Goal: Task Accomplishment & Management: Manage account settings

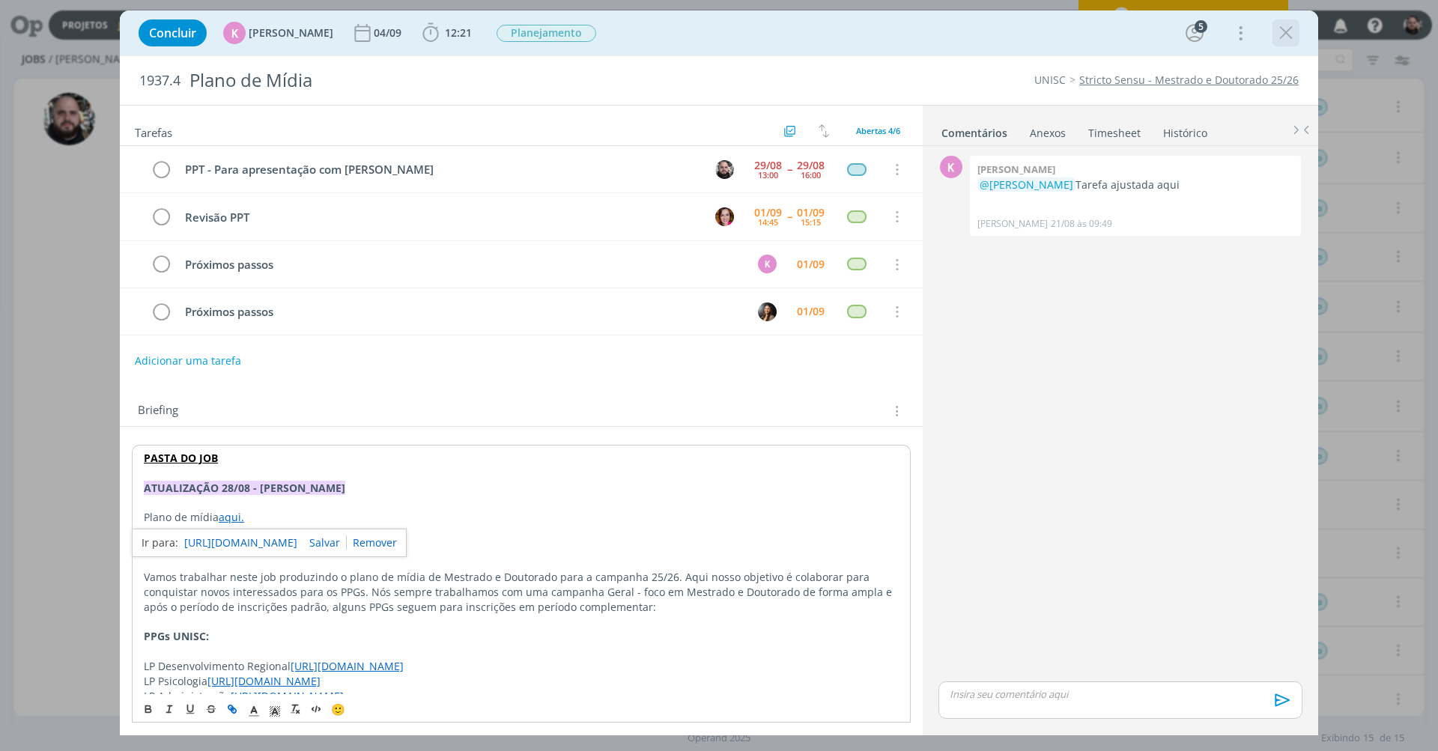
click at [1285, 31] on icon "dialog" at bounding box center [1286, 33] width 22 height 22
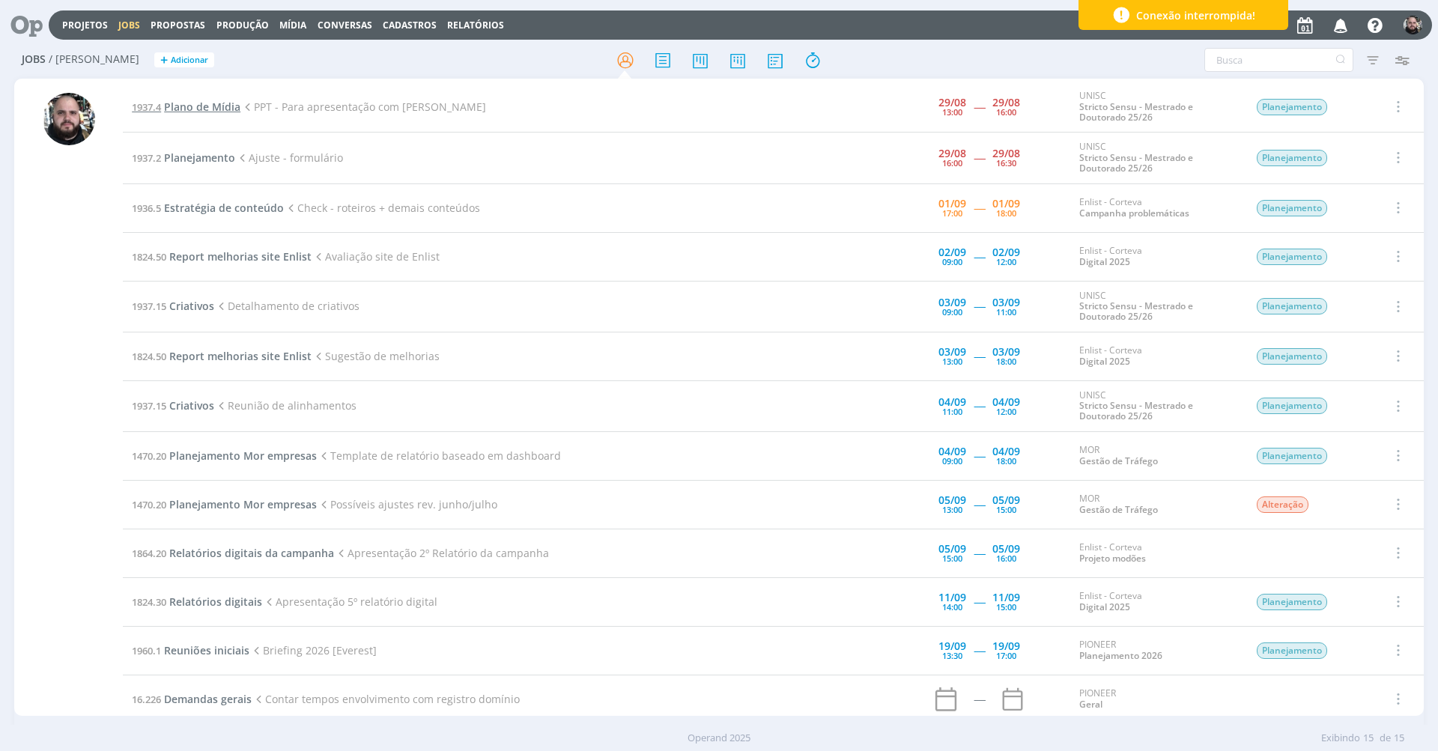
click at [173, 106] on span "Plano de Mídia" at bounding box center [202, 107] width 76 height 14
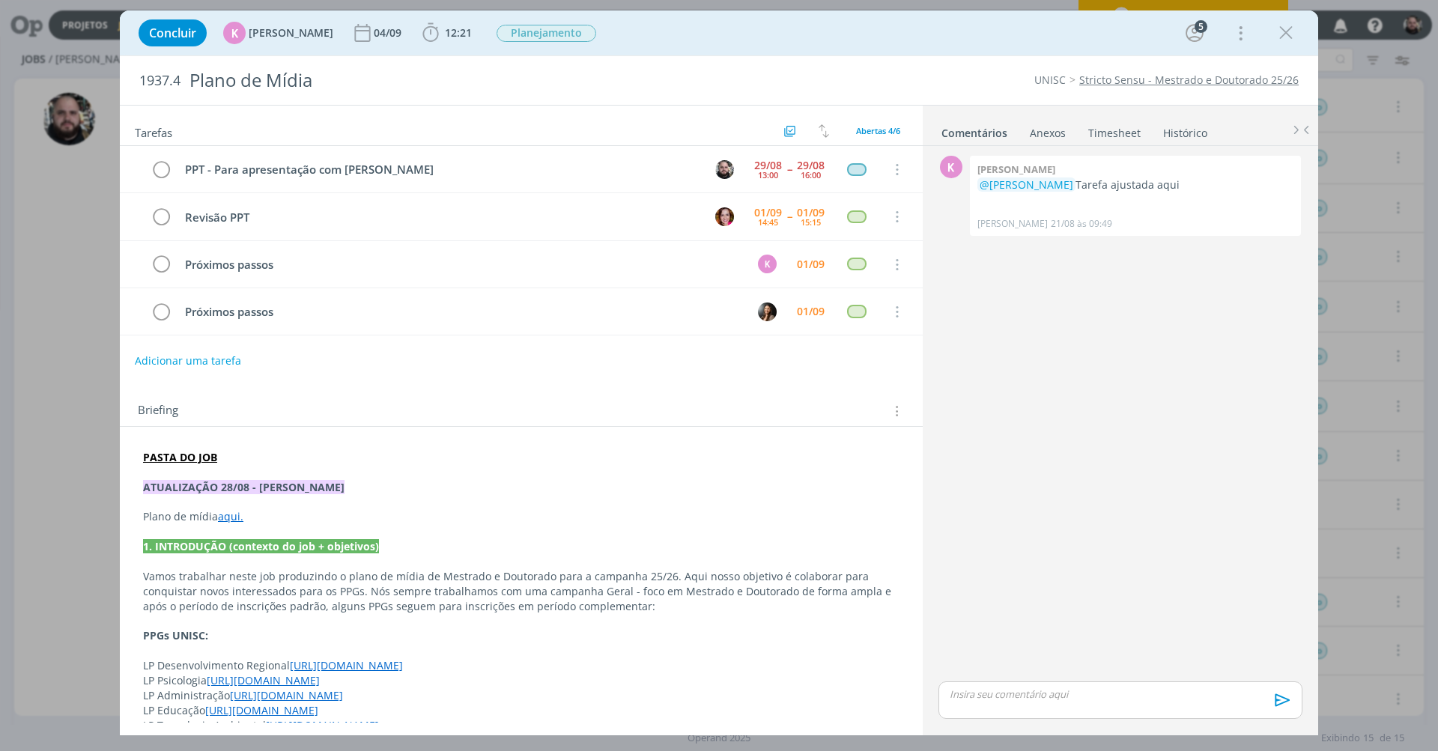
click at [230, 513] on link "aqui." at bounding box center [230, 516] width 25 height 14
click at [255, 544] on link "https://sobeae.sharepoint.com/:x:/s/SOBEAE/ET9_AOi8yyRLh3lwc9DEvAMB0j5hiXwccFCl…" at bounding box center [240, 542] width 113 height 19
click at [185, 460] on strong "PASTA DO JOB" at bounding box center [181, 458] width 74 height 14
click at [224, 485] on link "https://sobeae.sharepoint.com/:f:/s/SOBEAE/Er8MrphIOi9KnMHPqTrqD80BzQe_Jhdwx0wI…" at bounding box center [240, 486] width 113 height 19
click at [1072, 699] on p "dialog" at bounding box center [1120, 693] width 340 height 13
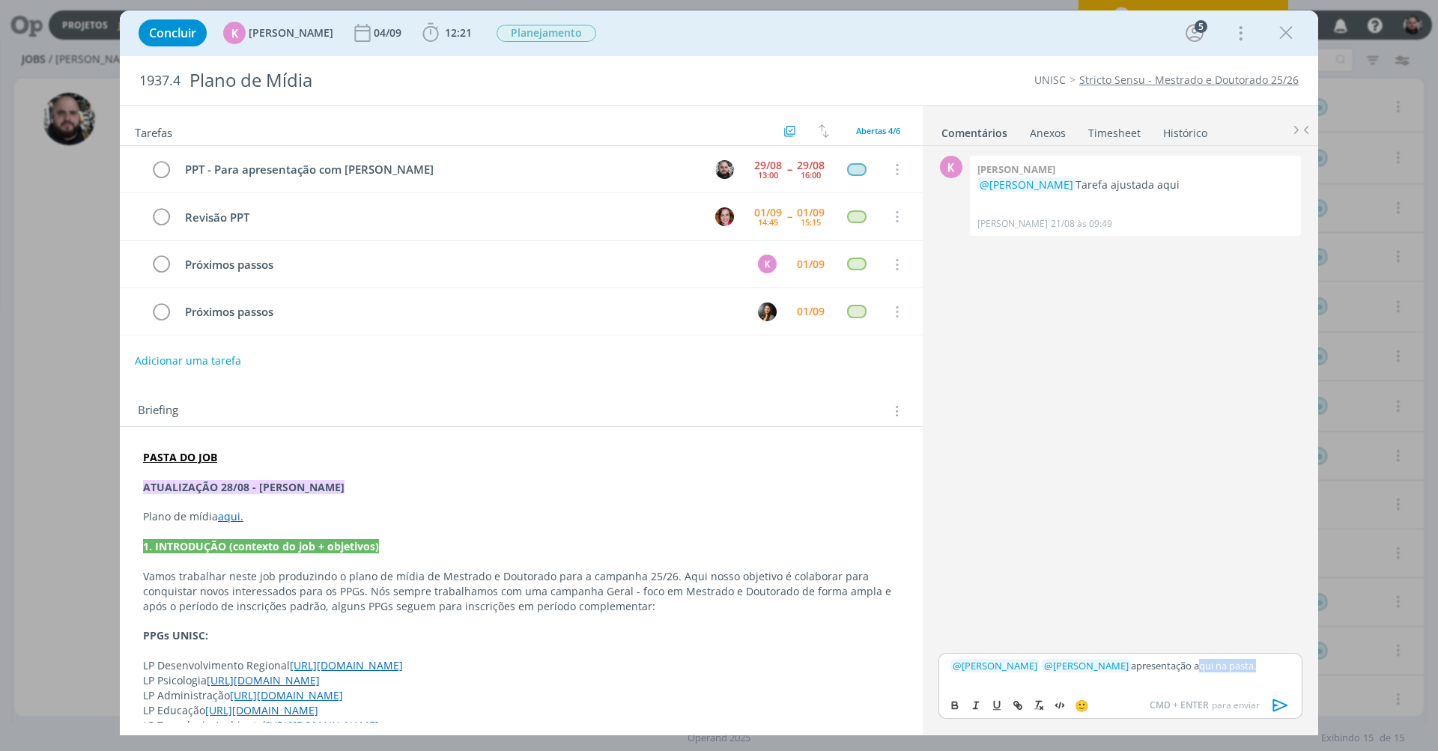
drag, startPoint x: 1174, startPoint y: 666, endPoint x: 1176, endPoint y: 680, distance: 13.6
click at [1233, 670] on p "﻿ @ Karoline Arend ﻿ ﻿ @ Bruna Bueno ﻿ apresentação aqui na pasta." at bounding box center [1120, 665] width 340 height 13
click at [1024, 702] on button "dialog" at bounding box center [1018, 705] width 21 height 18
paste input "https://sobeae.sharepoint.com/:f:/s/SOBEAE/Er8MrphIOi9KnMHPqTrqD80BzQe_Jhdwx0wI…"
type input "https://sobeae.sharepoint.com/:f:/s/SOBEAE/Er8MrphIOi9KnMHPqTrqD80BzQe_Jhdwx0wI…"
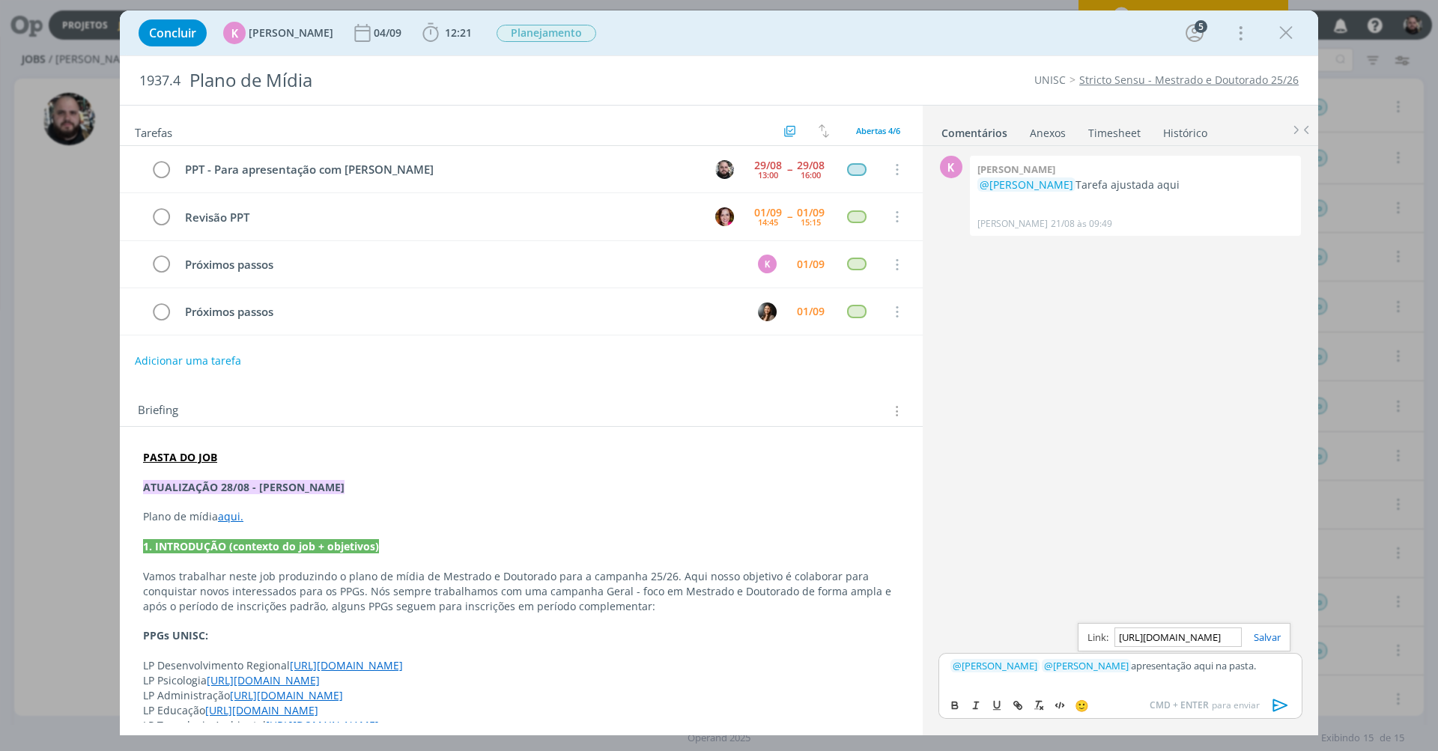
click at [1259, 636] on link "dialog" at bounding box center [1261, 637] width 39 height 13
click at [1280, 705] on icon "dialog" at bounding box center [1280, 705] width 22 height 22
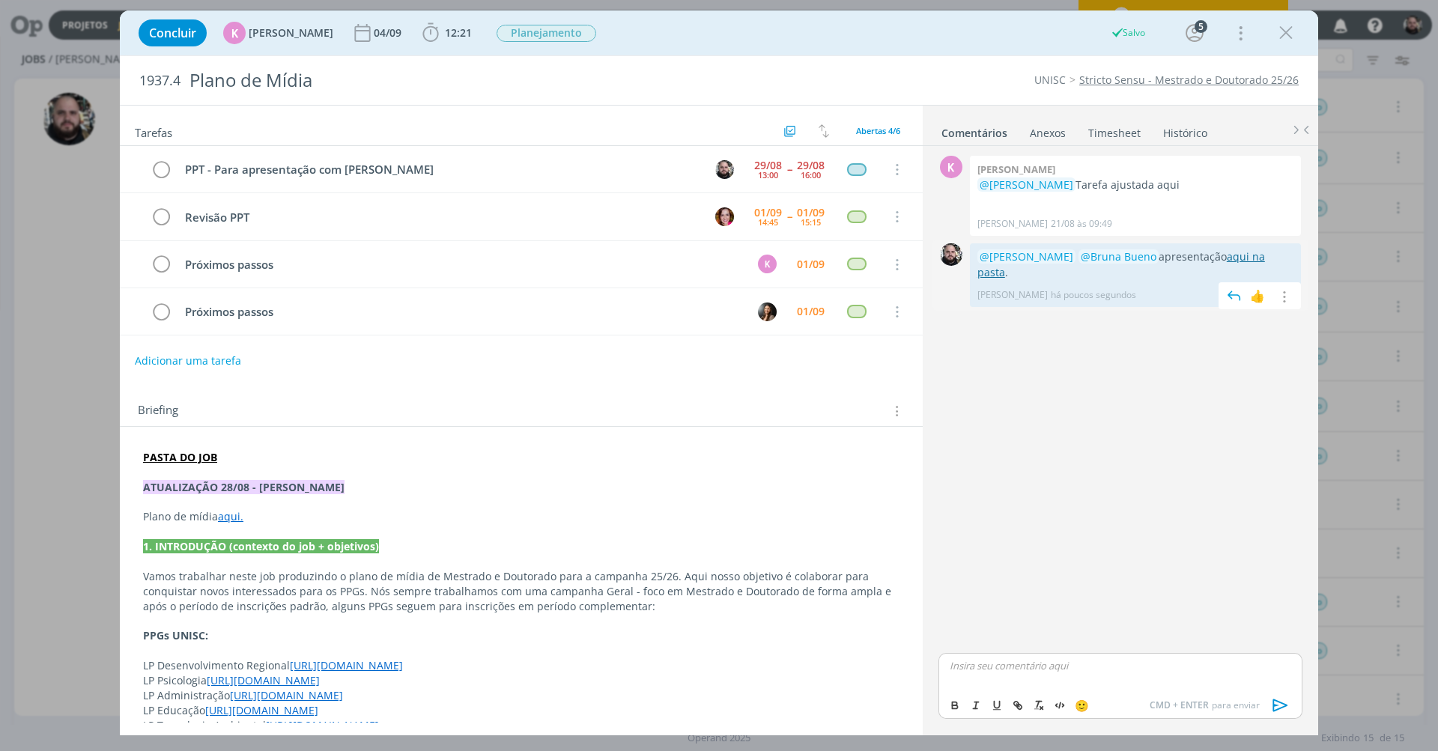
click at [1249, 249] on link "aqui na pasta" at bounding box center [1121, 263] width 288 height 29
click at [1110, 137] on link "Timesheet" at bounding box center [1114, 130] width 54 height 22
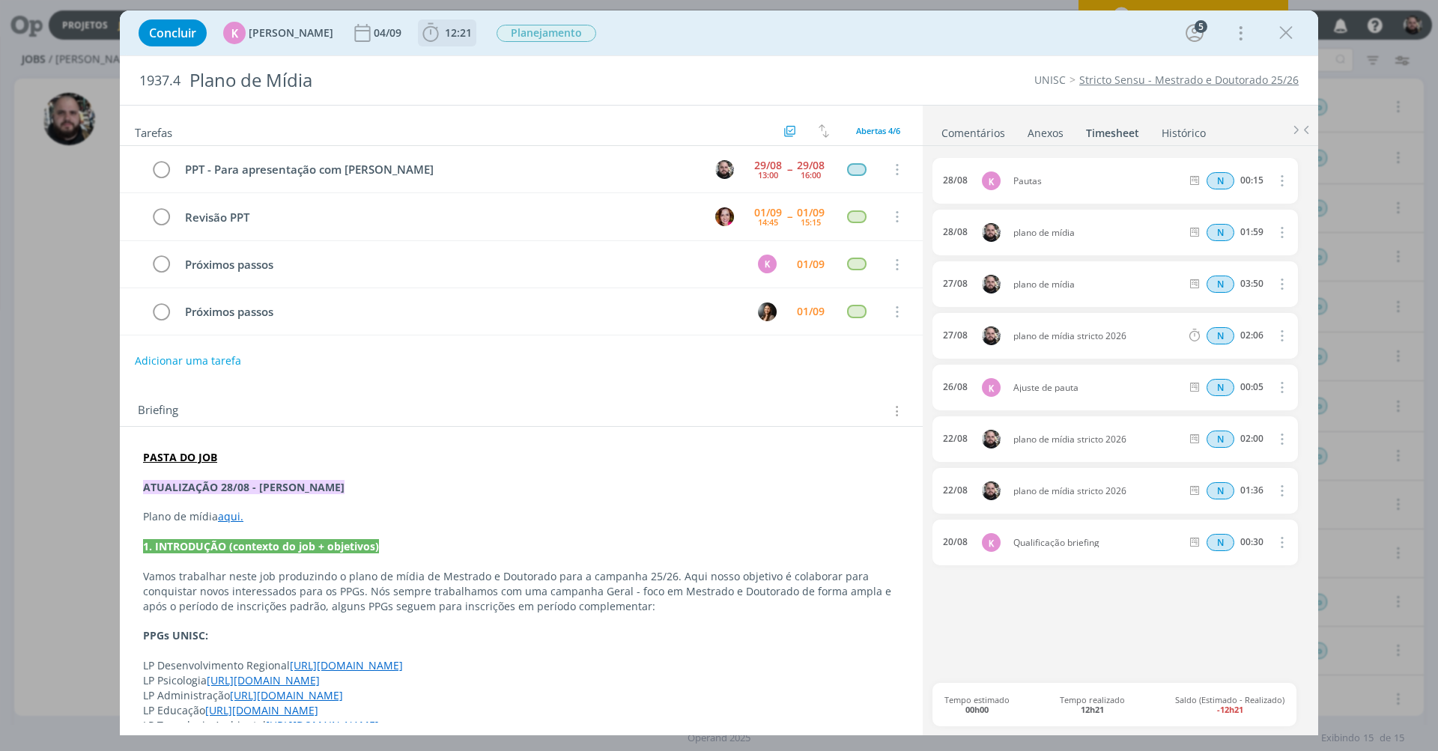
click at [425, 28] on icon "dialog" at bounding box center [430, 33] width 22 height 22
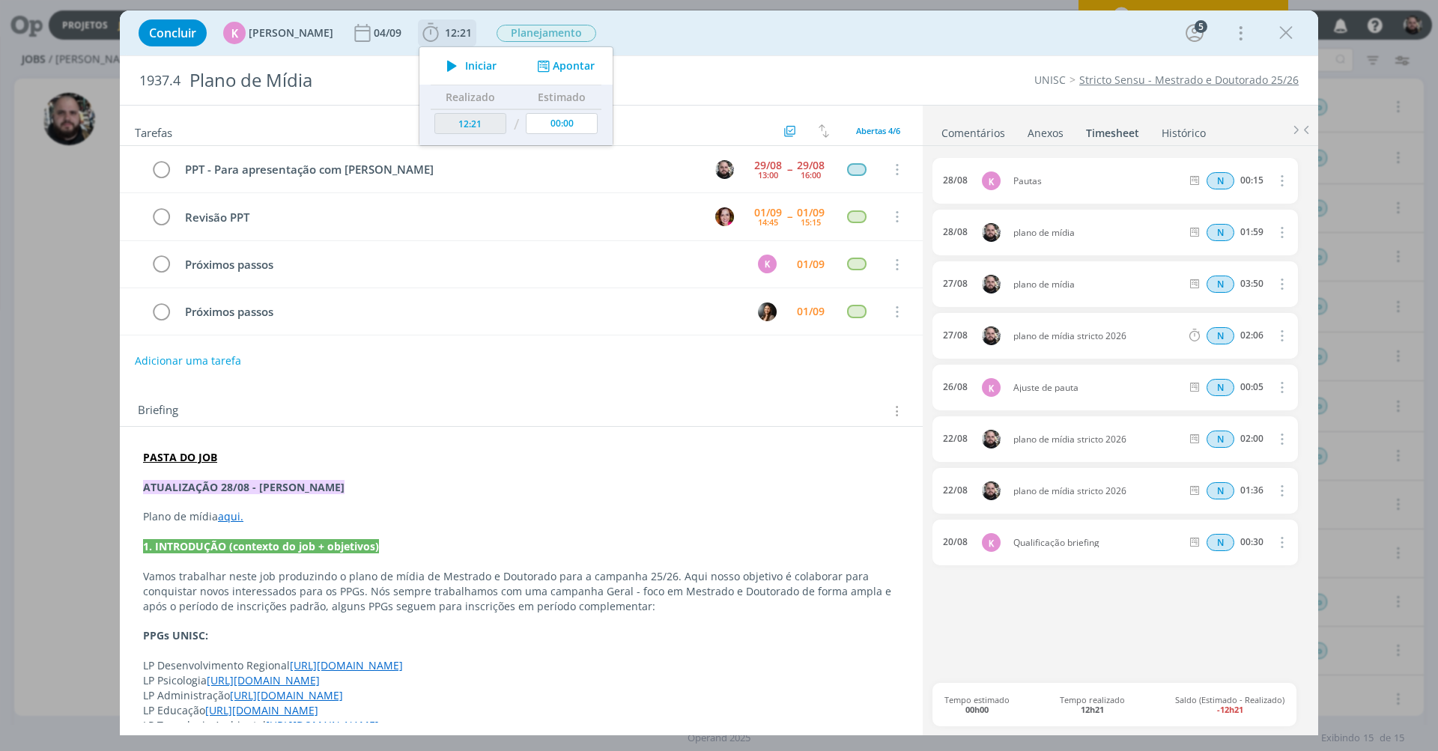
click at [565, 70] on button "Apontar" at bounding box center [564, 66] width 62 height 16
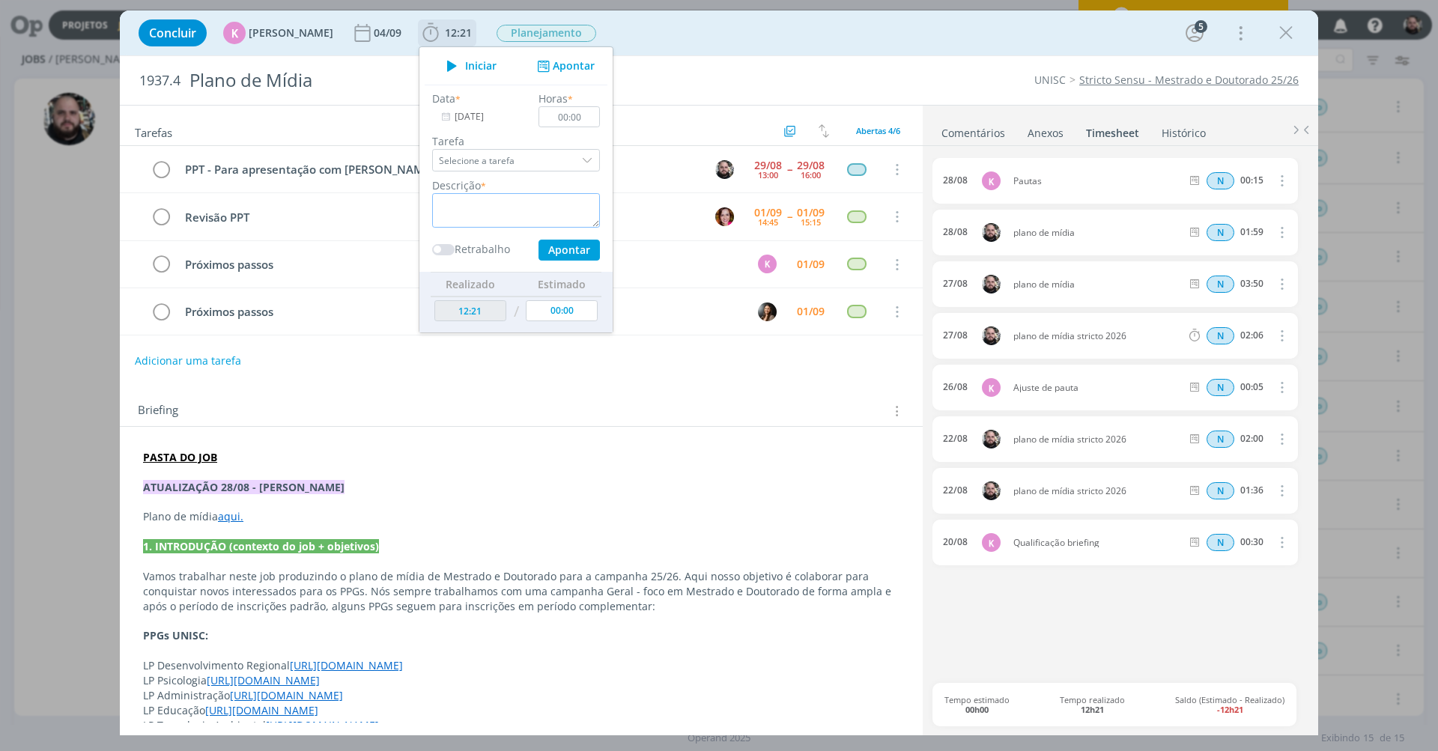
click at [494, 219] on textarea "dialog" at bounding box center [516, 210] width 168 height 34
type textarea "montagem apresentação em PPT"
click at [577, 116] on input "00:00" at bounding box center [568, 116] width 61 height 21
drag, startPoint x: 554, startPoint y: 117, endPoint x: 604, endPoint y: 113, distance: 49.6
click at [604, 113] on ul "Iniciar Apontar Data * 01/09/2025 Horas * 02:38 Tarefa Selecione a tarefa Descr…" at bounding box center [516, 189] width 195 height 287
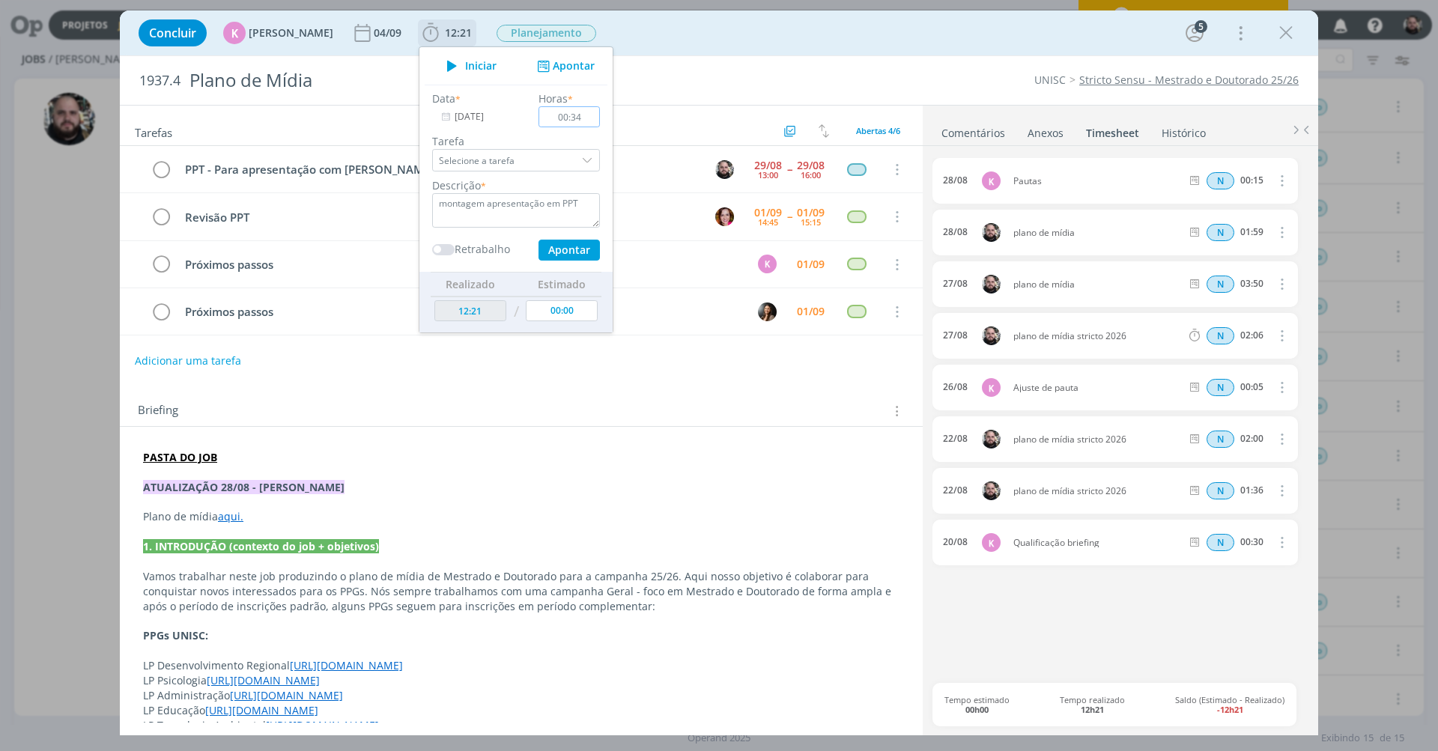
type input "03:48"
click at [567, 247] on button "Apontar" at bounding box center [568, 250] width 61 height 21
type input "16:09"
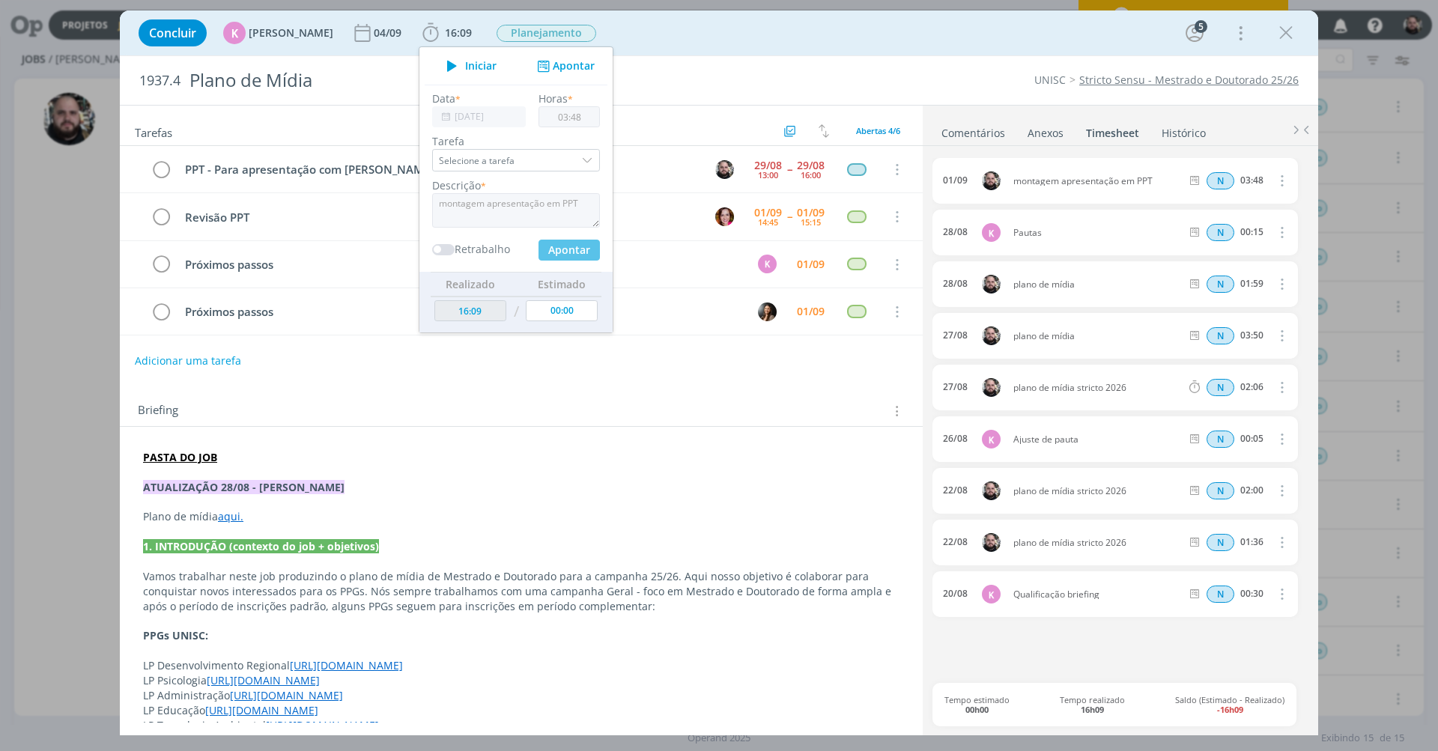
type input "00:00"
click at [864, 38] on div "Concluir K Karoline Arend 04/09 16:09 Iniciar Apontar Data * 01/09/2025 Horas *…" at bounding box center [719, 33] width 1176 height 36
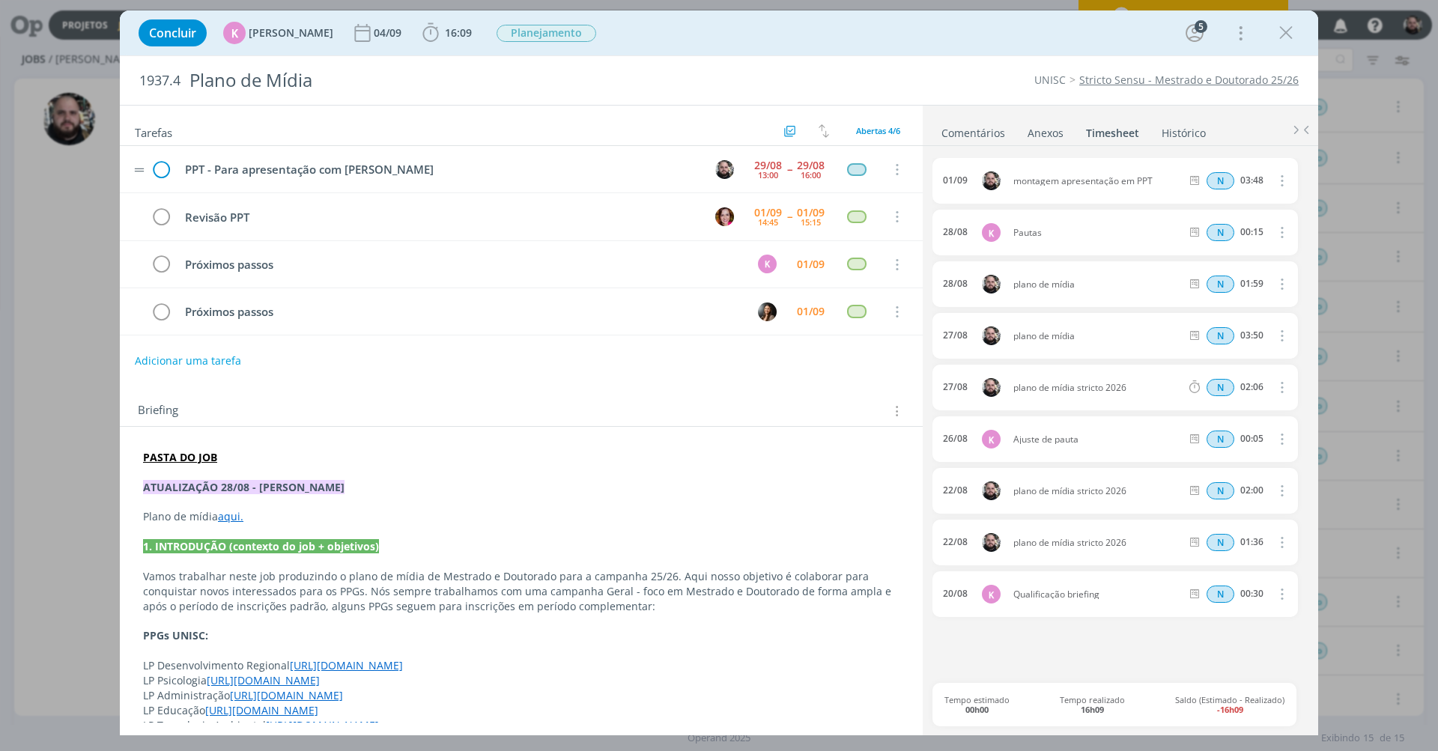
click at [163, 164] on icon "dialog" at bounding box center [161, 170] width 22 height 22
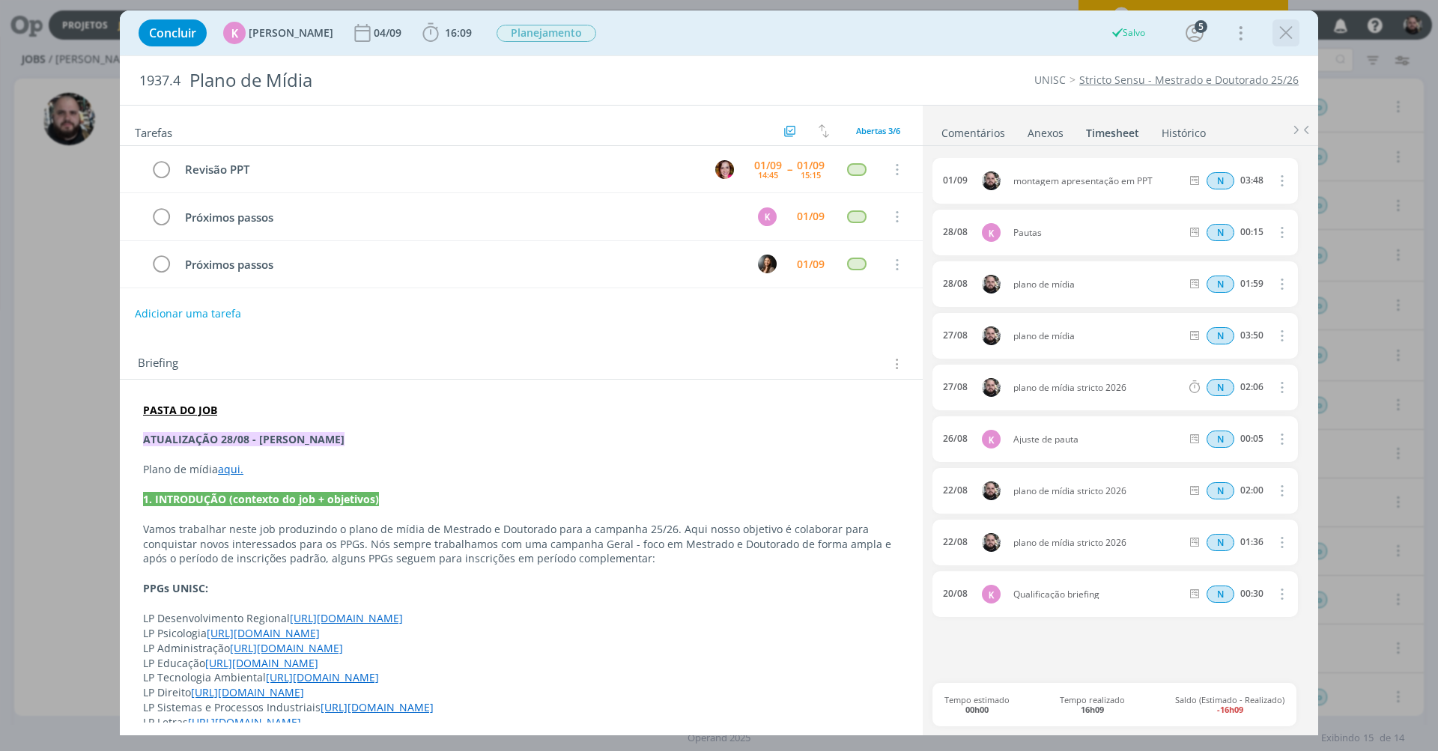
click at [1281, 38] on icon "dialog" at bounding box center [1286, 33] width 22 height 22
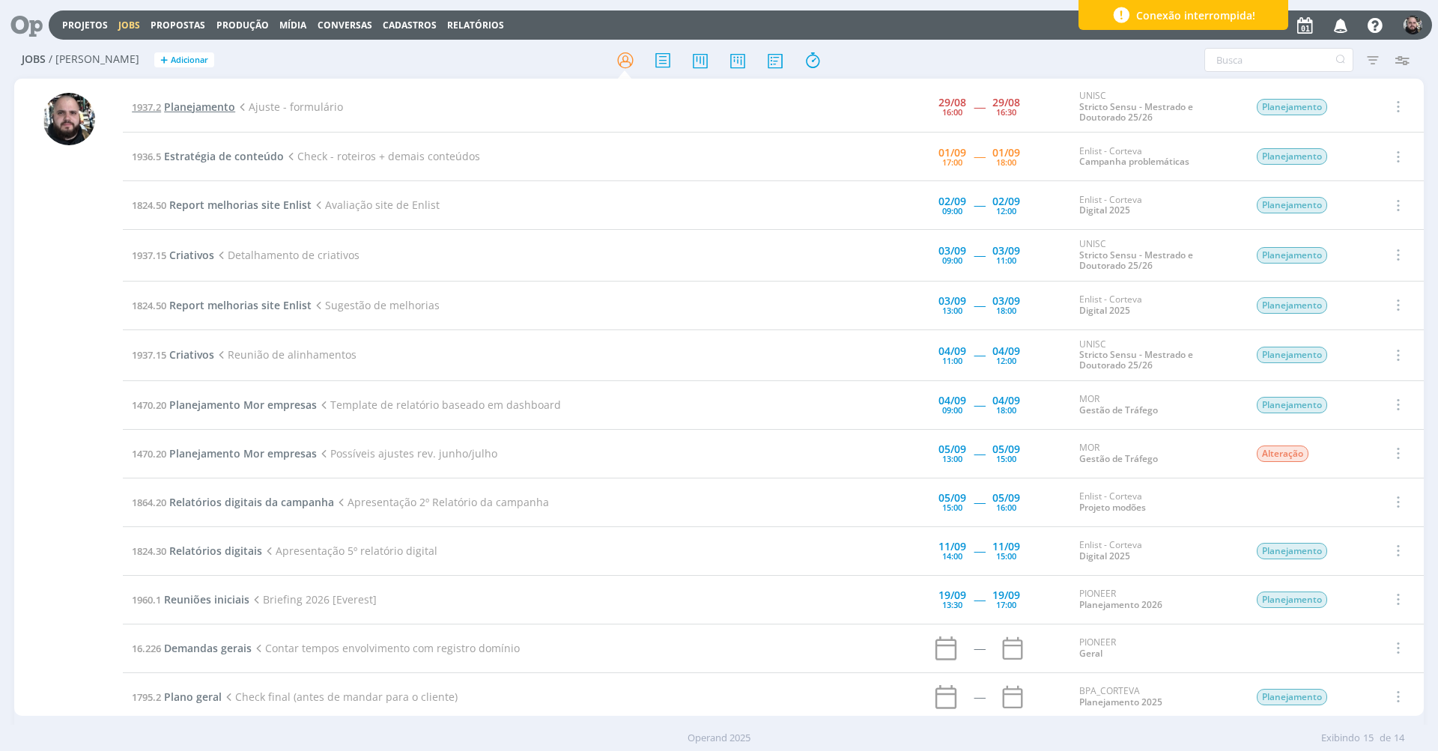
click at [191, 109] on span "Planejamento" at bounding box center [199, 107] width 71 height 14
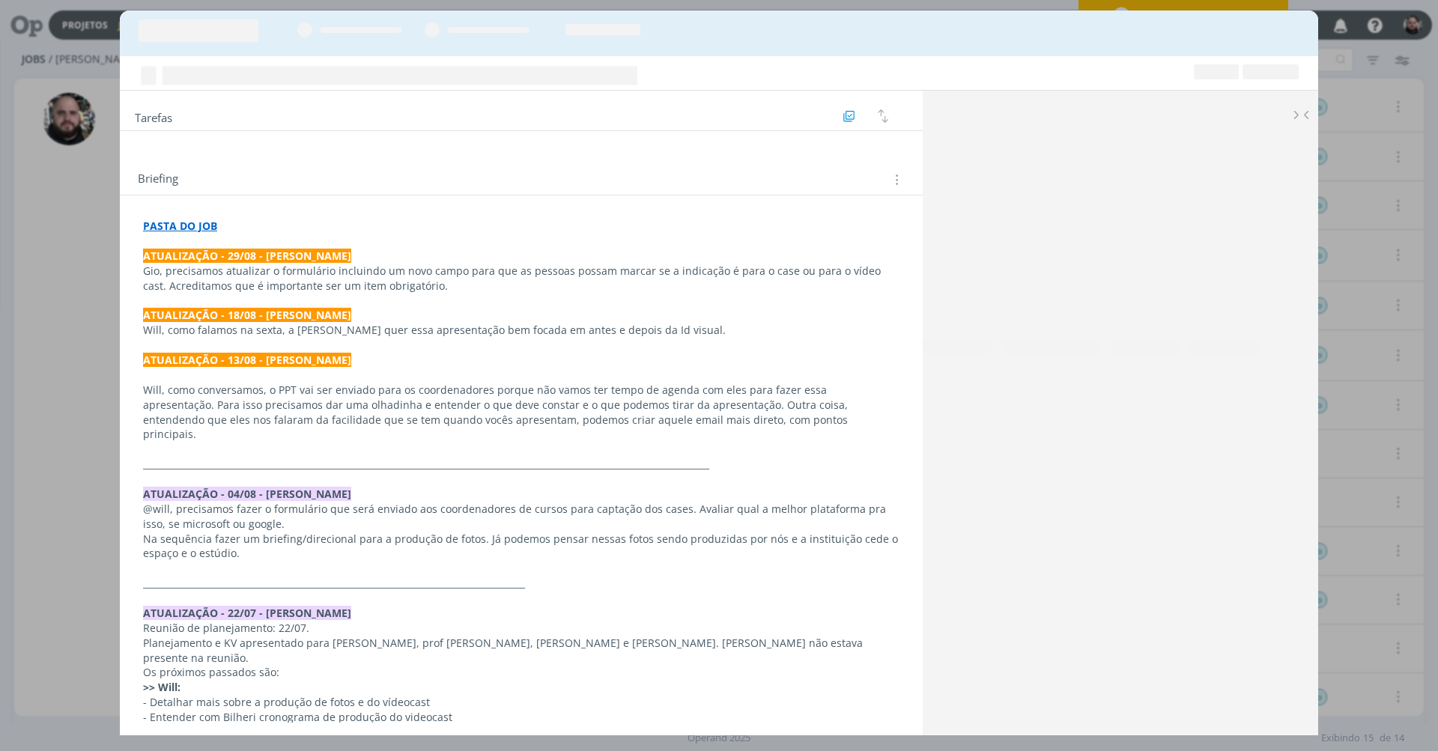
scroll to position [312, 0]
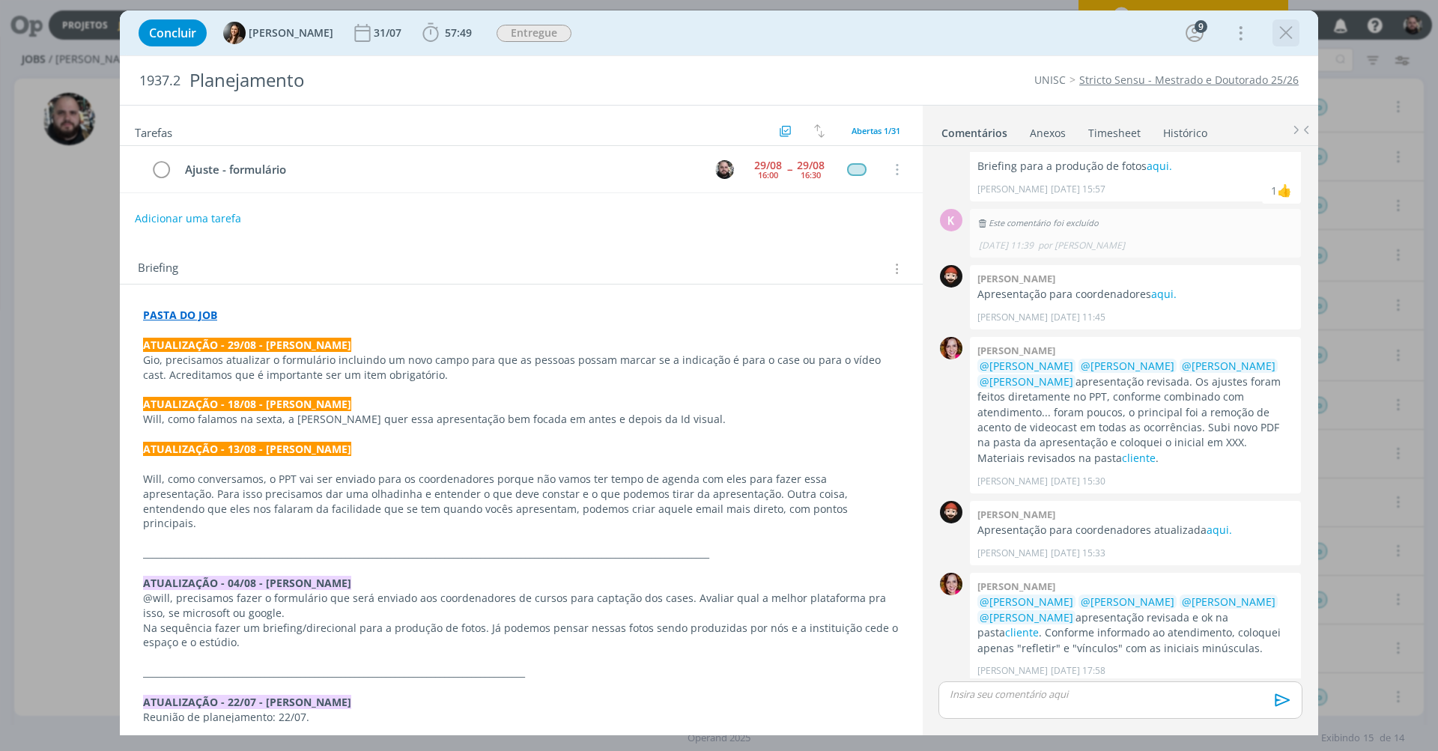
click at [1286, 40] on icon "dialog" at bounding box center [1286, 33] width 22 height 22
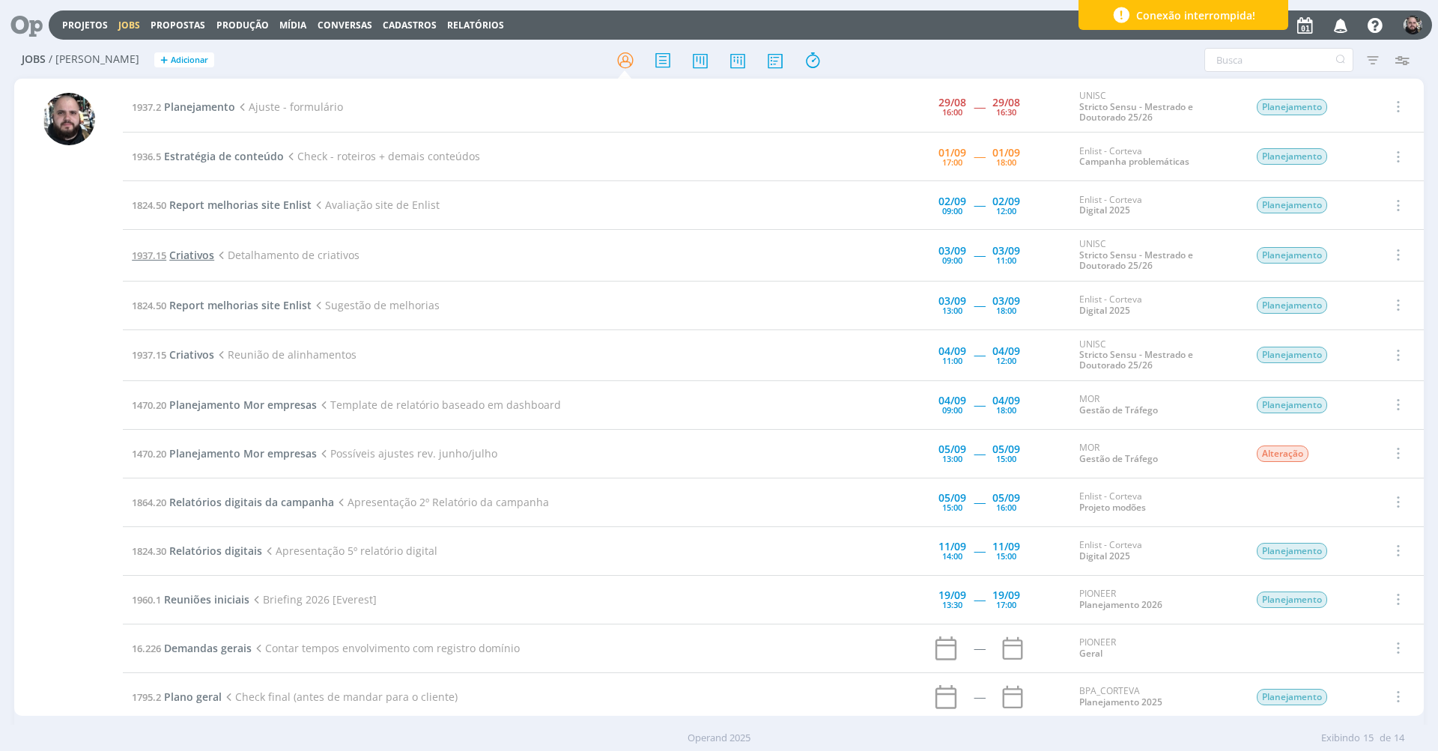
click at [175, 251] on span "Criativos" at bounding box center [191, 255] width 45 height 14
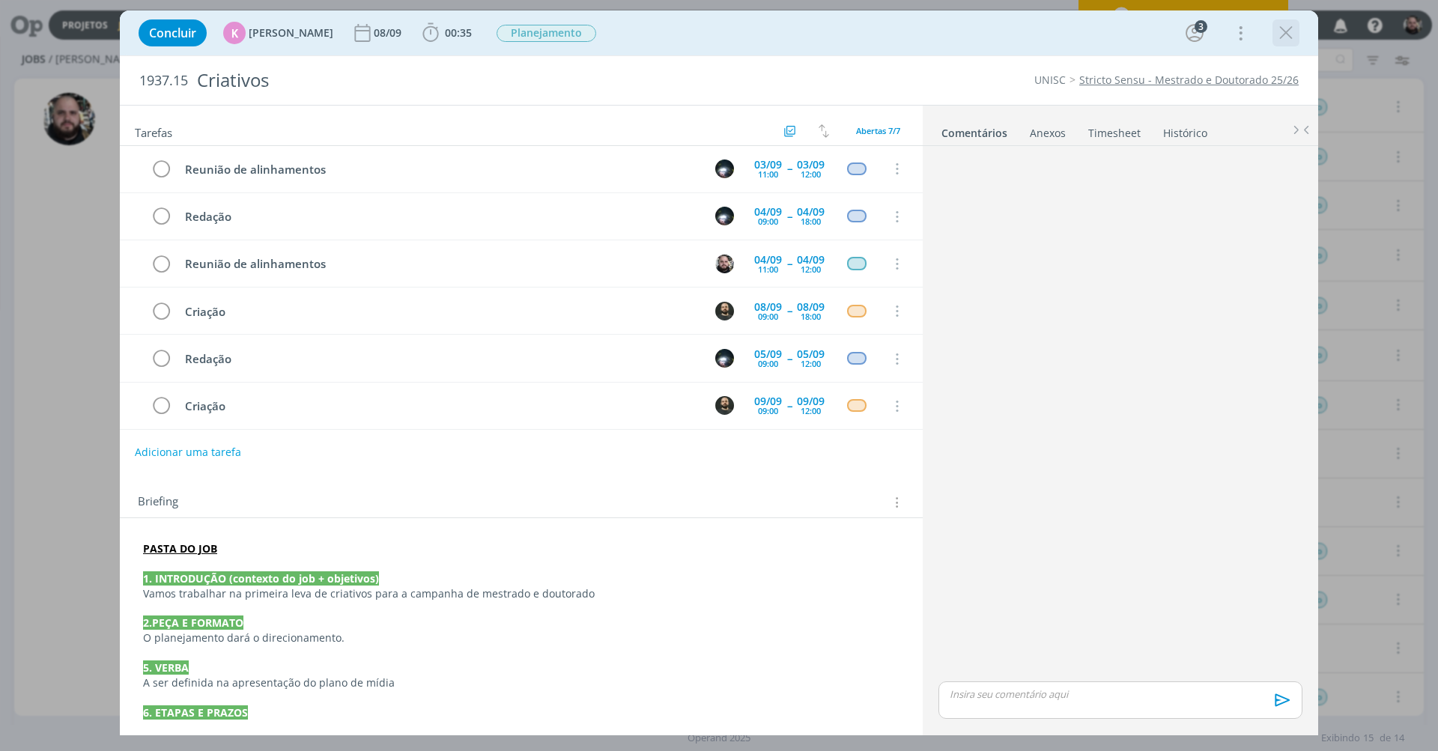
click at [1282, 37] on icon "dialog" at bounding box center [1286, 33] width 22 height 22
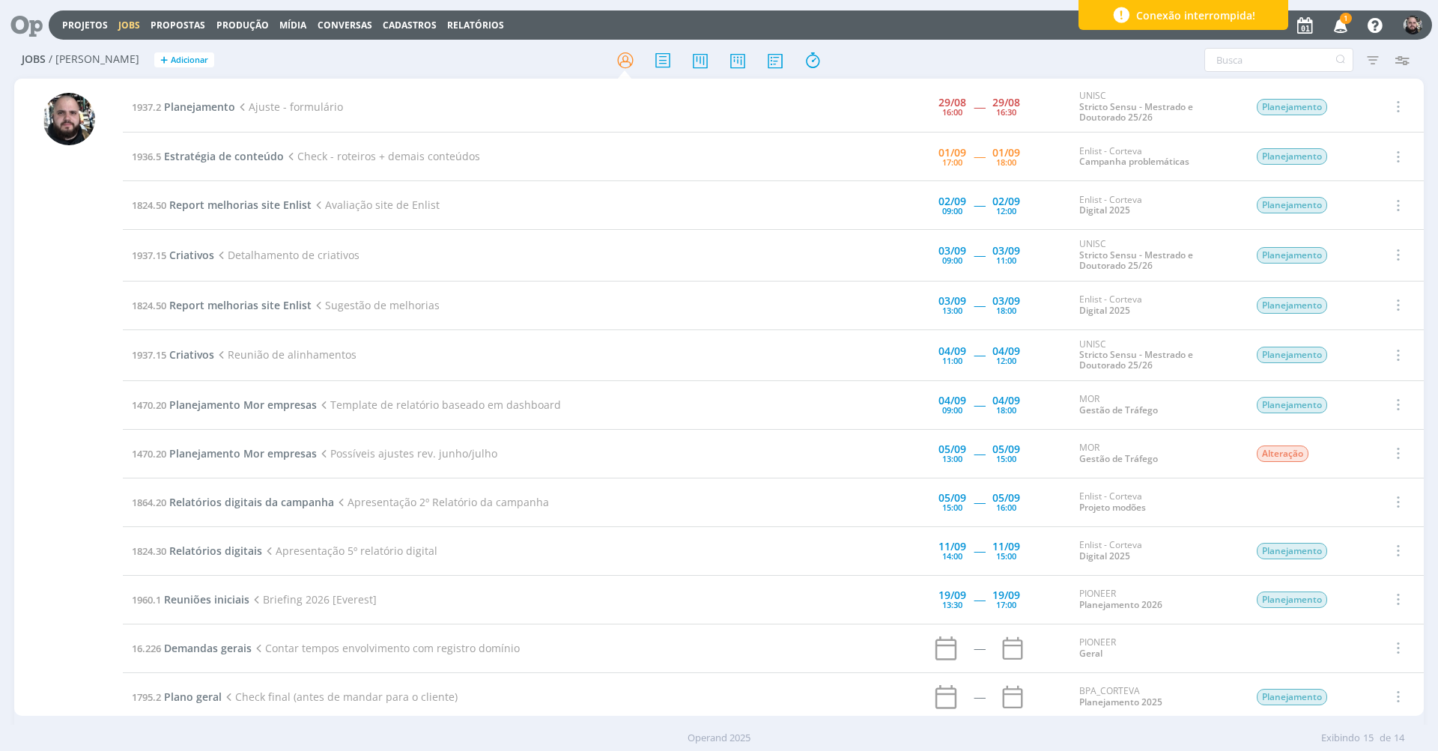
click at [1338, 19] on icon "button" at bounding box center [1341, 24] width 26 height 25
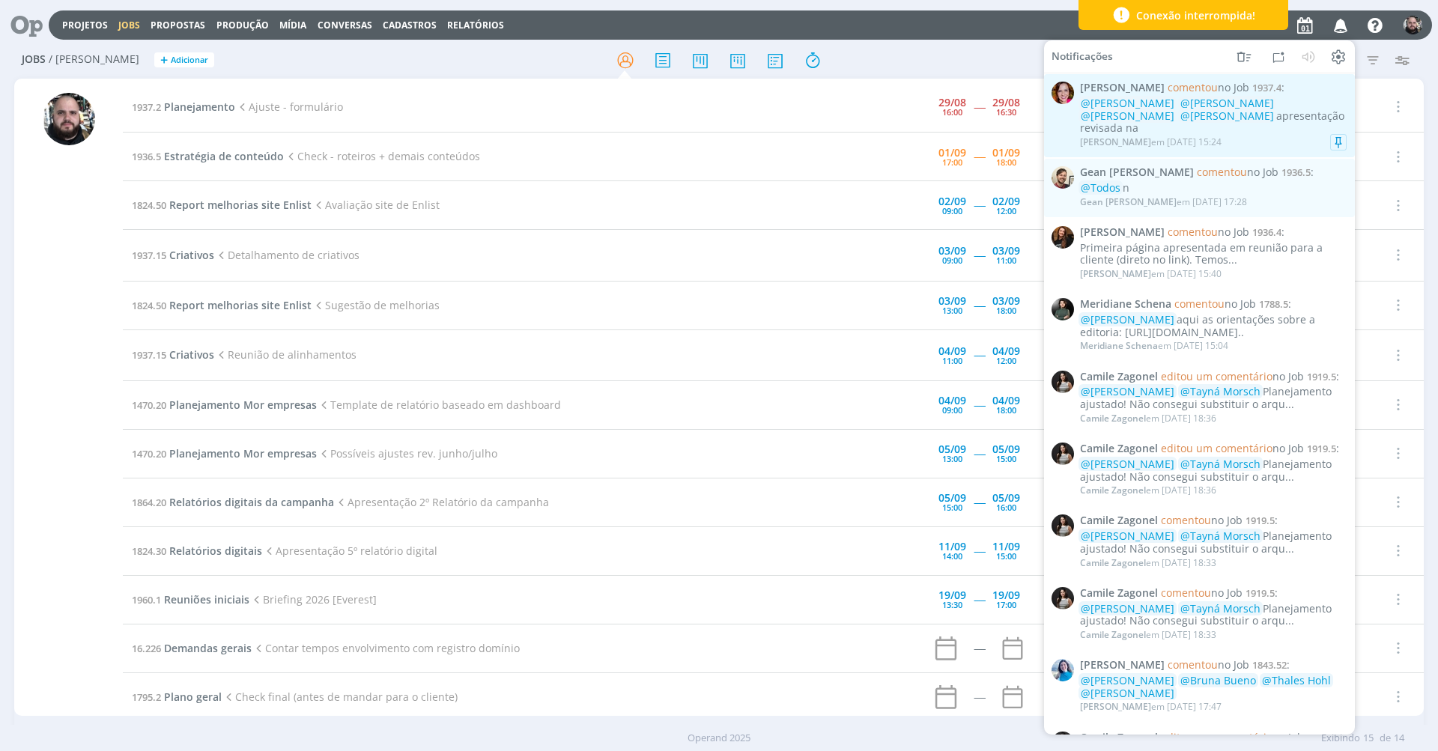
click at [1257, 121] on div "@Giovani Souza @Luíza Santana @Beatriz Luchese @Karoline Arend apresentação rev…" at bounding box center [1213, 115] width 267 height 37
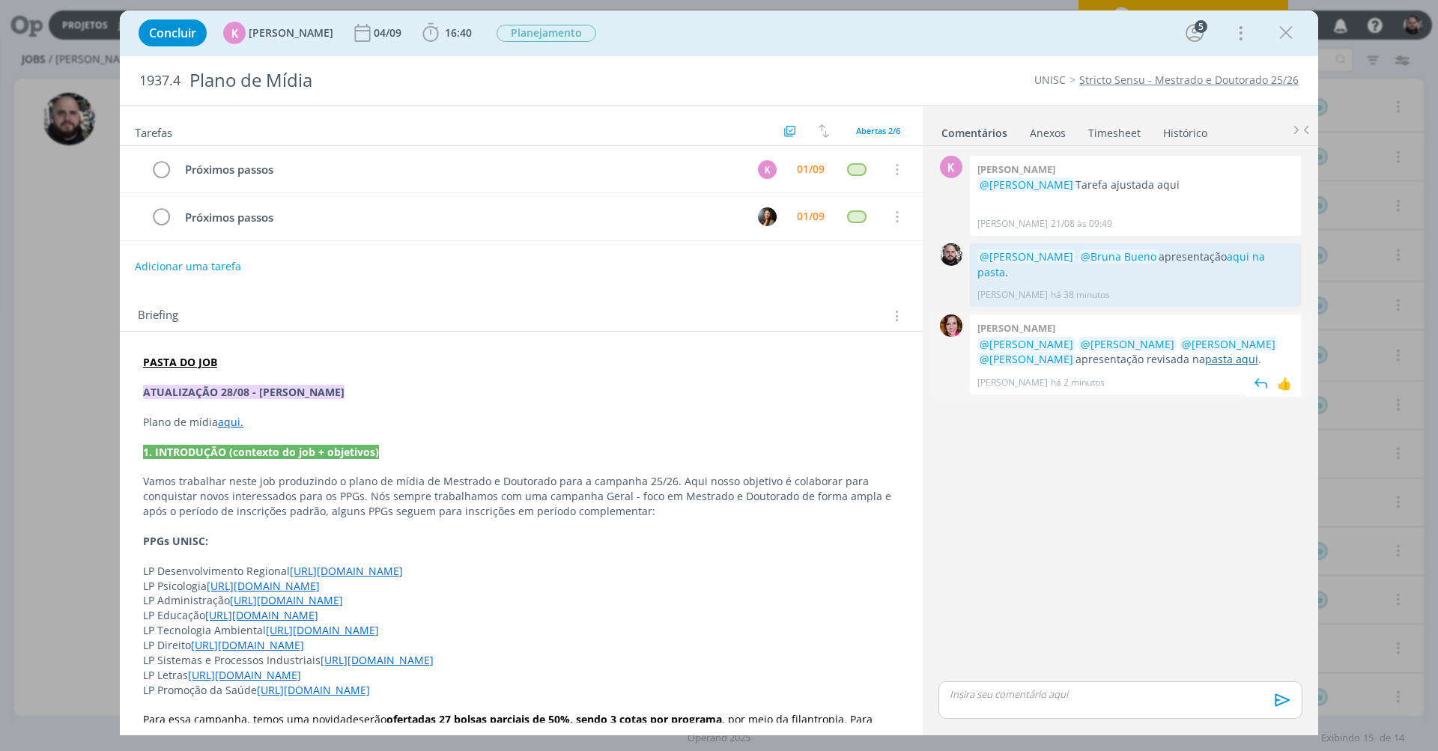
click at [1205, 352] on link "pasta aqui" at bounding box center [1231, 359] width 53 height 14
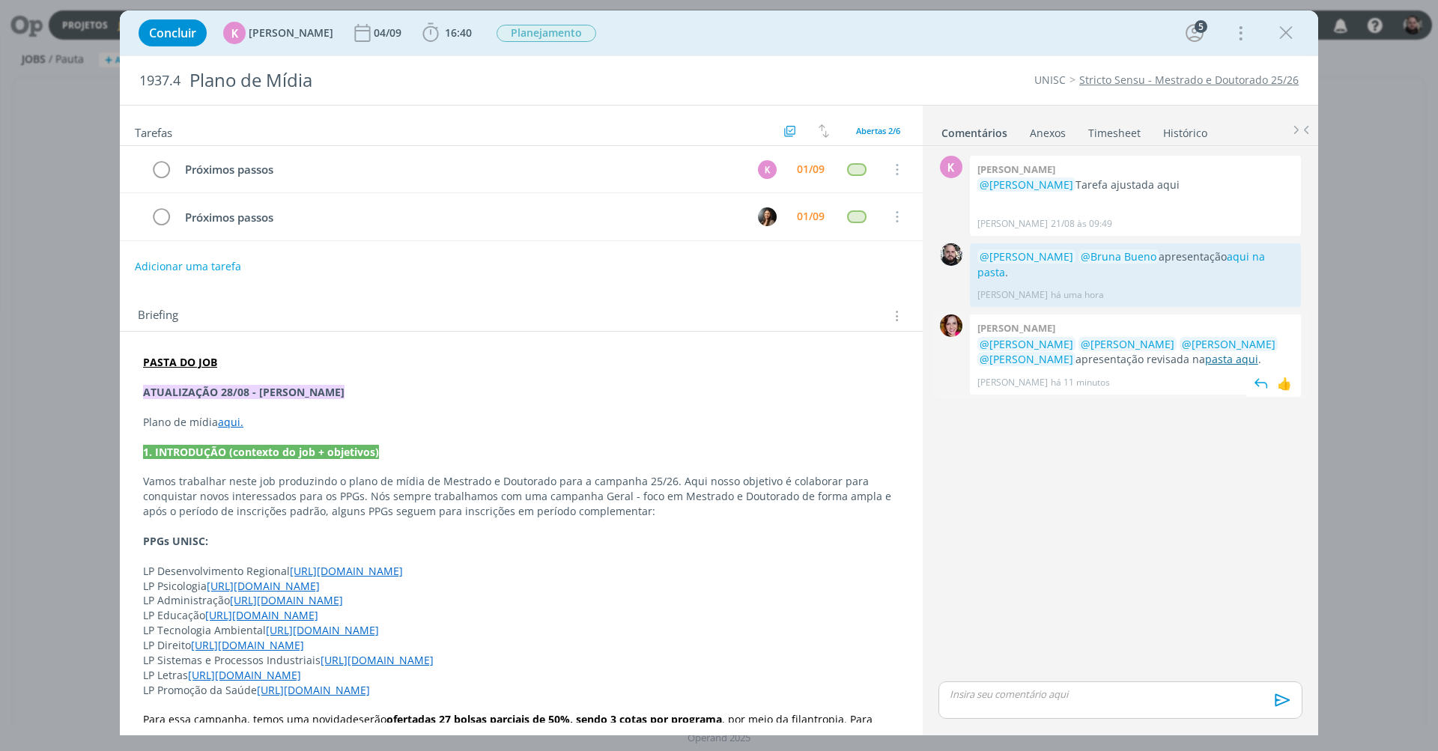
click at [1205, 352] on link "pasta aqui" at bounding box center [1231, 359] width 53 height 14
click at [1254, 372] on img "dialog" at bounding box center [1261, 383] width 22 height 22
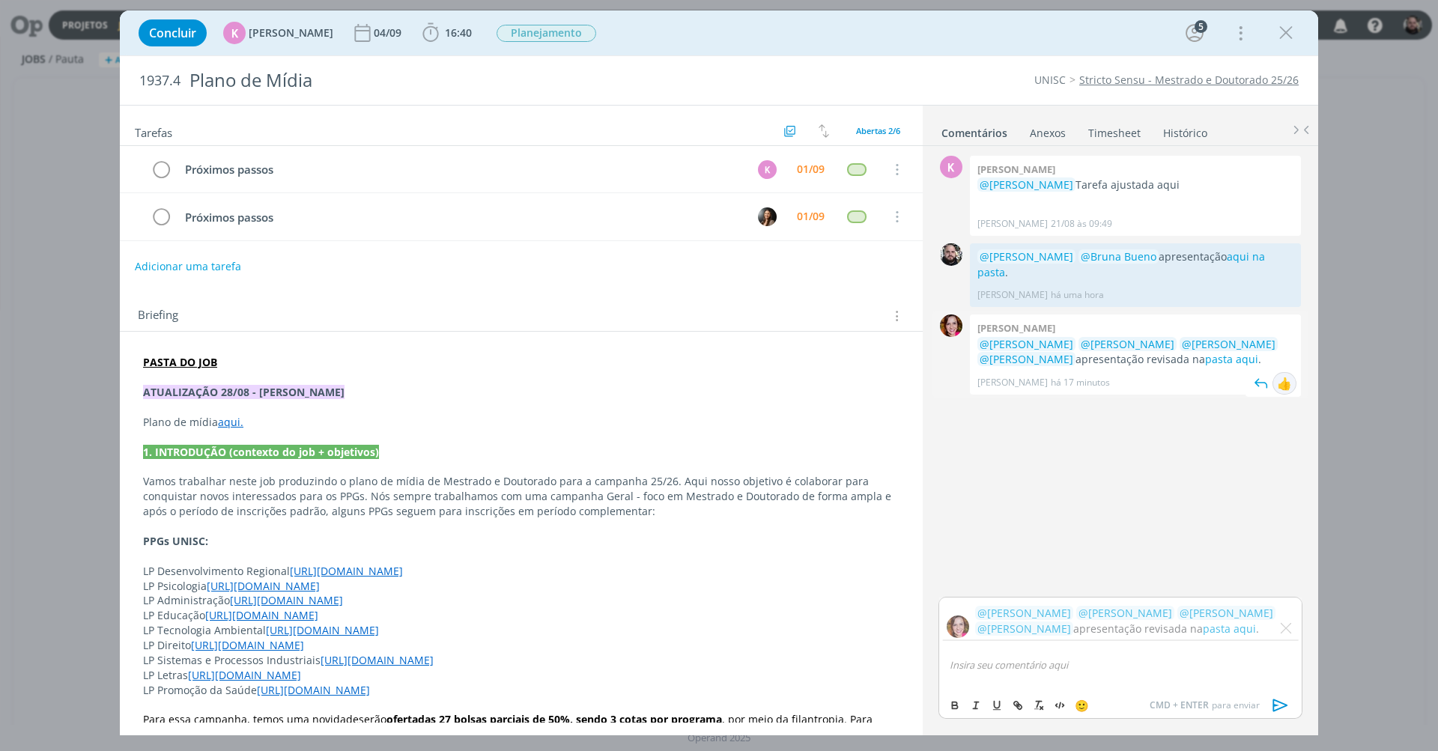
click at [1287, 374] on div "👍" at bounding box center [1284, 383] width 15 height 18
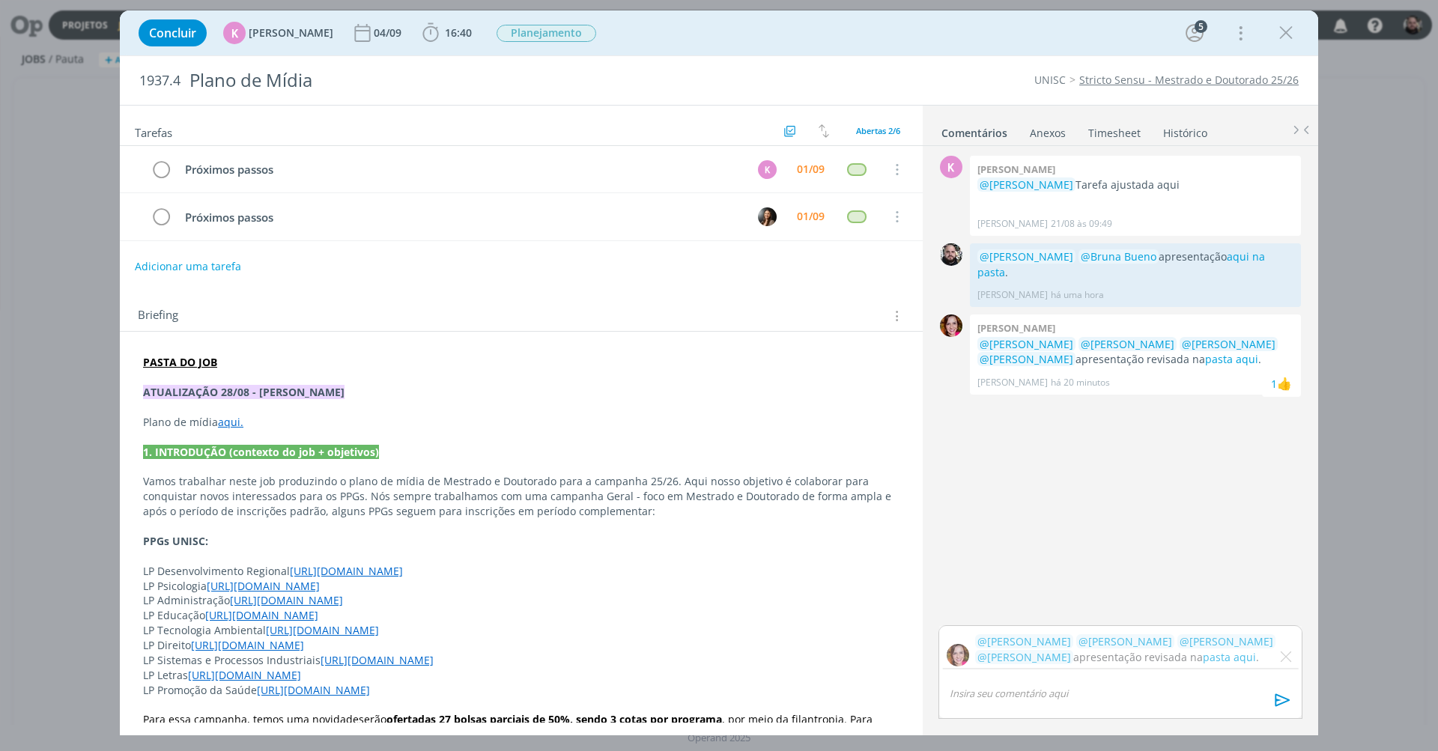
click at [1180, 435] on div "K 0 Karoline arend @Giovani Souza Tarefa ajustada aqui Karoline Arend 21/08 às …" at bounding box center [1120, 388] width 376 height 473
click at [1290, 659] on img "dialog" at bounding box center [1286, 657] width 12 height 12
click at [1099, 526] on div "K 0 Karoline arend @Giovani Souza Tarefa ajustada aqui Karoline Arend 21/08 às …" at bounding box center [1120, 401] width 376 height 498
click at [753, 46] on div "Concluir K Karoline Arend 04/09 16:40 Iniciar Apontar Data * 01/09/2025 Horas *…" at bounding box center [719, 33] width 1176 height 36
click at [1177, 368] on div "Bruna Bueno há 20 minutos 1 👍" at bounding box center [1135, 378] width 316 height 21
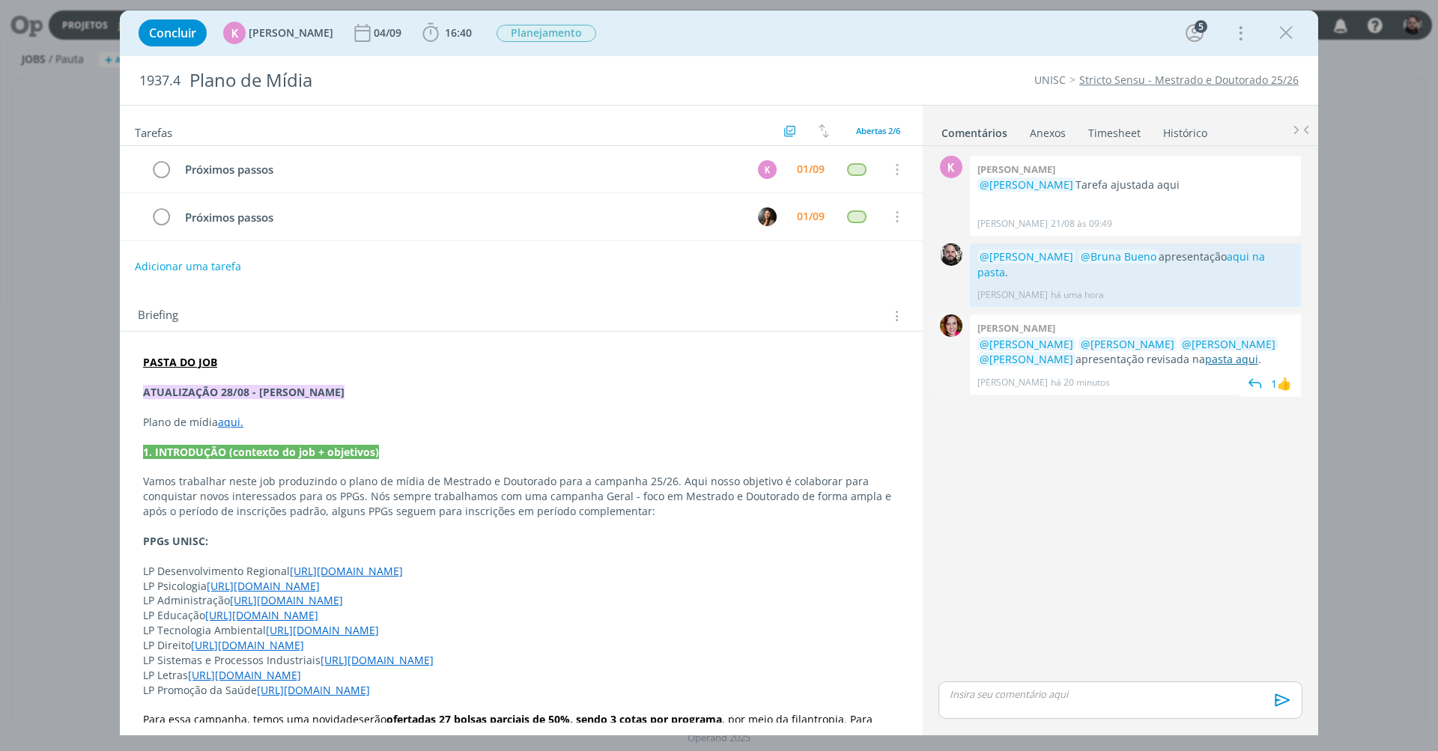
click at [1205, 352] on link "pasta aqui" at bounding box center [1231, 359] width 53 height 14
click at [1275, 33] on icon "dialog" at bounding box center [1286, 33] width 22 height 22
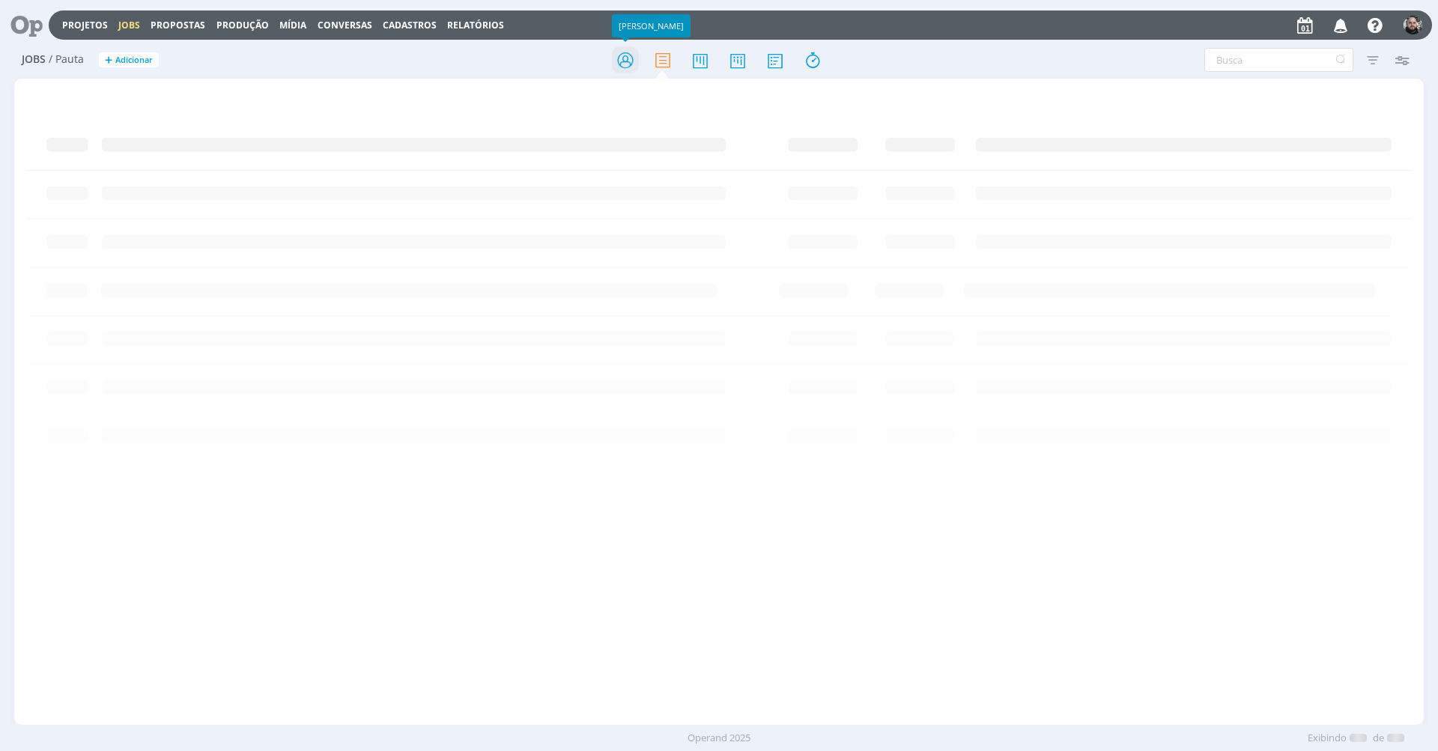
click at [636, 61] on icon at bounding box center [625, 60] width 27 height 29
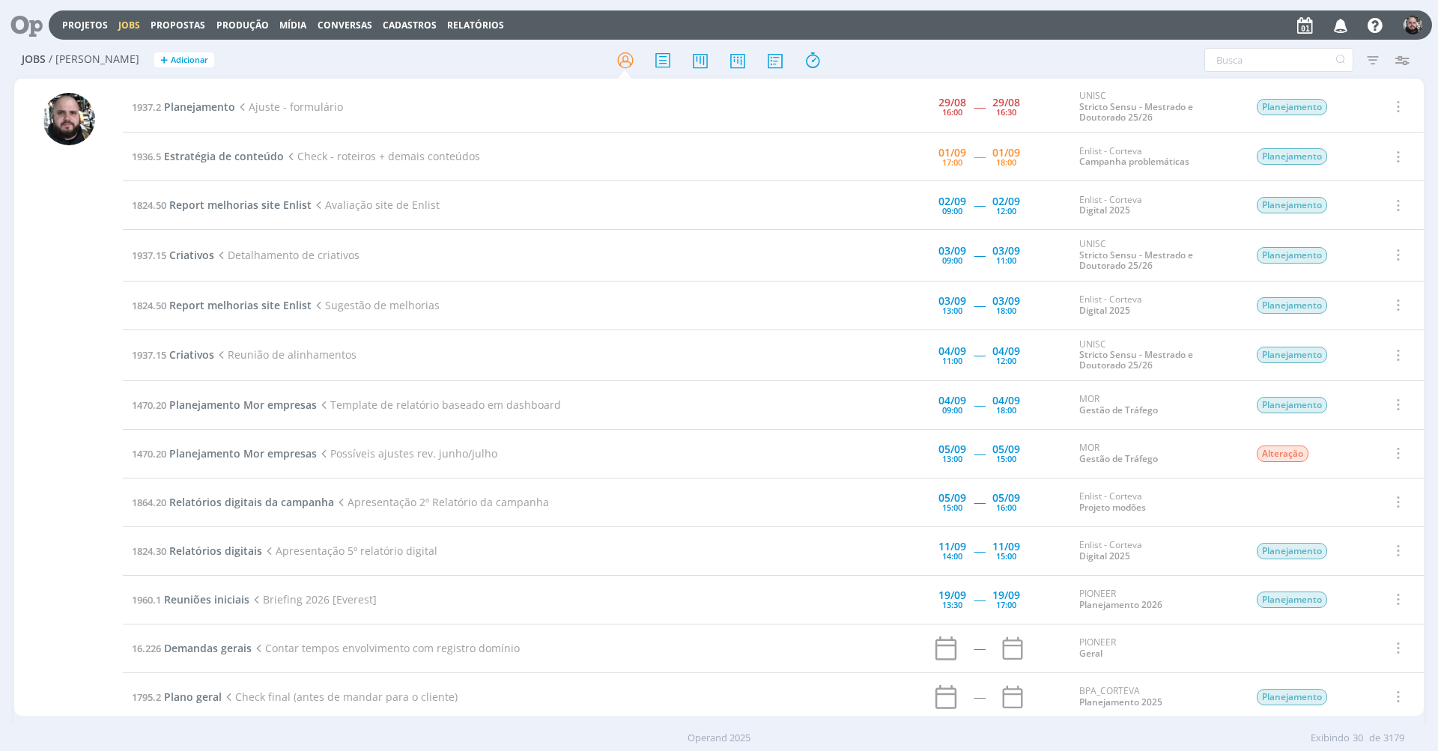
click at [888, 55] on div at bounding box center [719, 59] width 470 height 27
click at [37, 18] on icon at bounding box center [21, 24] width 31 height 29
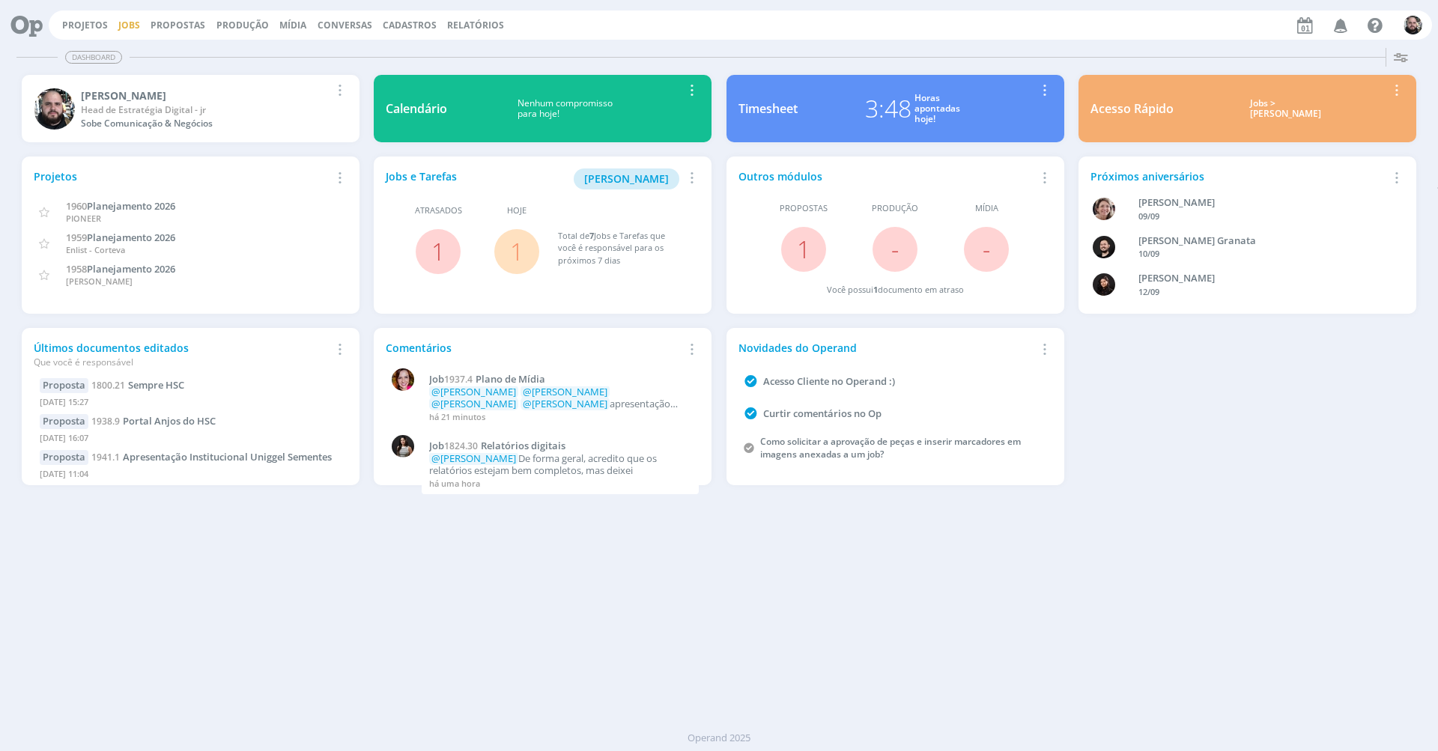
click at [124, 22] on link "Jobs" at bounding box center [129, 25] width 22 height 13
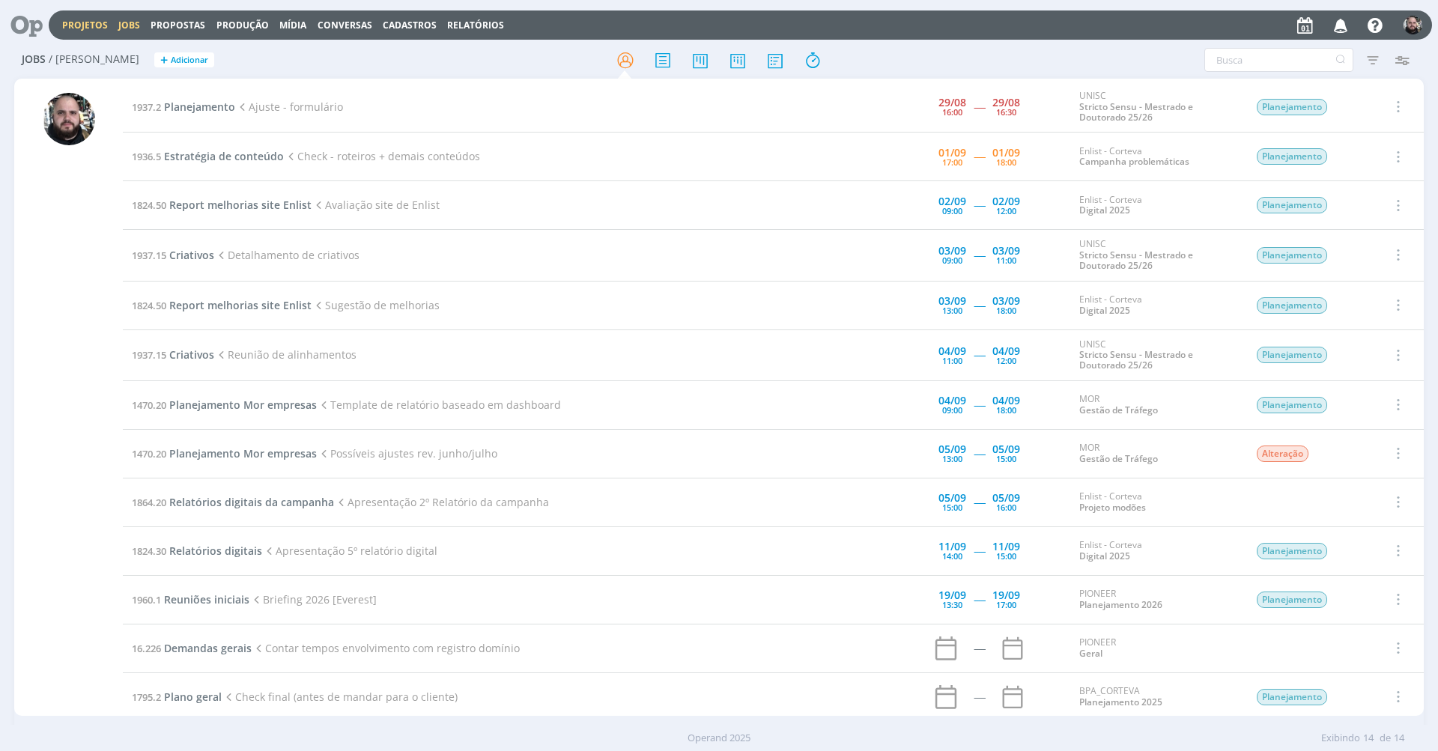
click at [85, 26] on link "Projetos" at bounding box center [85, 25] width 46 height 13
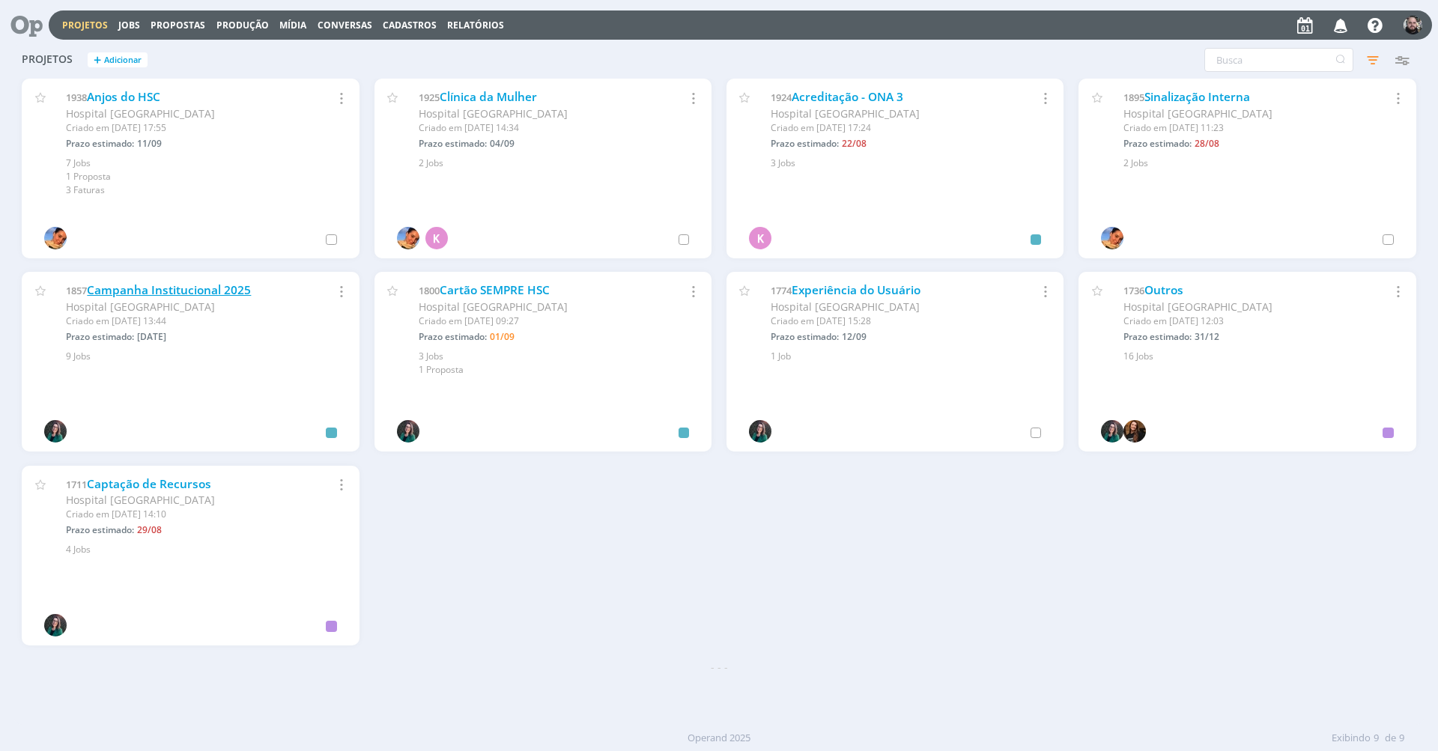
click at [225, 290] on link "Campanha Institucional 2025" at bounding box center [169, 290] width 164 height 16
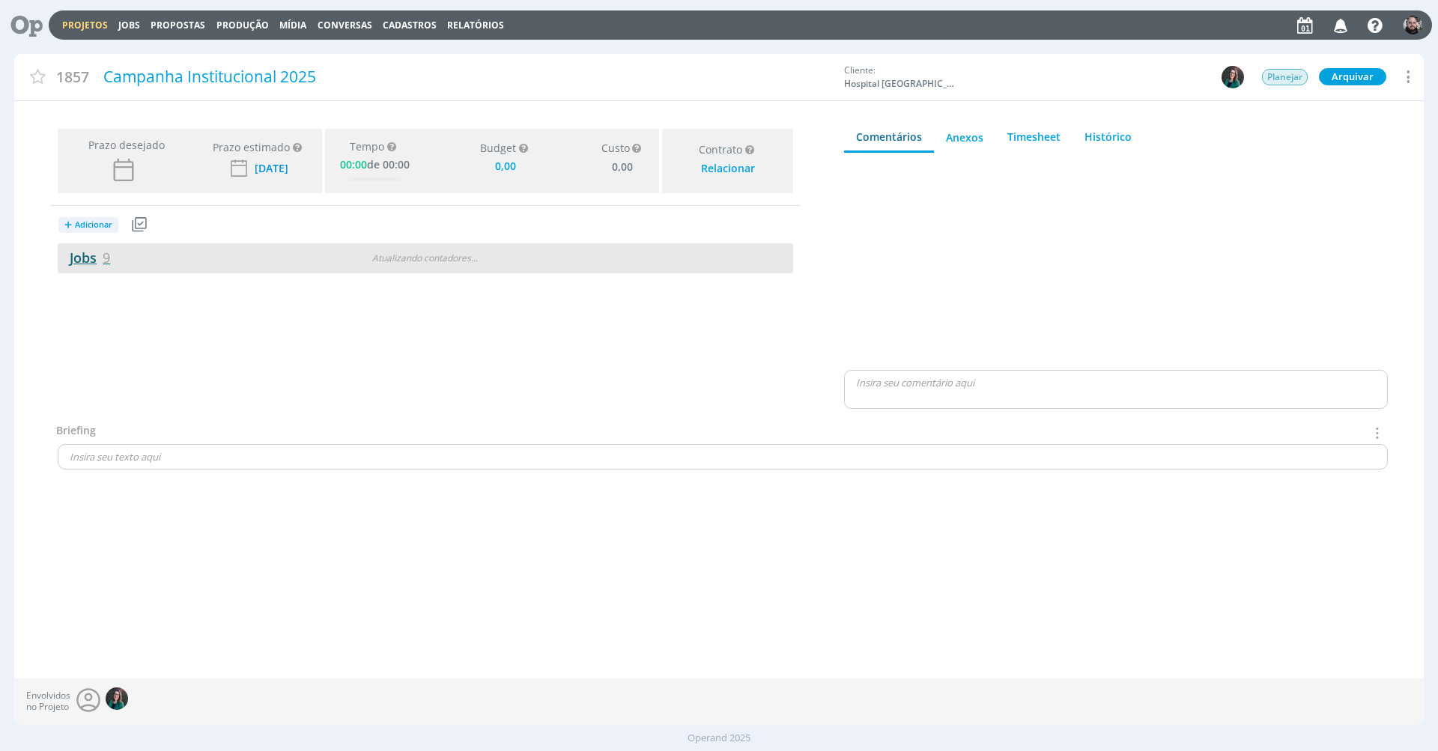
type input "0,00"
click at [95, 255] on link "Jobs 9" at bounding box center [84, 258] width 52 height 18
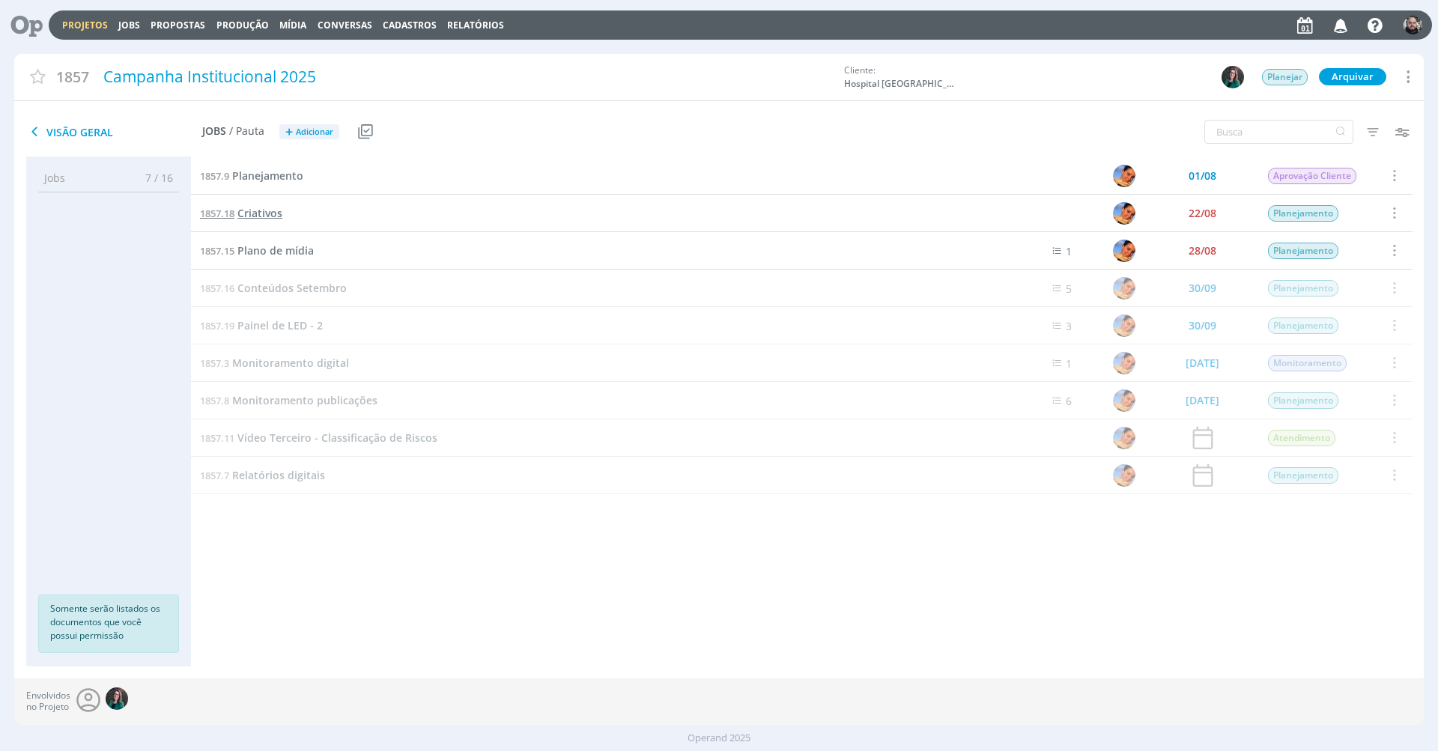
click at [252, 213] on span "Criativos" at bounding box center [259, 213] width 45 height 14
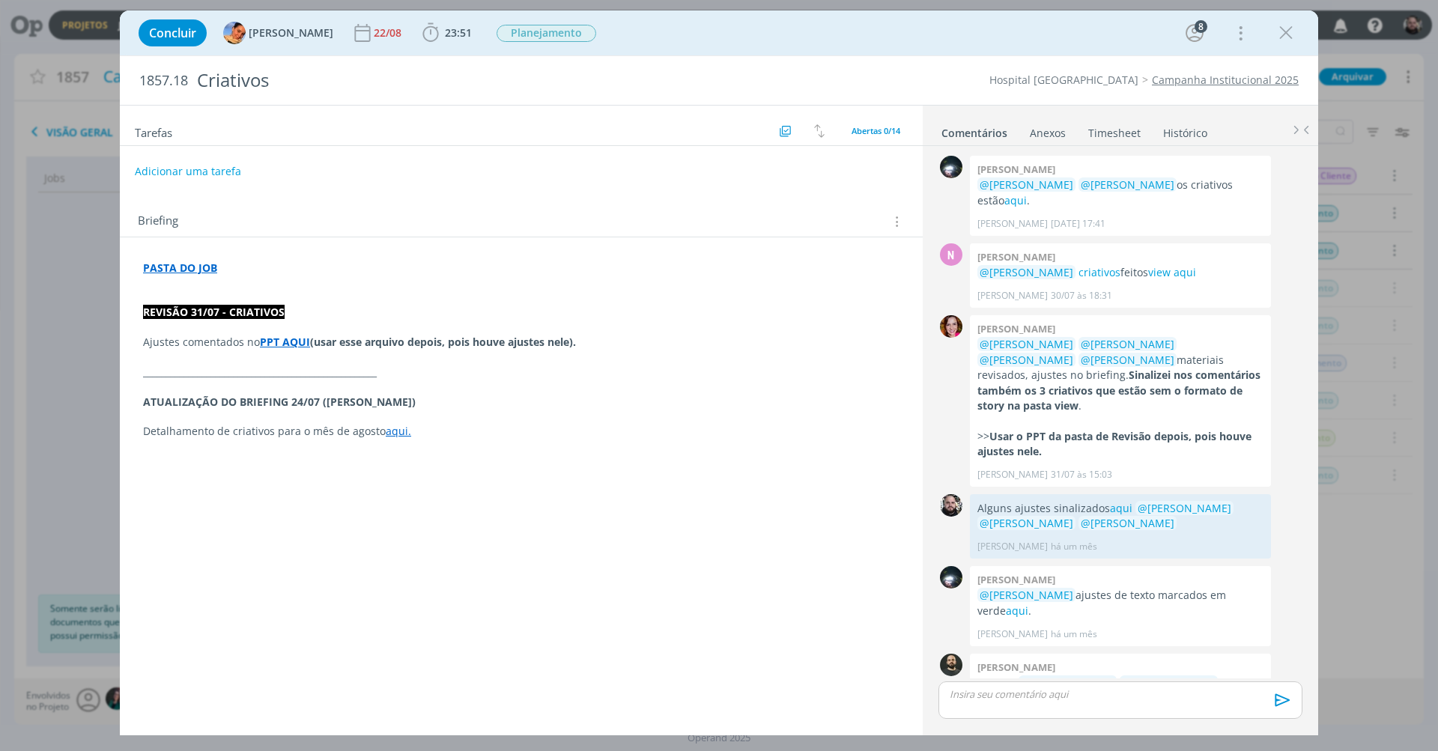
scroll to position [108, 0]
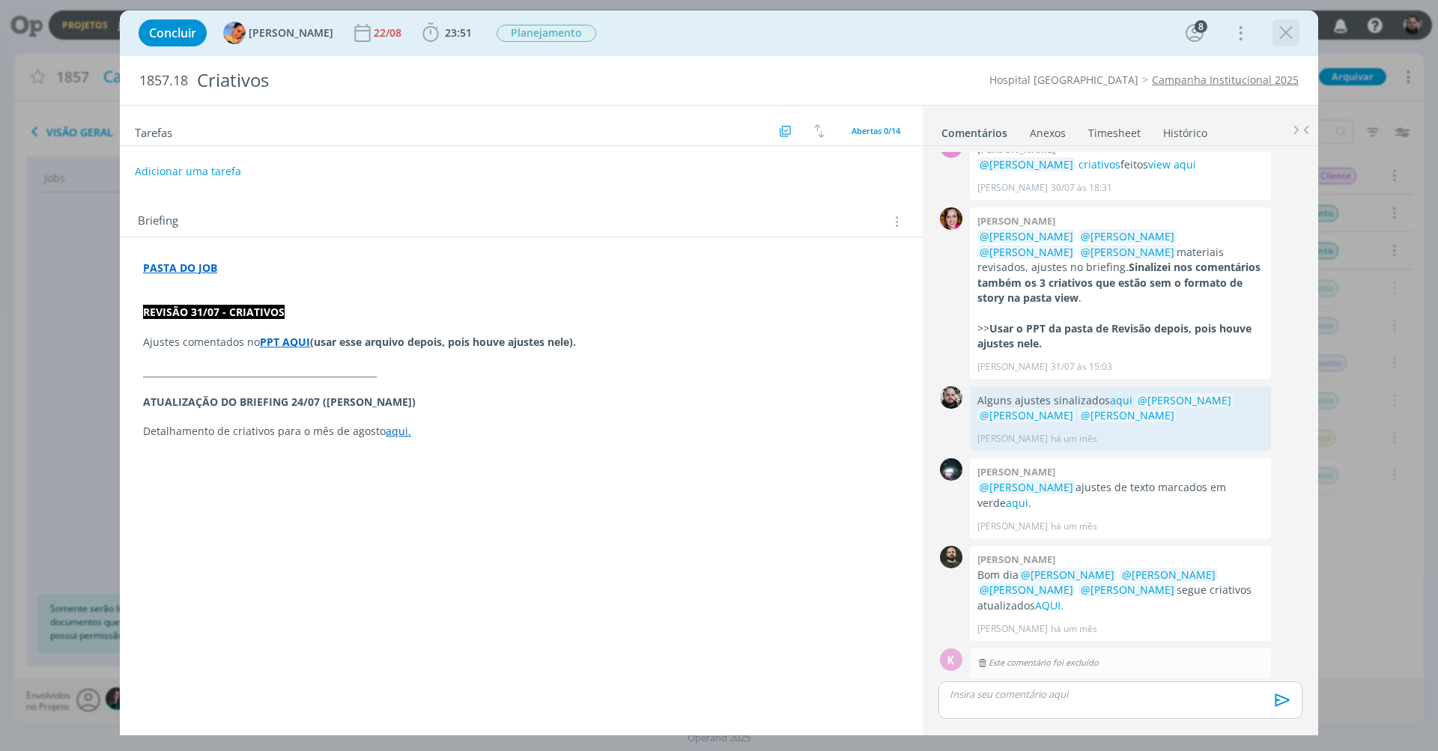
click at [1290, 35] on icon "dialog" at bounding box center [1286, 33] width 22 height 22
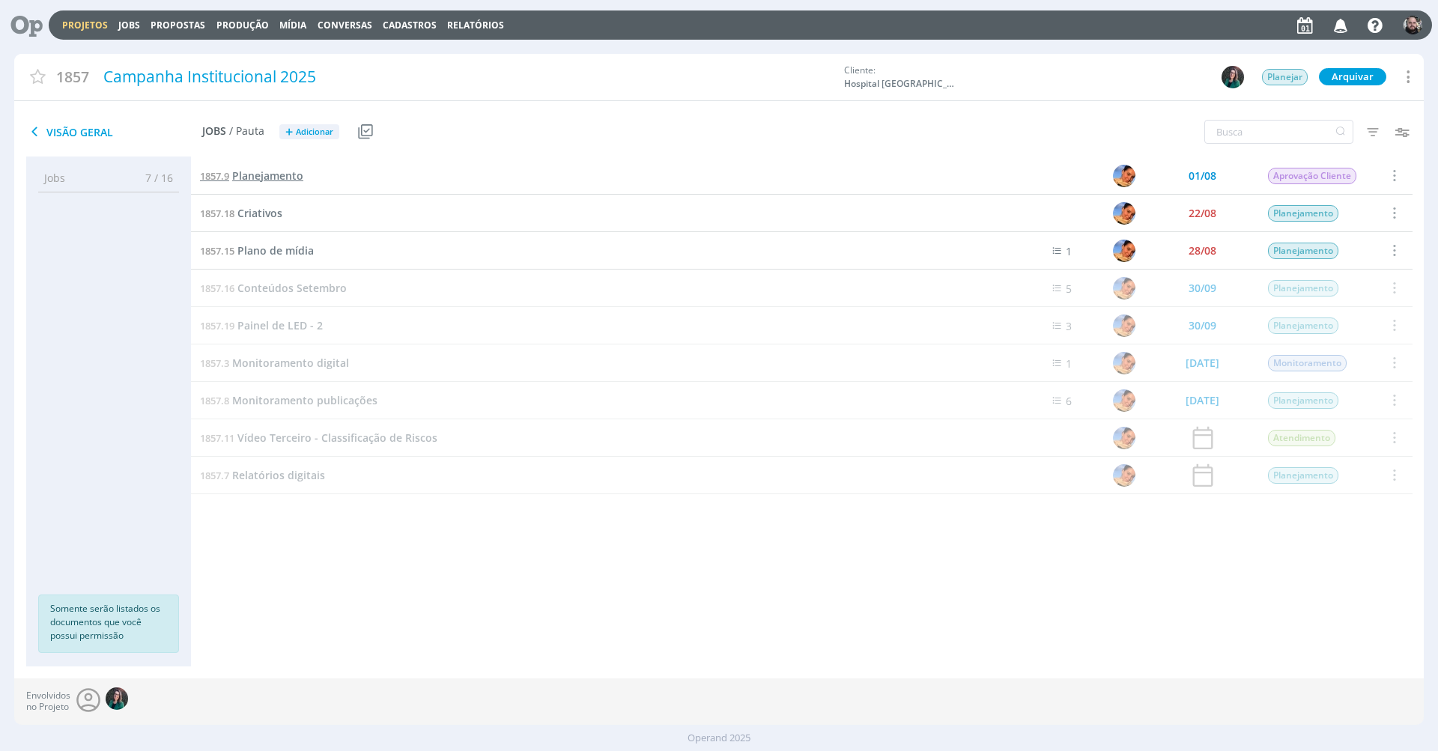
click at [251, 174] on span "Planejamento" at bounding box center [267, 175] width 71 height 14
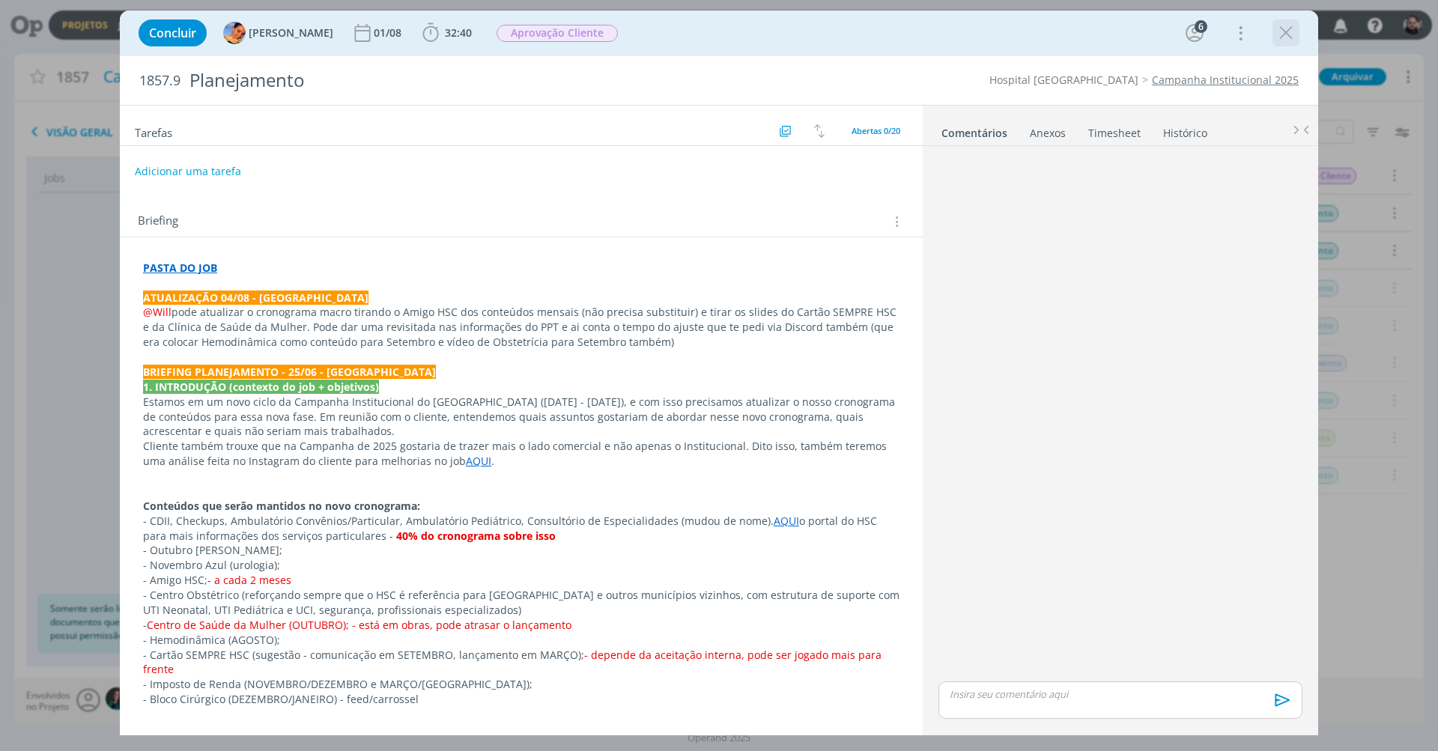
click at [1294, 27] on icon "dialog" at bounding box center [1286, 33] width 22 height 22
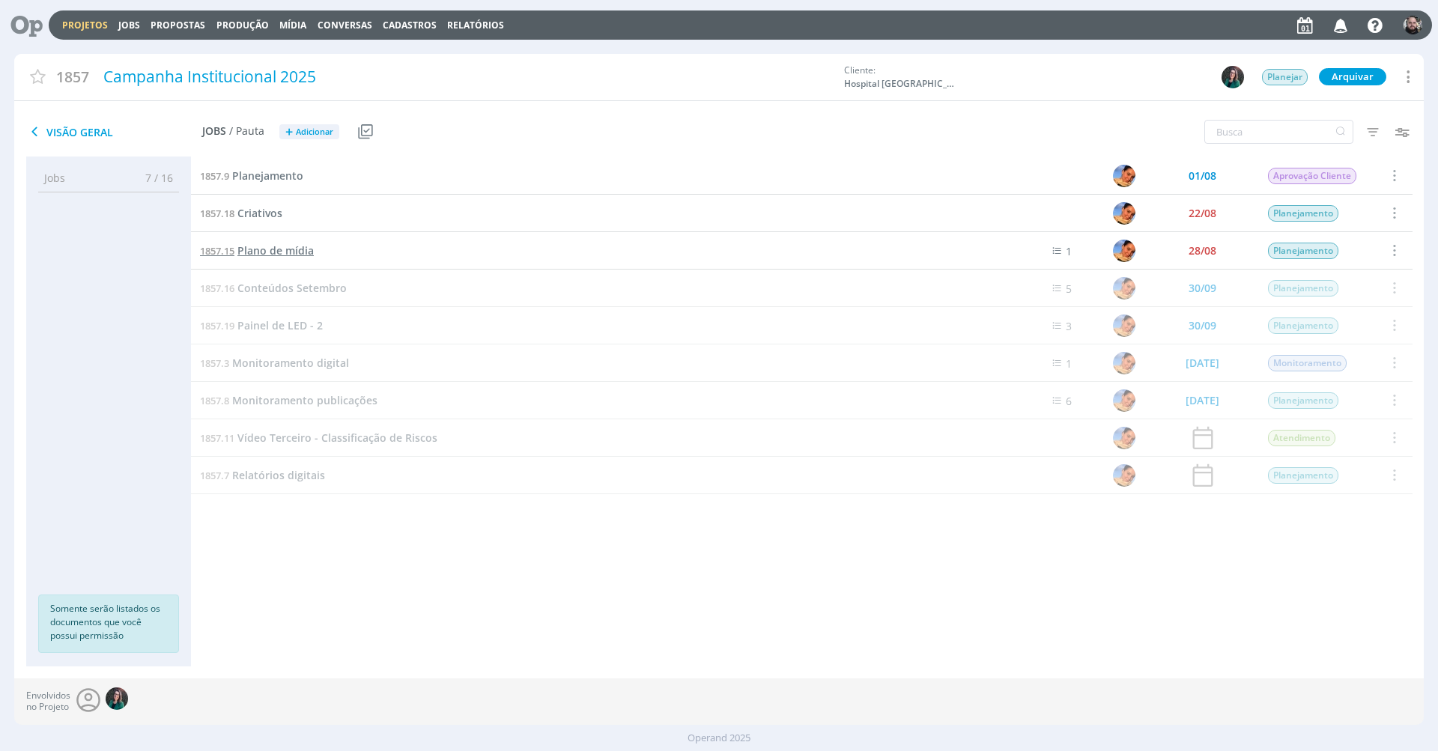
click at [295, 247] on span "Plano de mídia" at bounding box center [275, 250] width 76 height 14
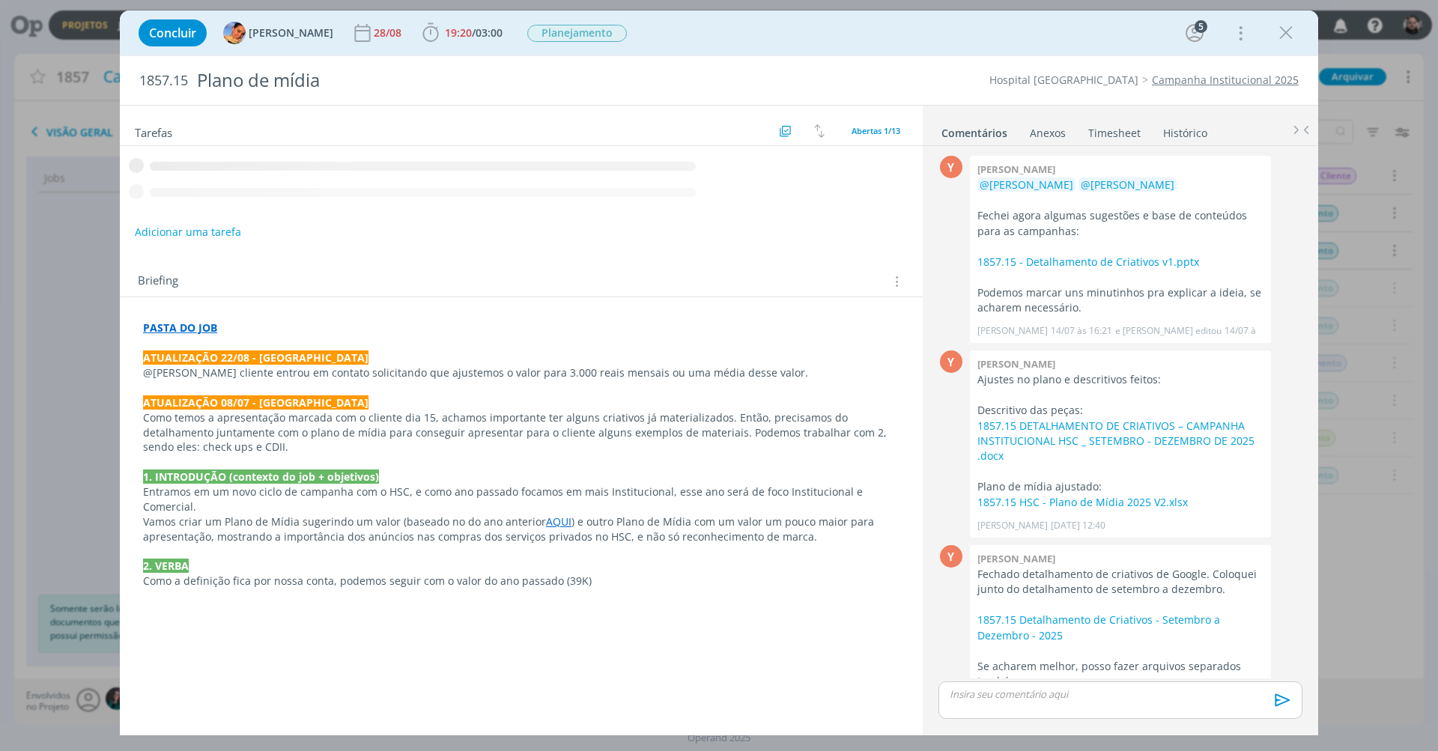
scroll to position [307, 0]
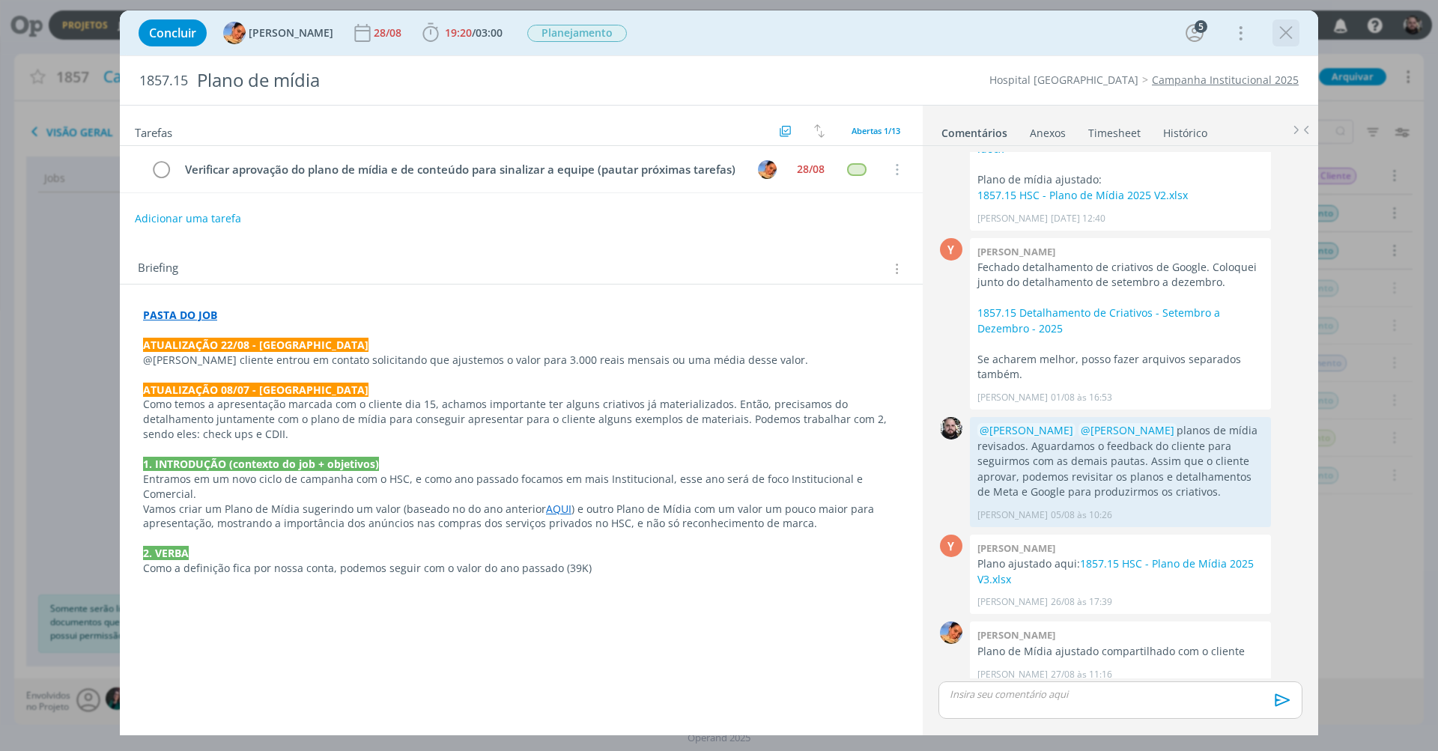
click at [1286, 34] on icon "dialog" at bounding box center [1286, 33] width 22 height 22
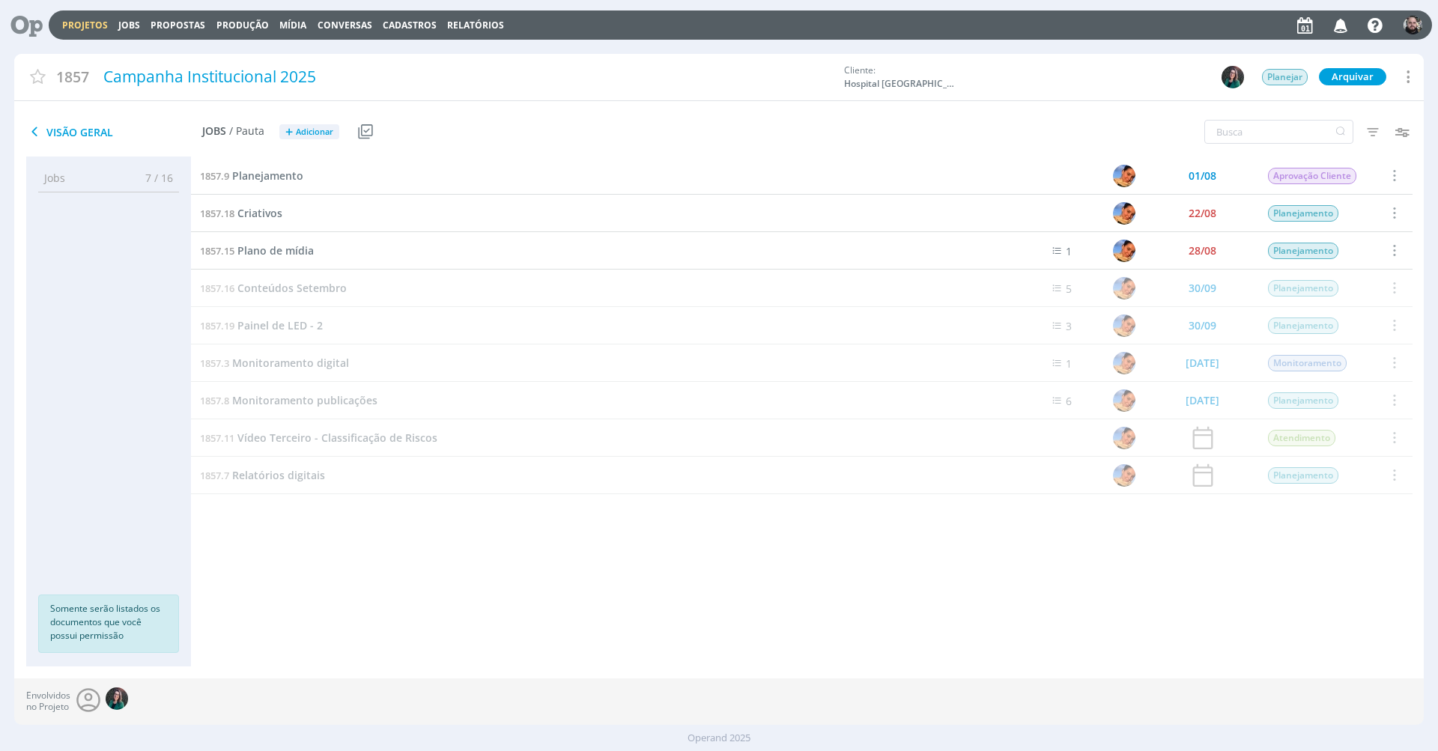
click at [22, 32] on icon at bounding box center [21, 24] width 31 height 29
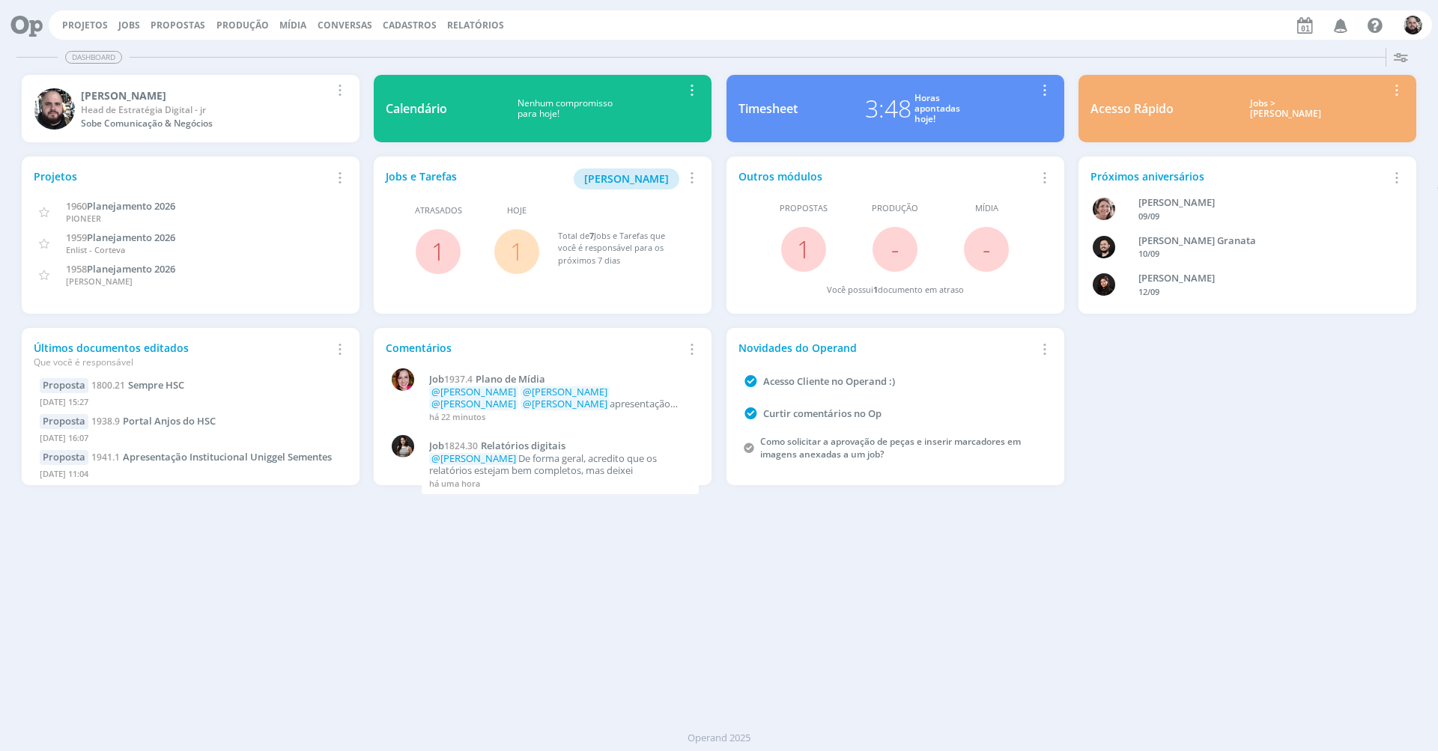
click at [1101, 54] on div "Dashboard" at bounding box center [718, 57] width 1404 height 22
click at [126, 21] on link "Jobs" at bounding box center [129, 25] width 22 height 13
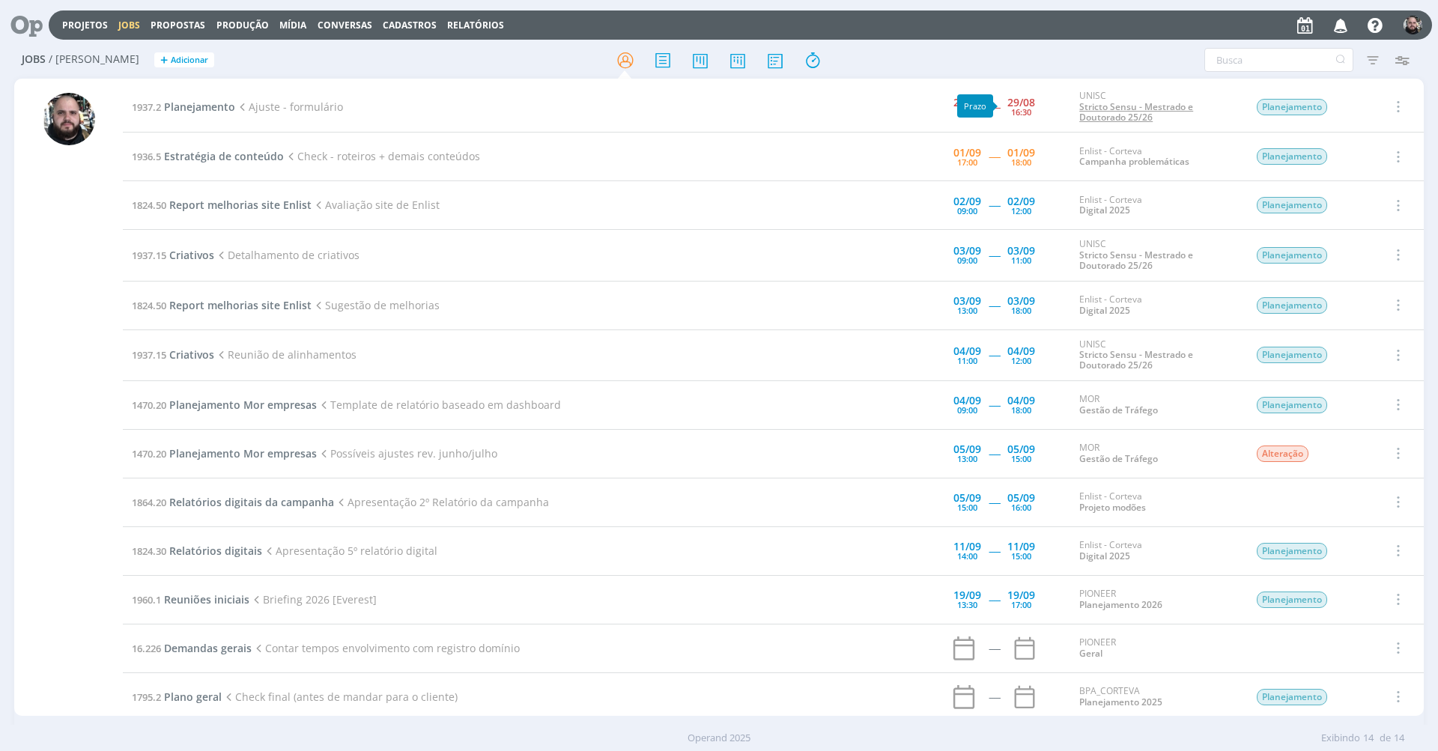
click at [1096, 114] on link "Stricto Sensu - Mestrado e Doutorado 25/26" at bounding box center [1136, 111] width 114 height 23
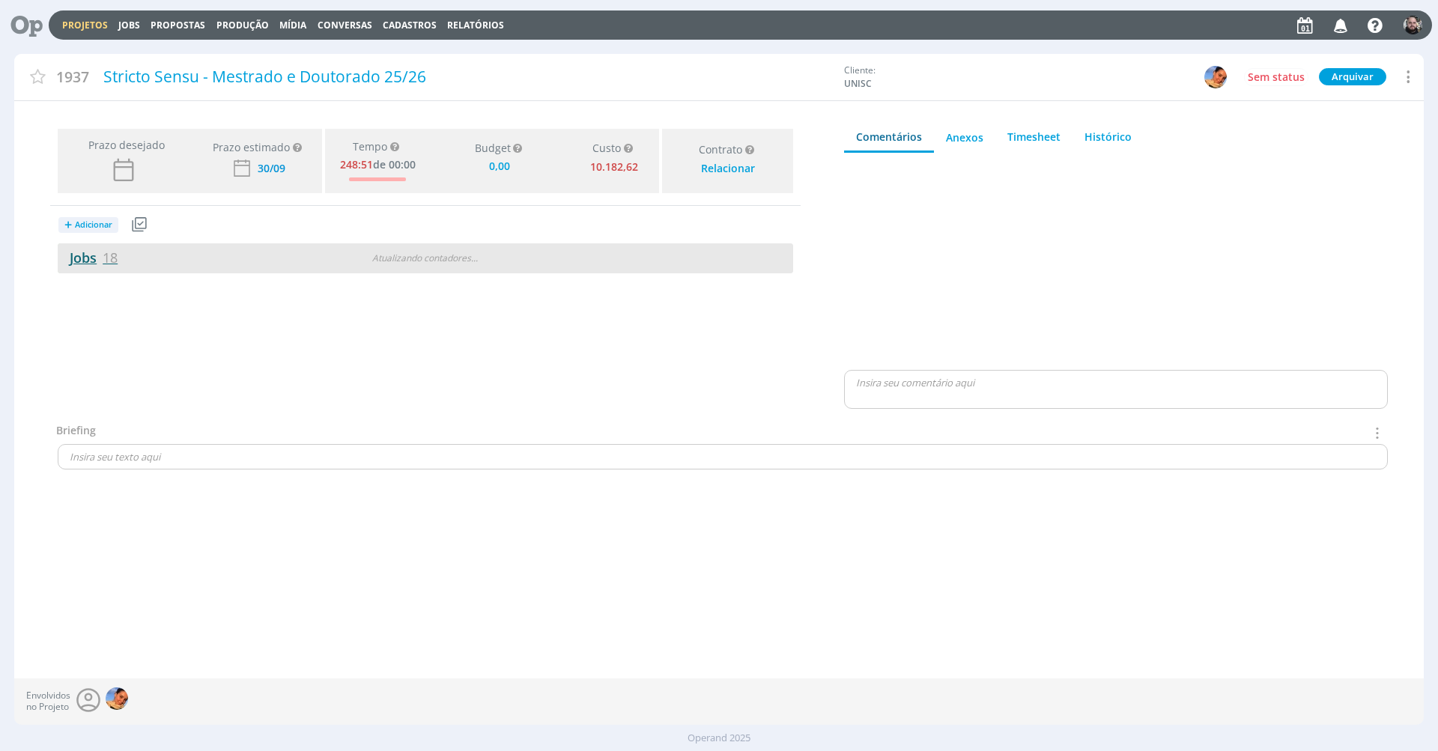
type input "0,00"
click at [94, 261] on link "Jobs 18" at bounding box center [88, 258] width 60 height 18
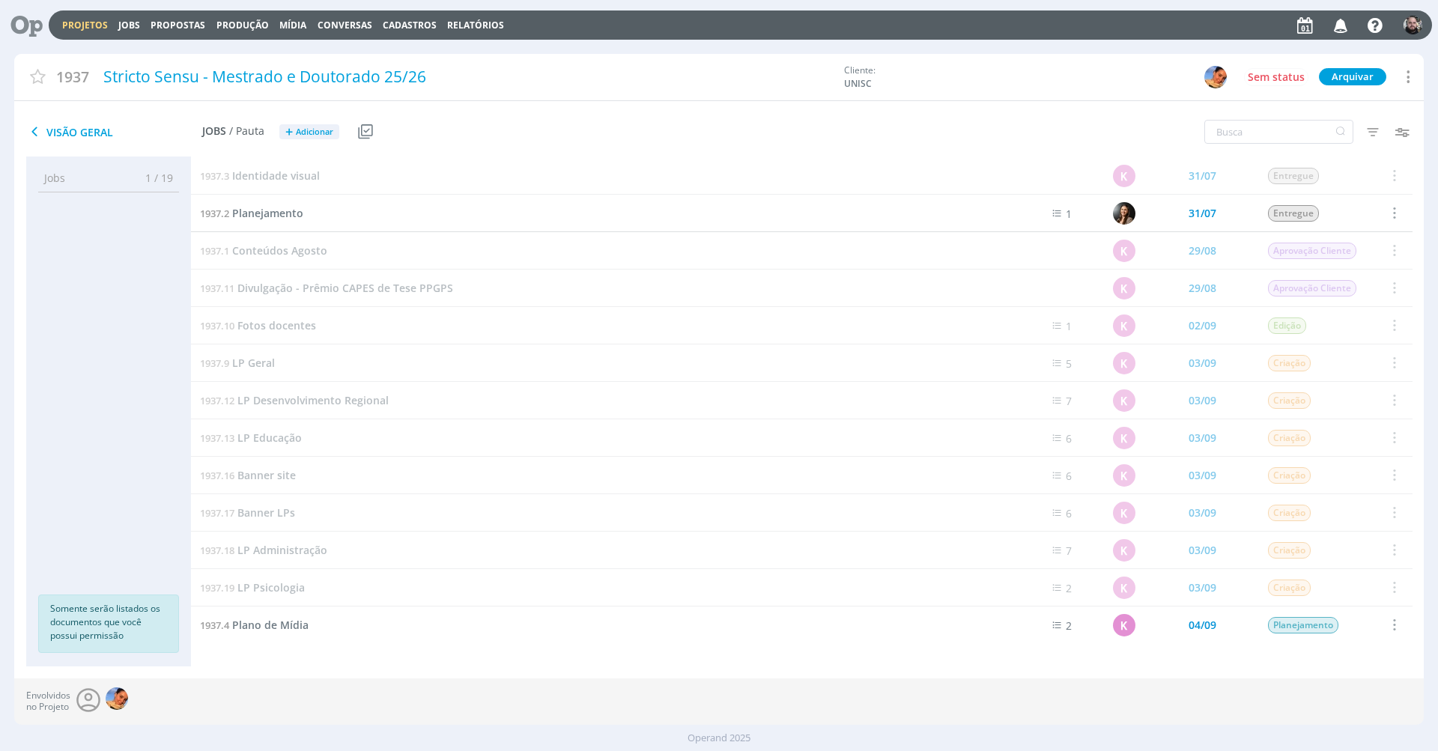
scroll to position [194, 0]
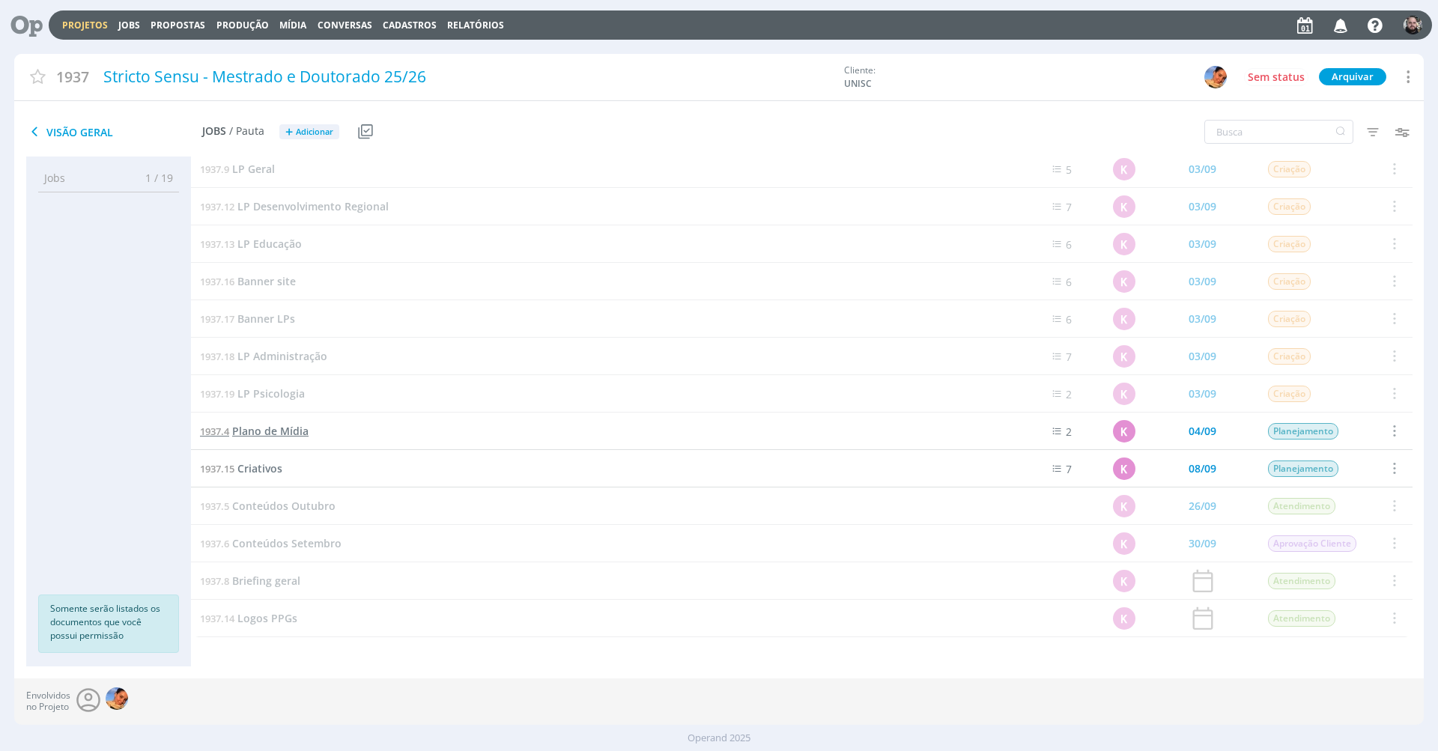
click at [280, 428] on span "Plano de Mídia" at bounding box center [270, 431] width 76 height 14
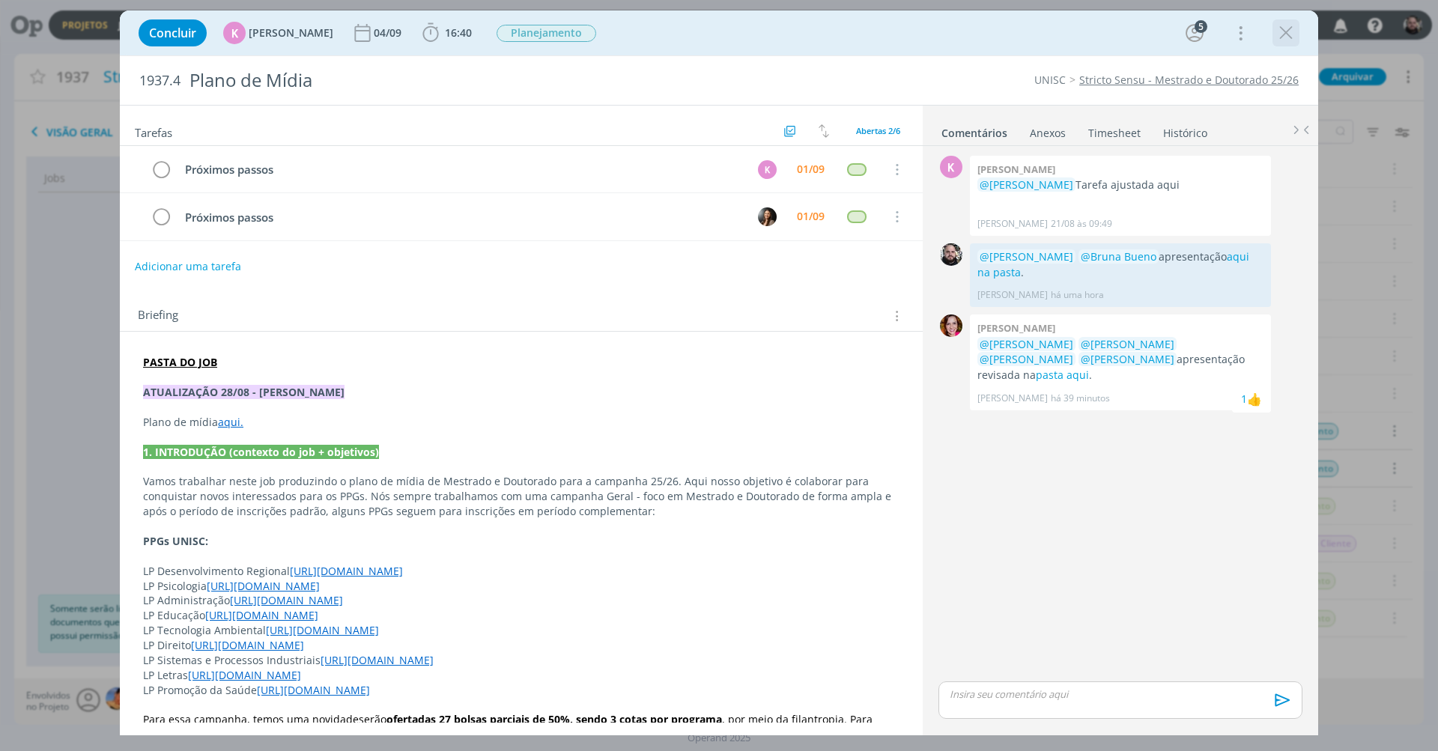
click at [1285, 34] on icon "dialog" at bounding box center [1286, 33] width 22 height 22
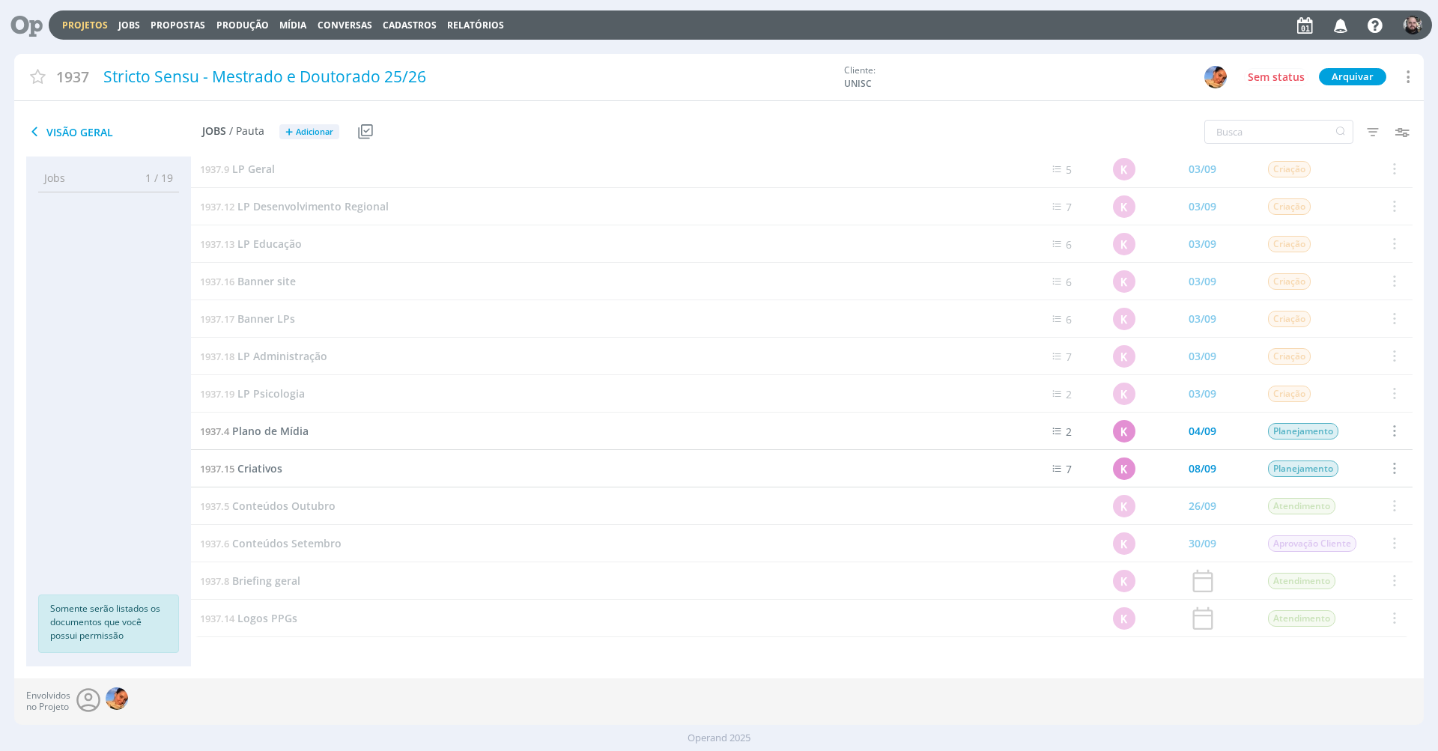
click at [32, 23] on icon at bounding box center [21, 24] width 31 height 29
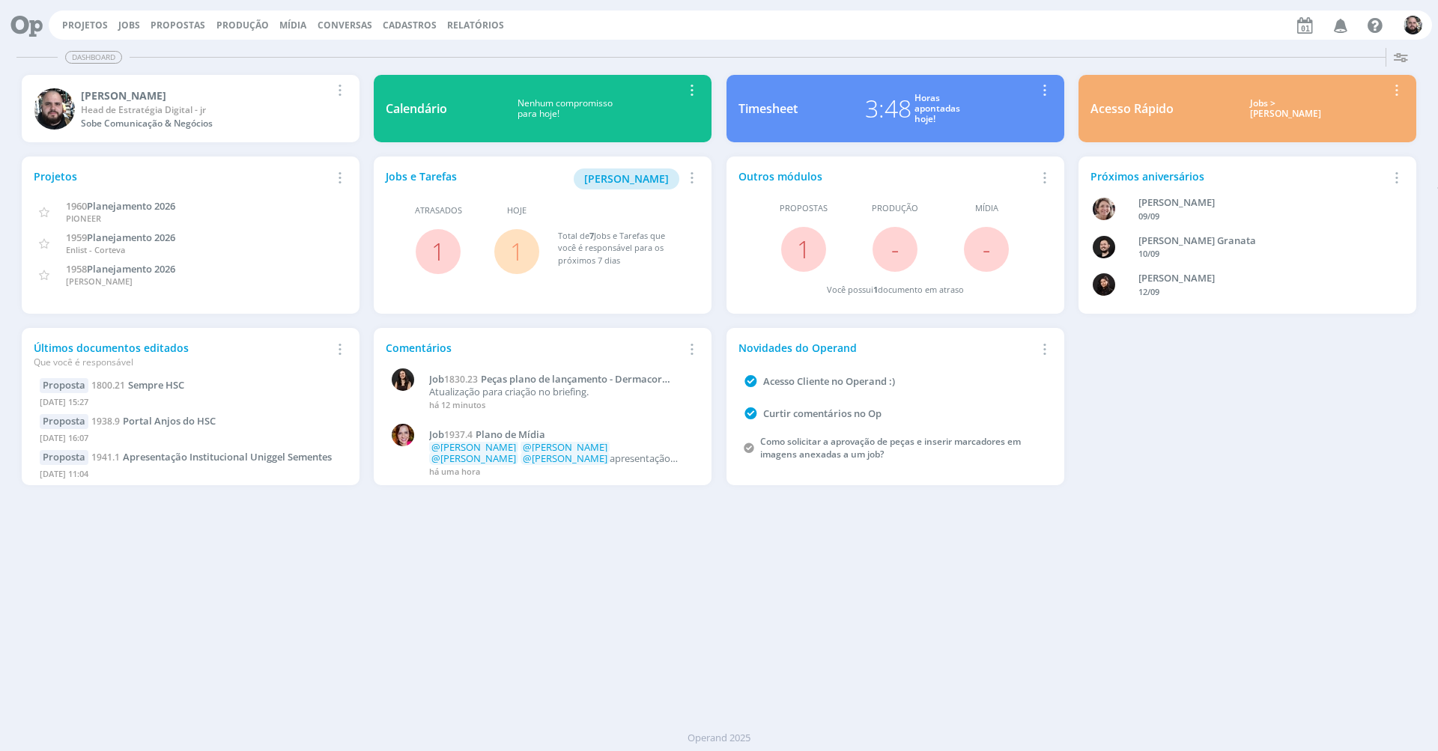
click at [28, 19] on icon at bounding box center [21, 24] width 31 height 29
click at [97, 21] on link "Projetos" at bounding box center [85, 25] width 46 height 13
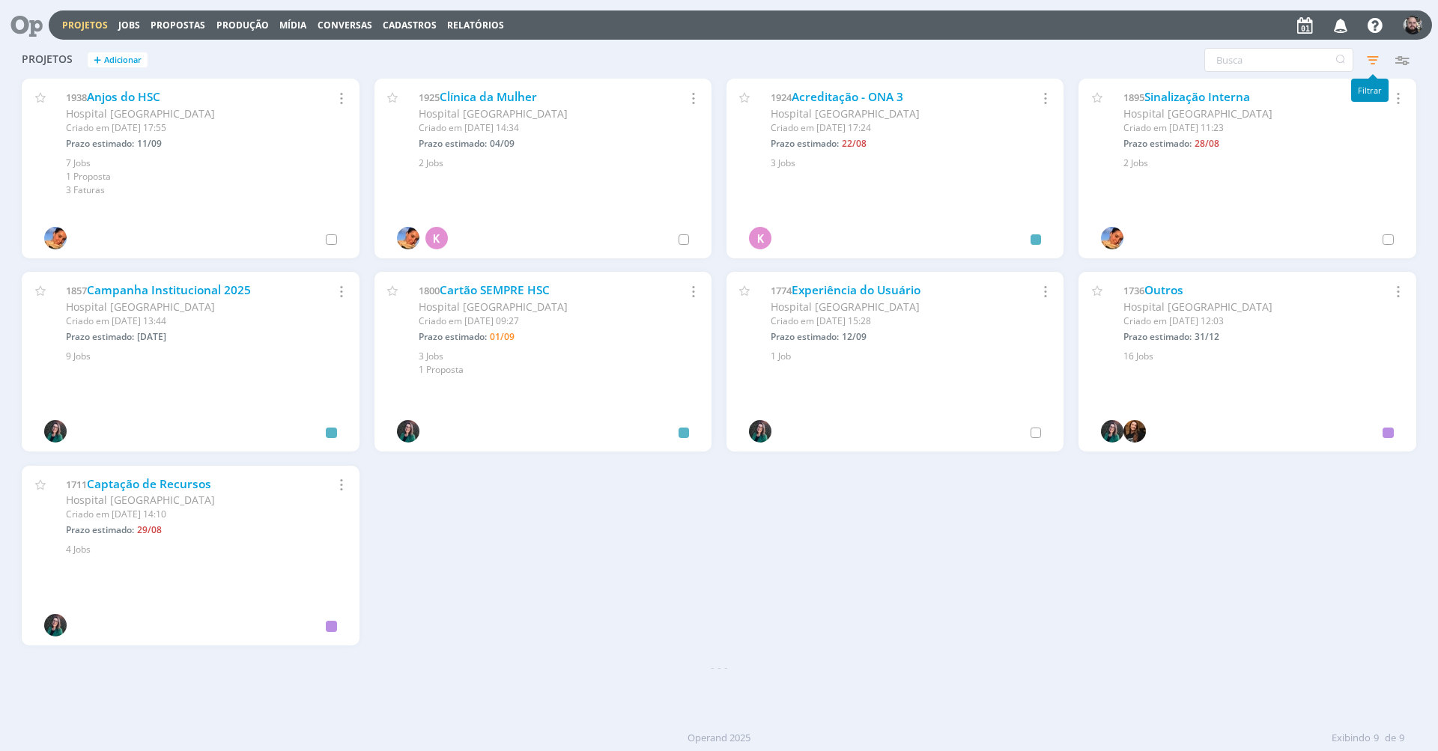
click at [1365, 61] on icon "button" at bounding box center [1372, 59] width 27 height 27
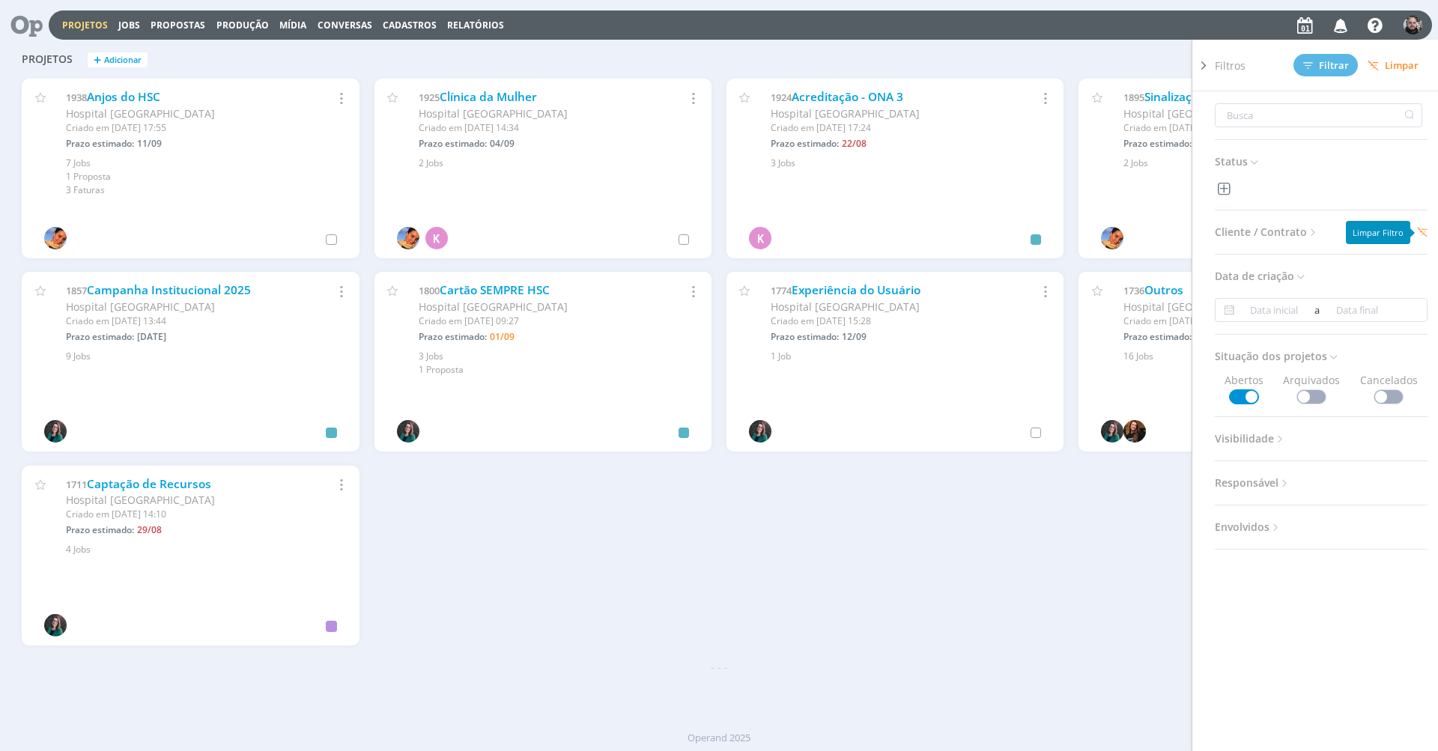
click at [1419, 230] on icon at bounding box center [1422, 232] width 10 height 10
click at [1282, 228] on span "Cliente / Contrato" at bounding box center [1267, 231] width 105 height 19
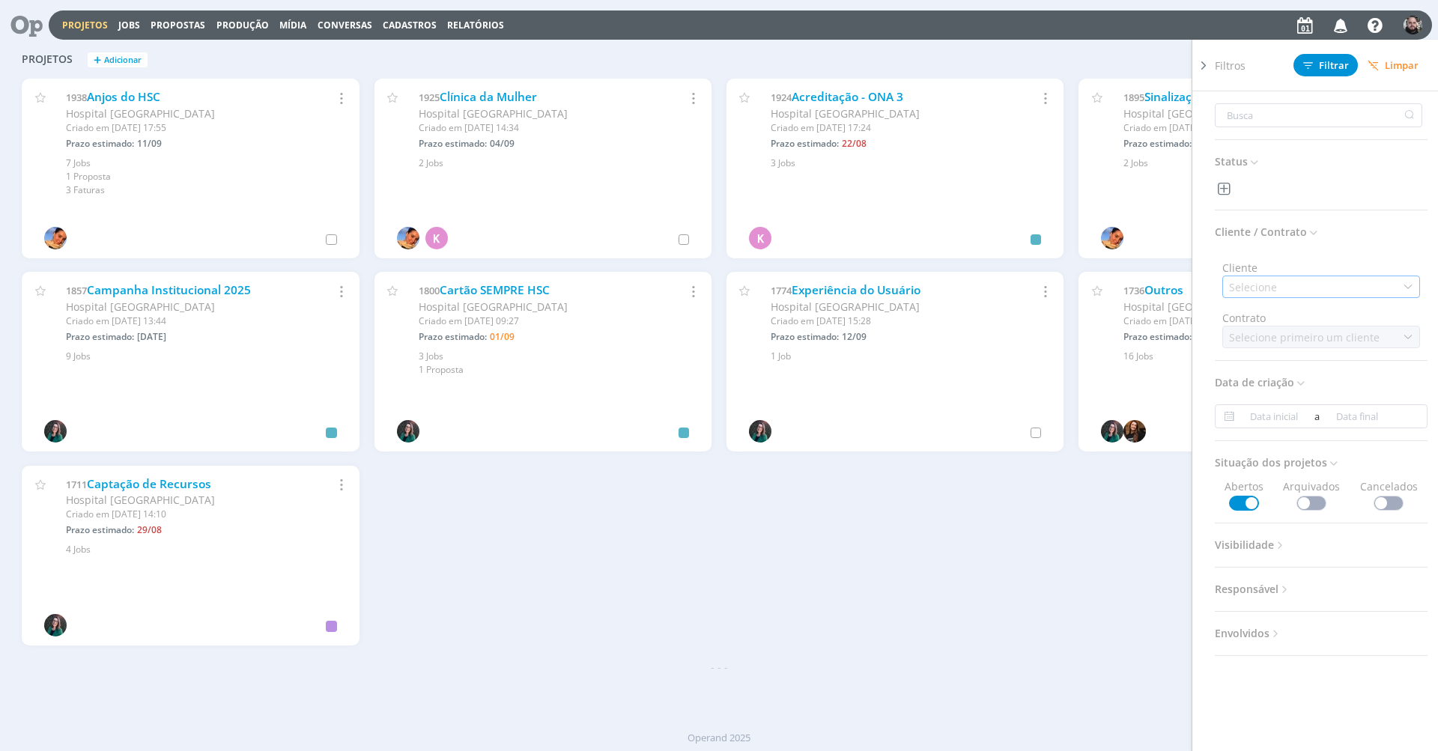
click at [1324, 280] on div "Selecione" at bounding box center [1321, 287] width 198 height 22
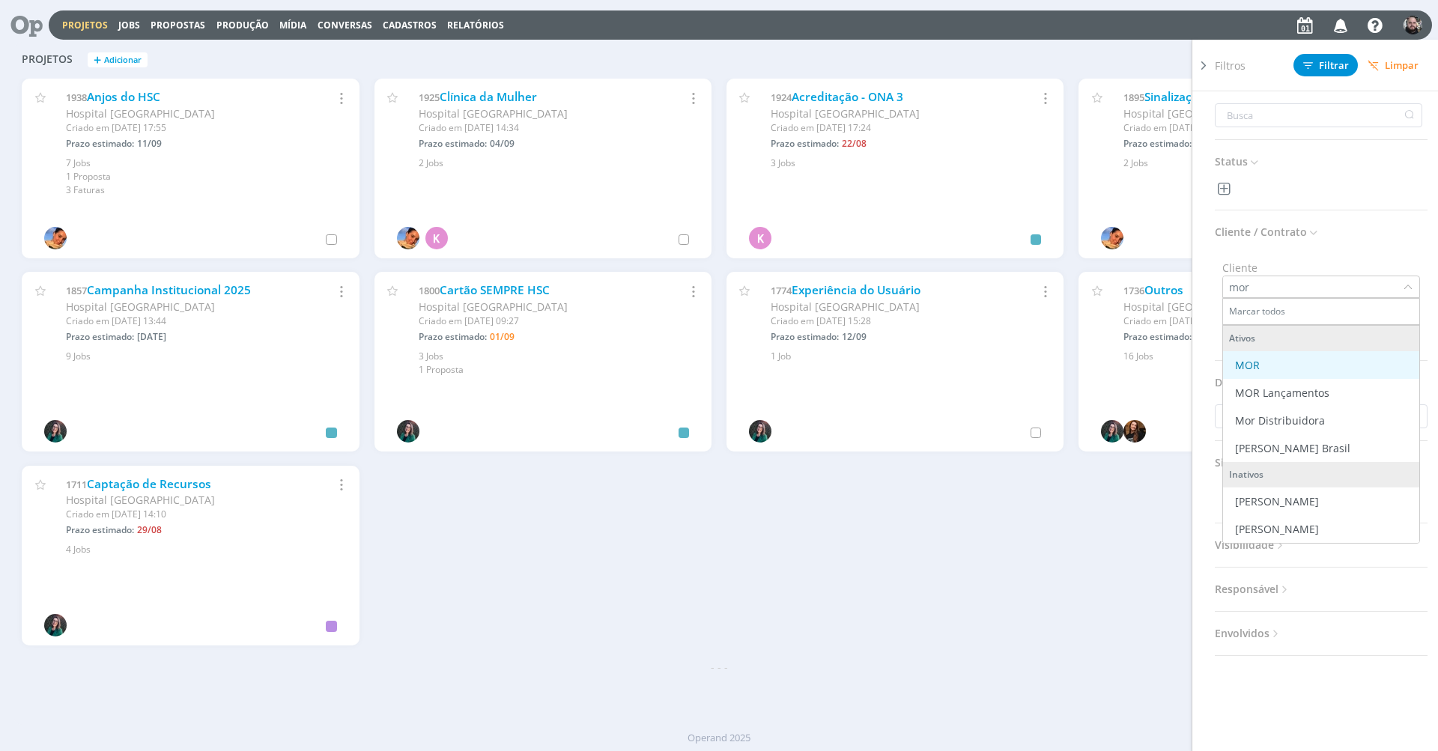
type input "mor"
click at [1293, 366] on div "MOR" at bounding box center [1321, 365] width 184 height 16
click at [1337, 61] on span "Filtrar" at bounding box center [1326, 66] width 46 height 10
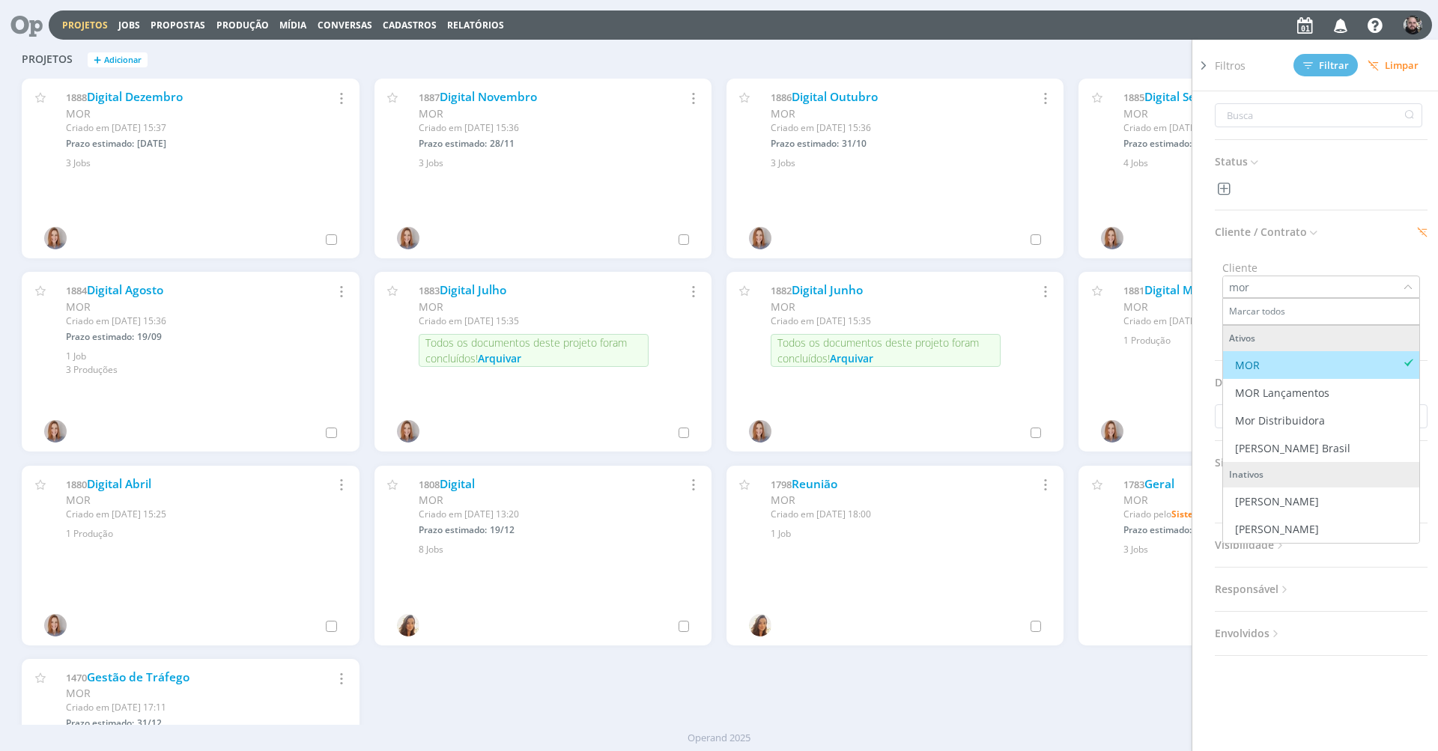
click at [505, 59] on div "Projetos + Adicionar Filtros Filtrar Limpar Status Cliente / Contrato Cliente m…" at bounding box center [718, 60] width 1409 height 37
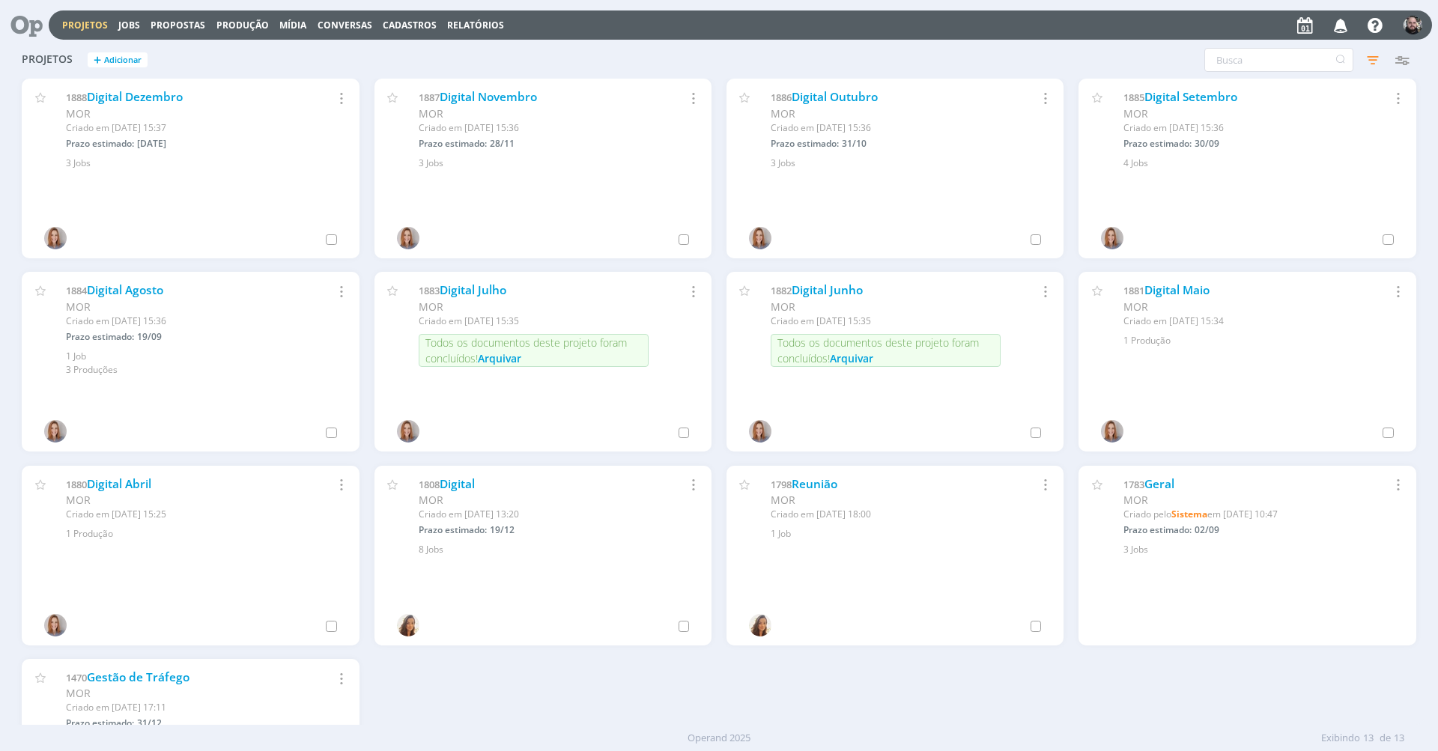
scroll to position [149, 0]
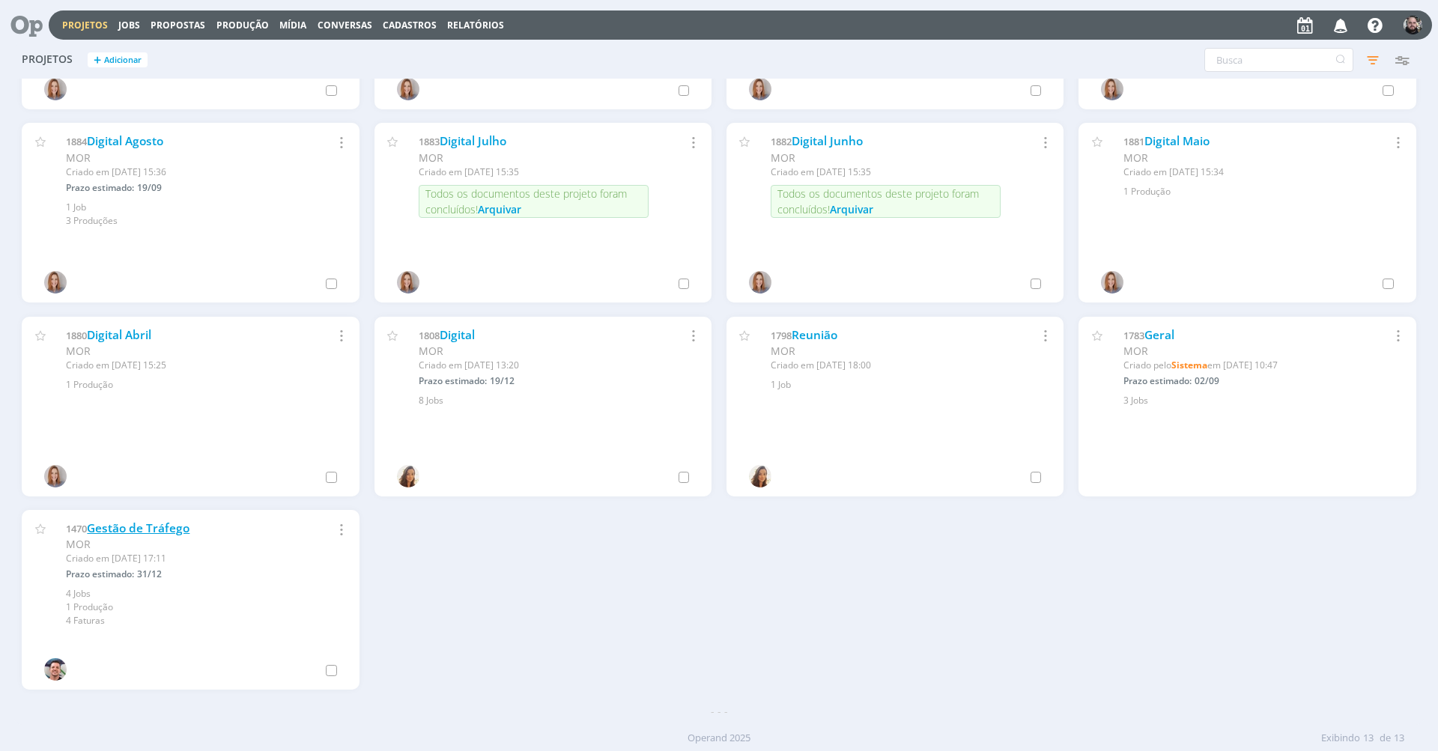
click at [175, 529] on link "Gestão de Tráfego" at bounding box center [138, 528] width 103 height 16
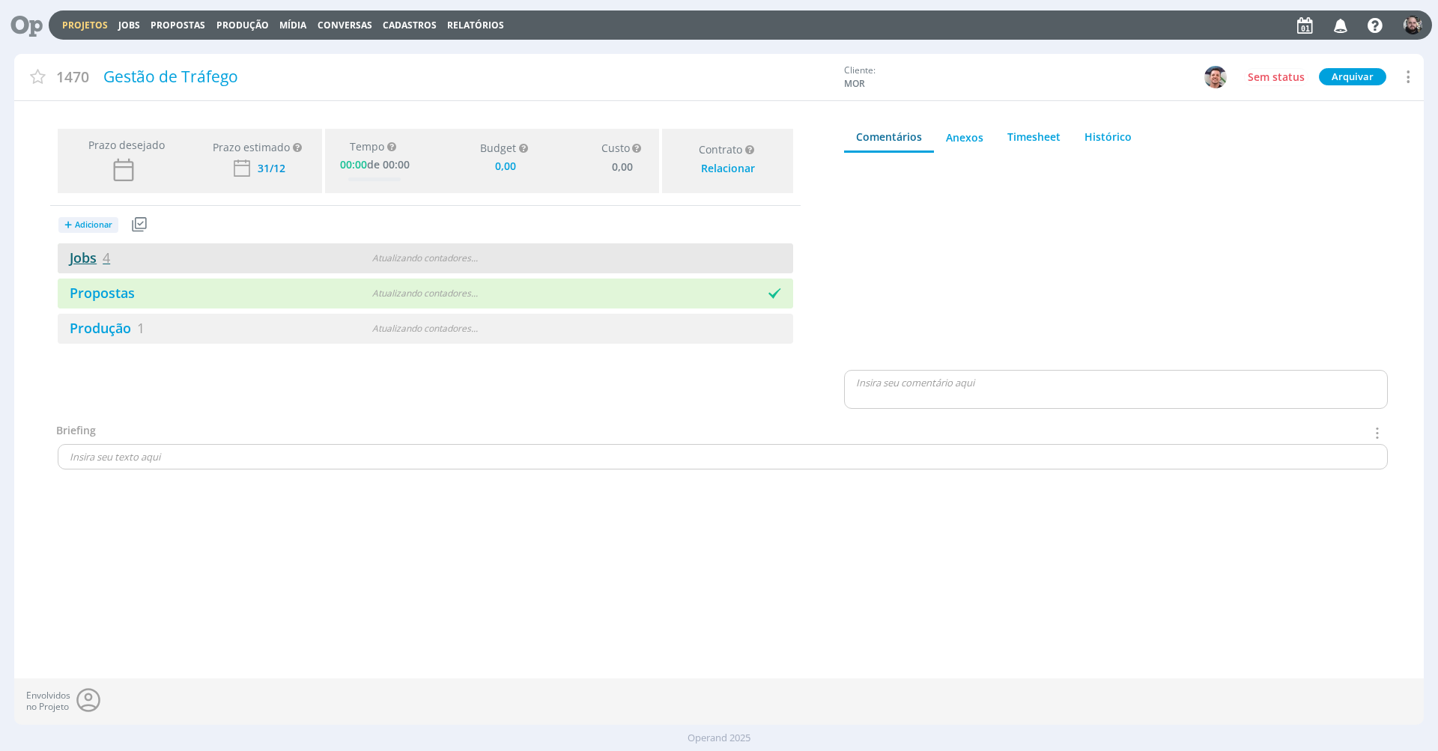
click at [100, 258] on link "Jobs 4" at bounding box center [84, 258] width 52 height 18
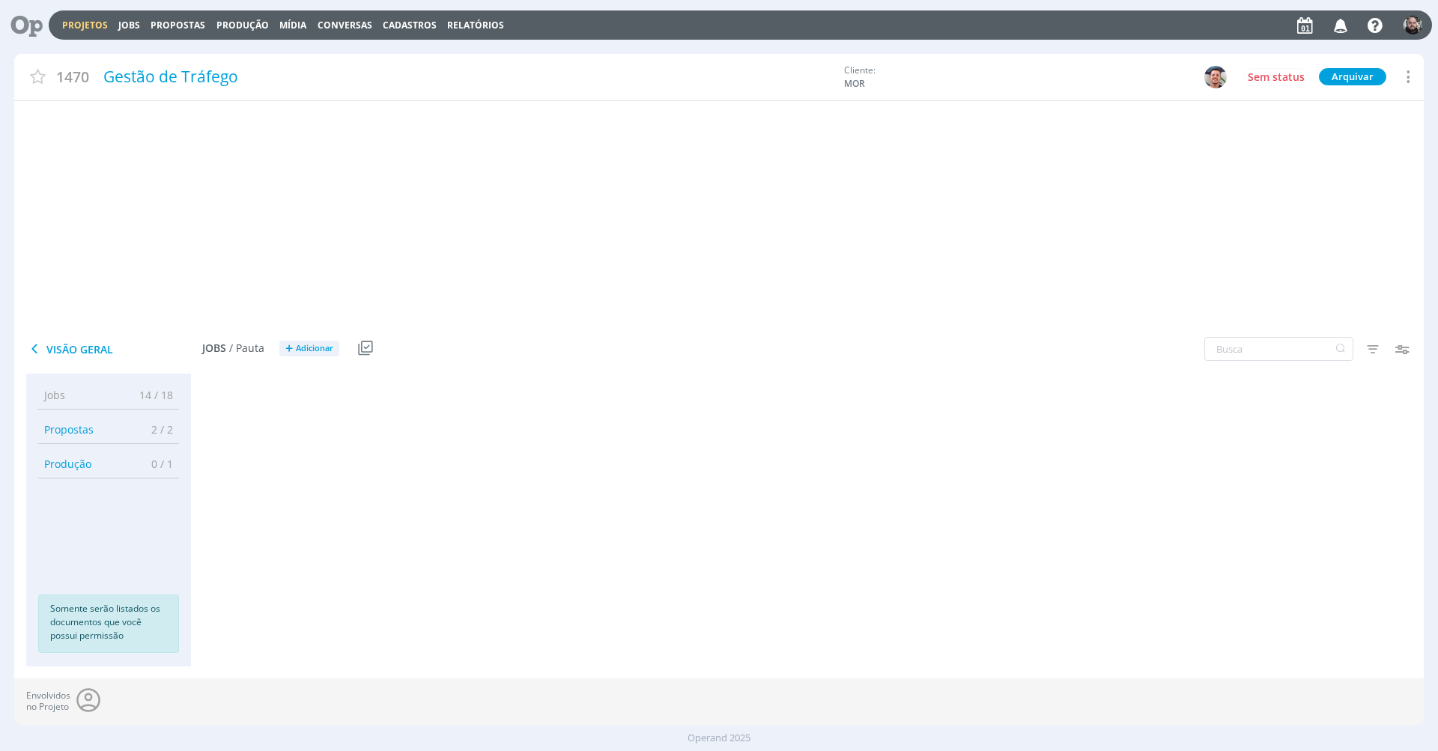
type input "0,00"
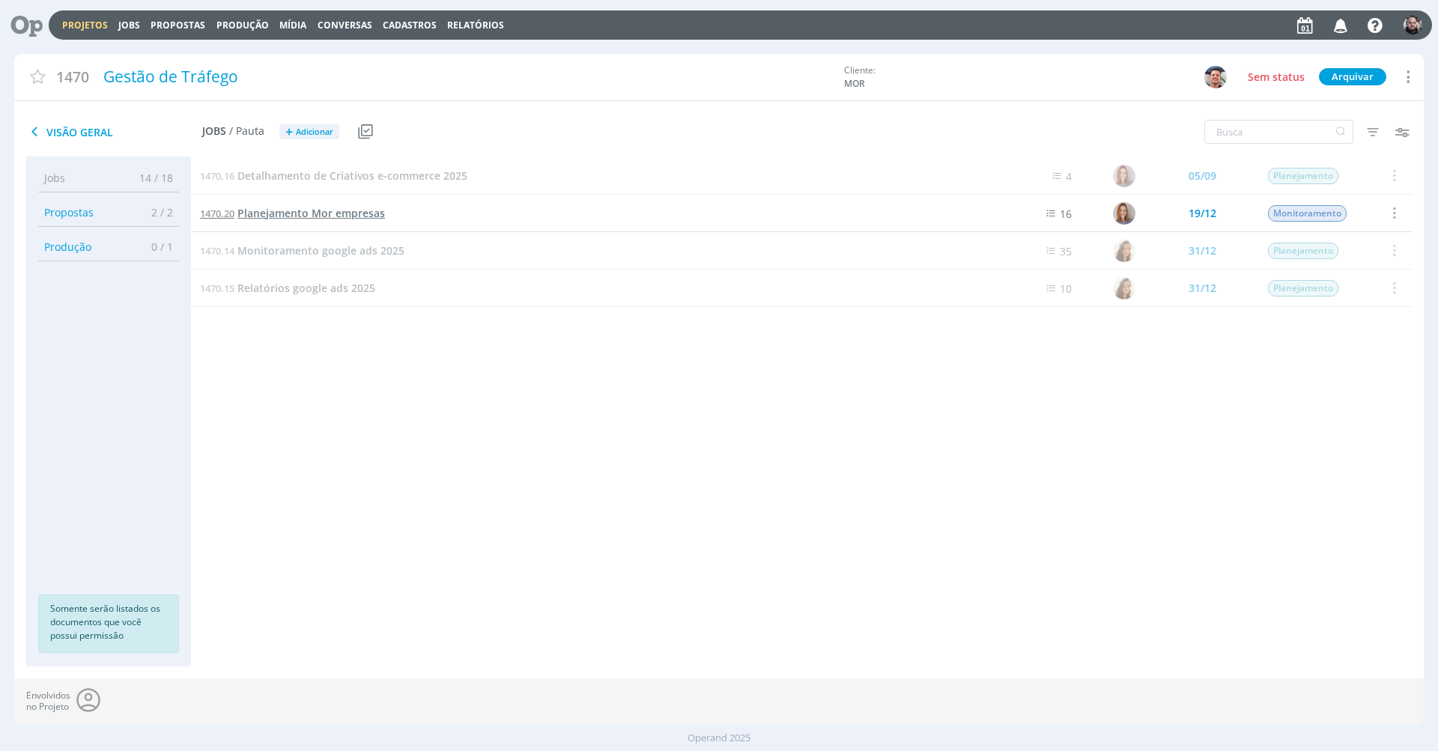
click at [296, 214] on span "Planejamento Mor empresas" at bounding box center [311, 213] width 148 height 14
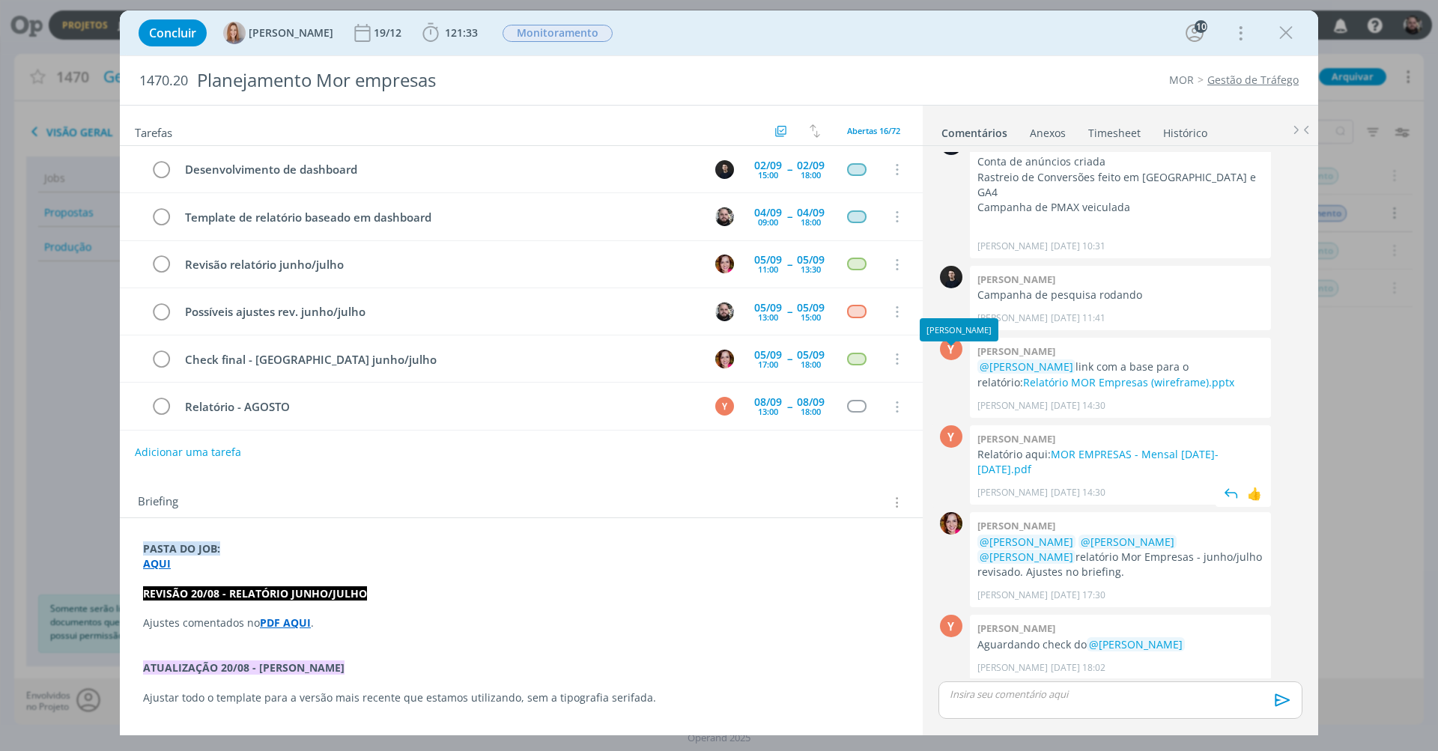
click at [947, 425] on div "Y" at bounding box center [951, 436] width 22 height 22
click at [961, 615] on div "Y" at bounding box center [951, 626] width 22 height 22
click at [1287, 26] on icon "dialog" at bounding box center [1286, 33] width 22 height 22
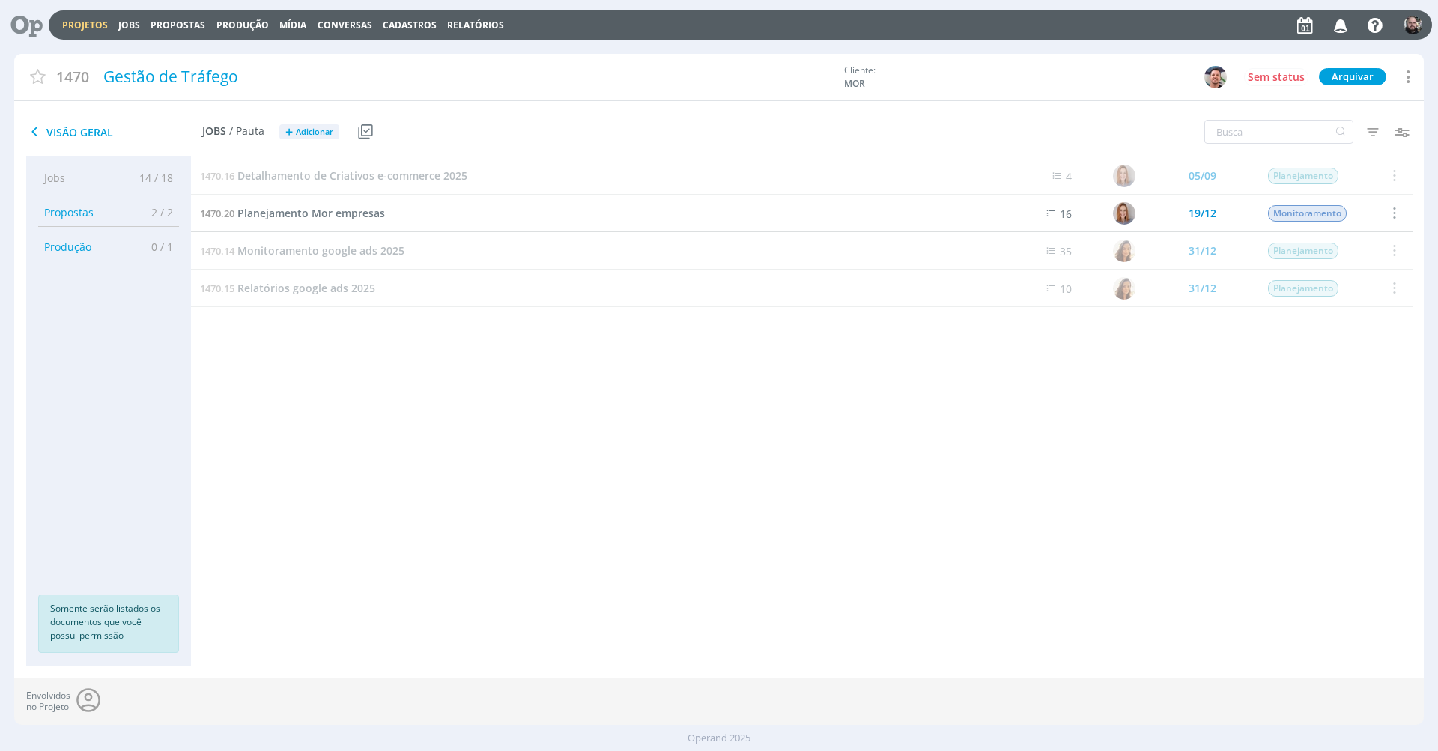
click at [31, 25] on icon at bounding box center [21, 24] width 31 height 29
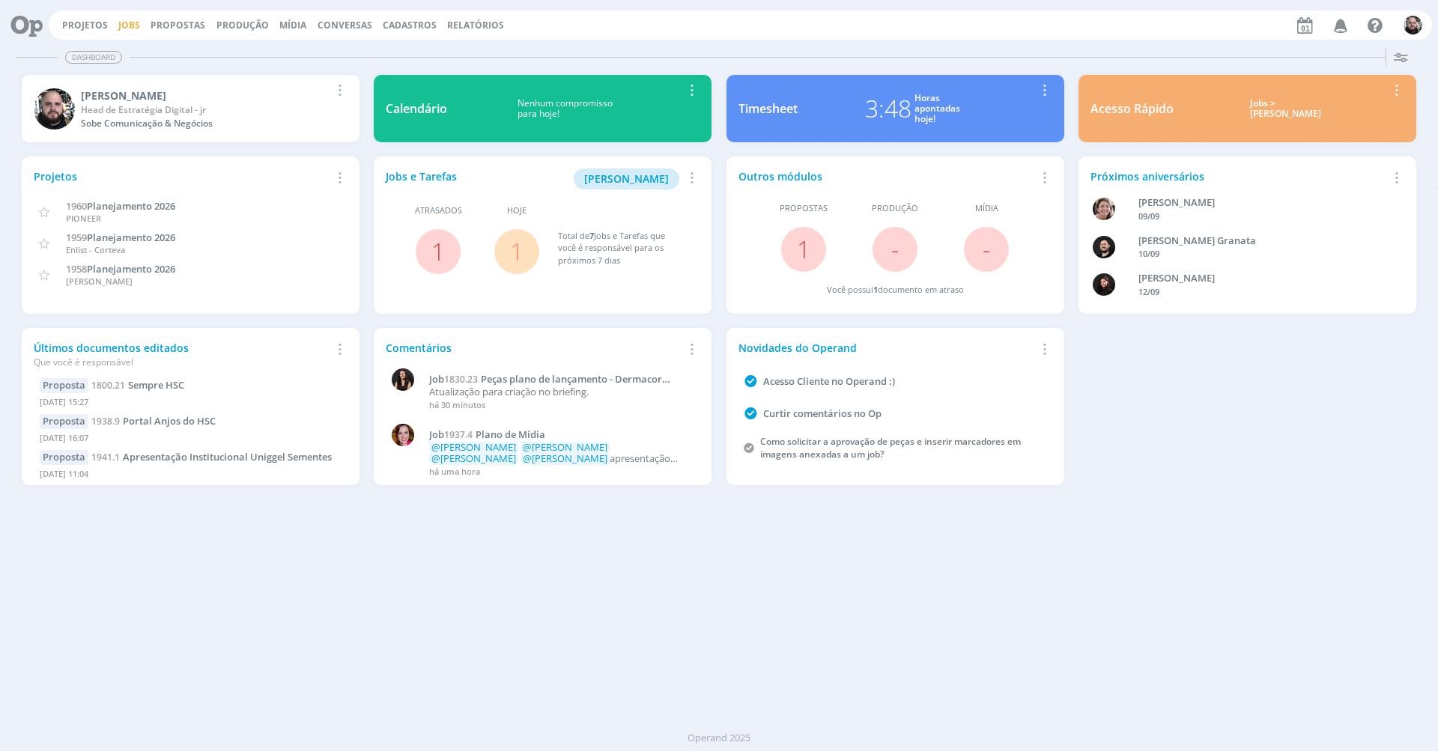
click at [124, 24] on link "Jobs" at bounding box center [129, 25] width 22 height 13
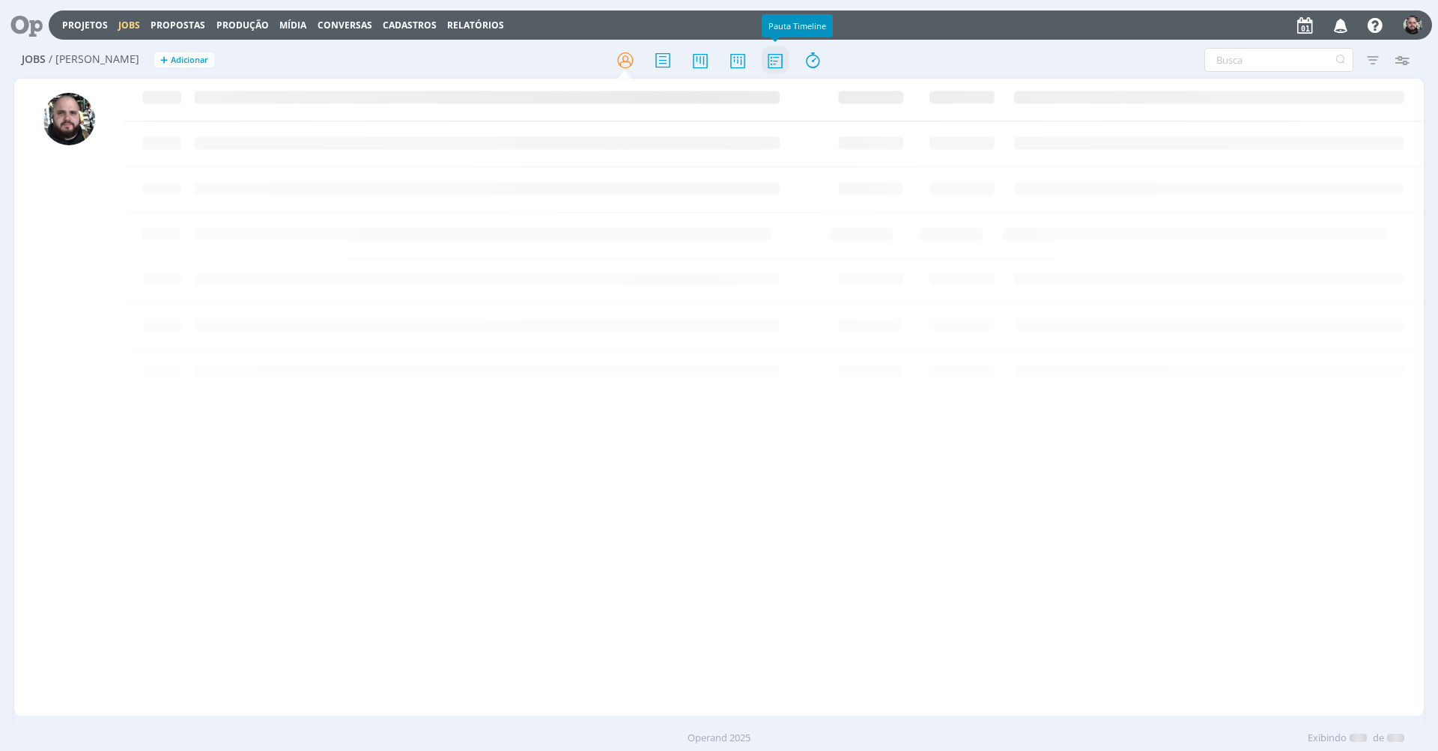
click at [771, 61] on icon at bounding box center [775, 60] width 27 height 29
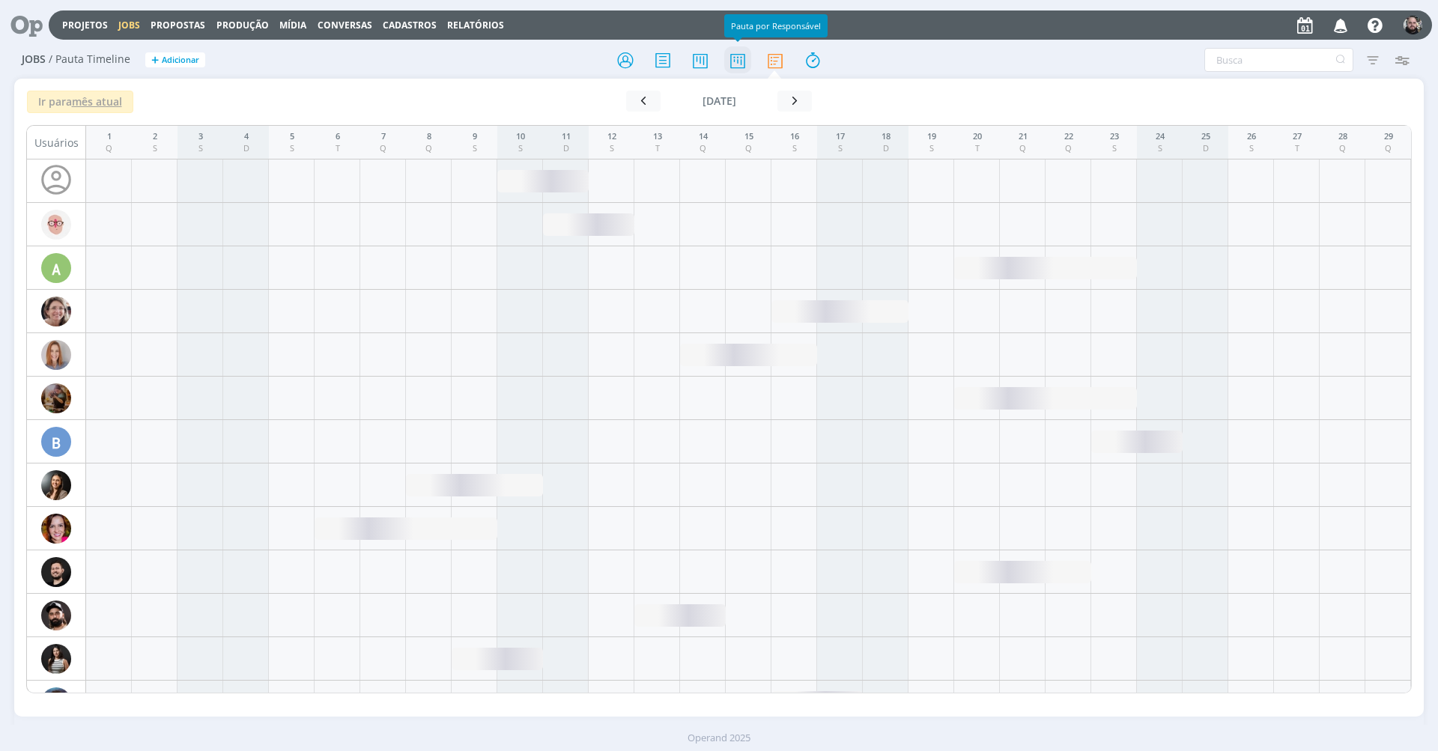
click at [733, 64] on icon at bounding box center [737, 60] width 27 height 29
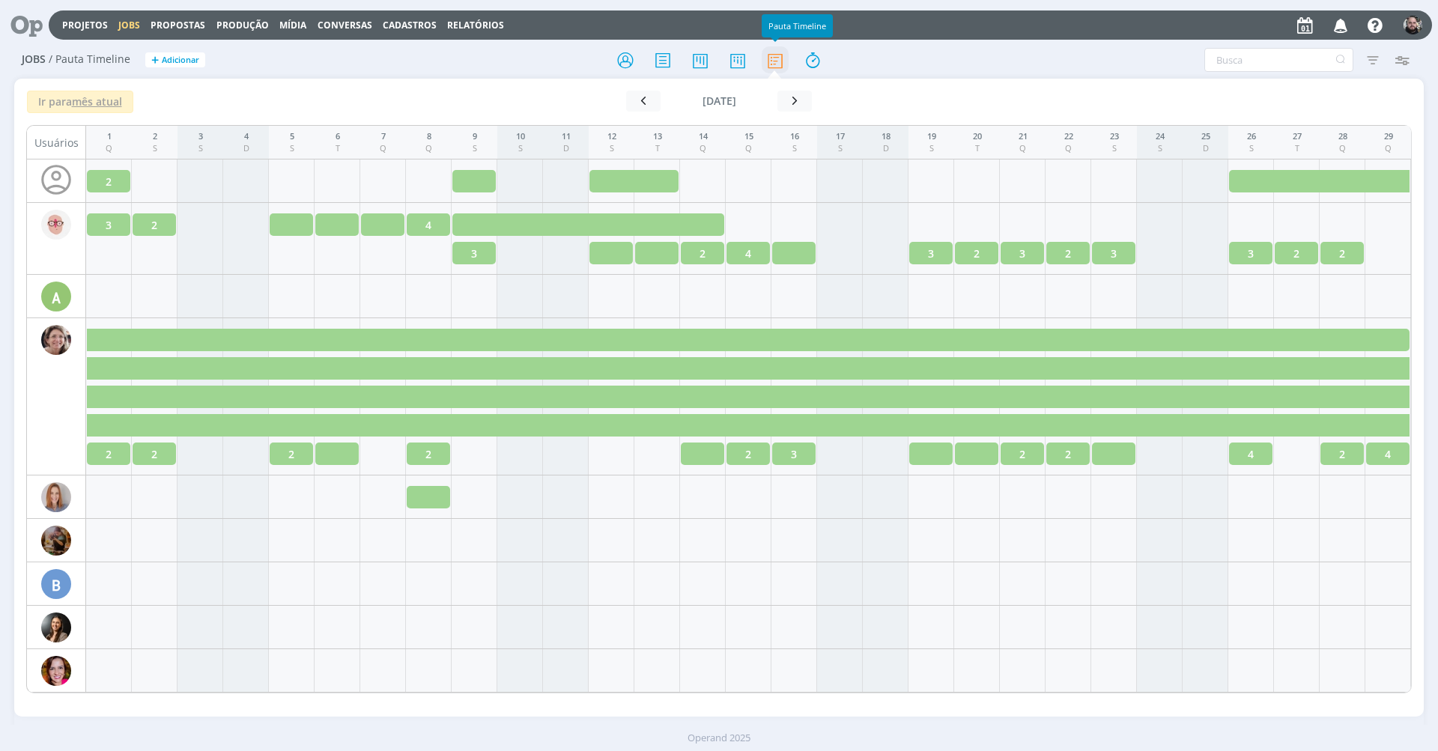
click at [768, 60] on icon at bounding box center [775, 60] width 27 height 29
click at [743, 59] on icon at bounding box center [737, 60] width 27 height 29
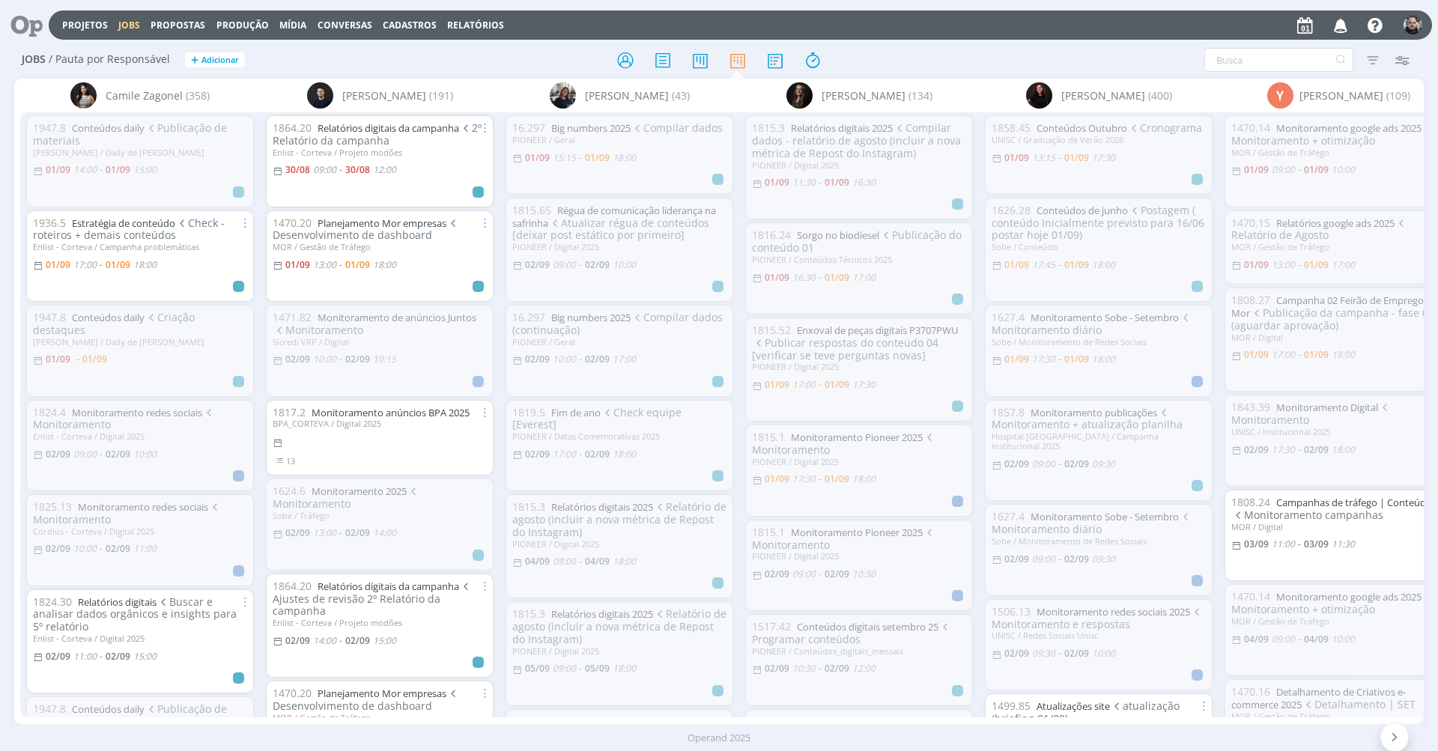
click at [34, 22] on icon at bounding box center [21, 24] width 31 height 29
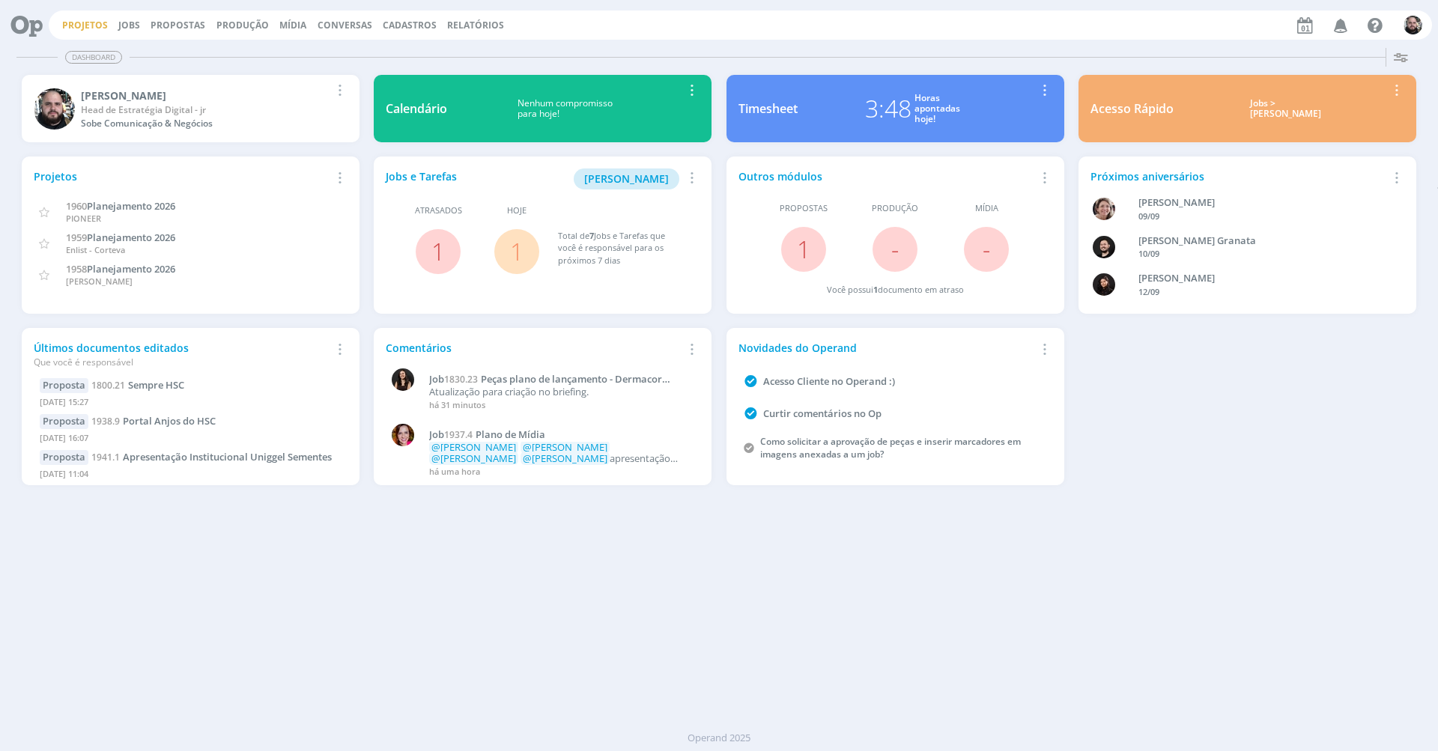
click at [68, 27] on link "Projetos" at bounding box center [85, 25] width 46 height 13
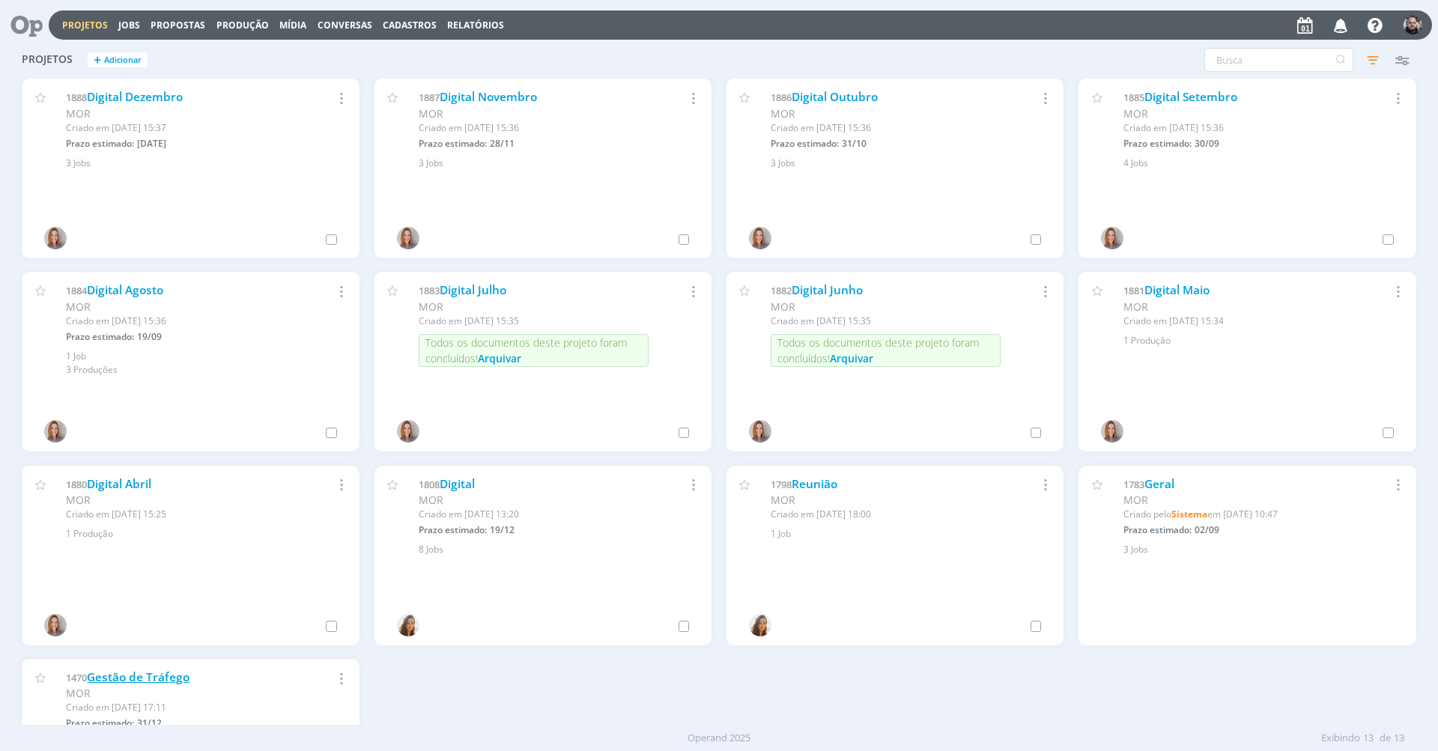
click at [151, 674] on link "Gestão de Tráfego" at bounding box center [138, 677] width 103 height 16
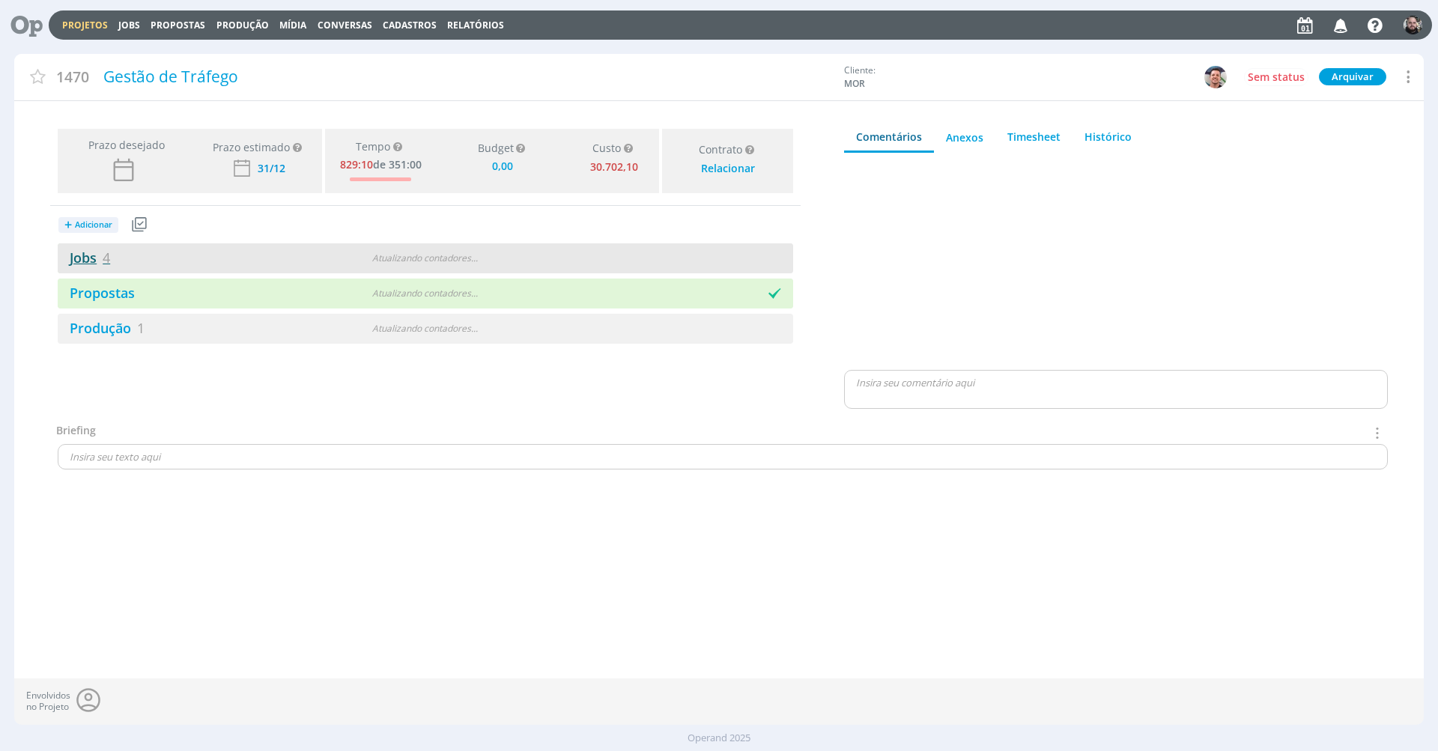
type input "0,00"
click at [90, 258] on link "Jobs 4" at bounding box center [84, 258] width 52 height 18
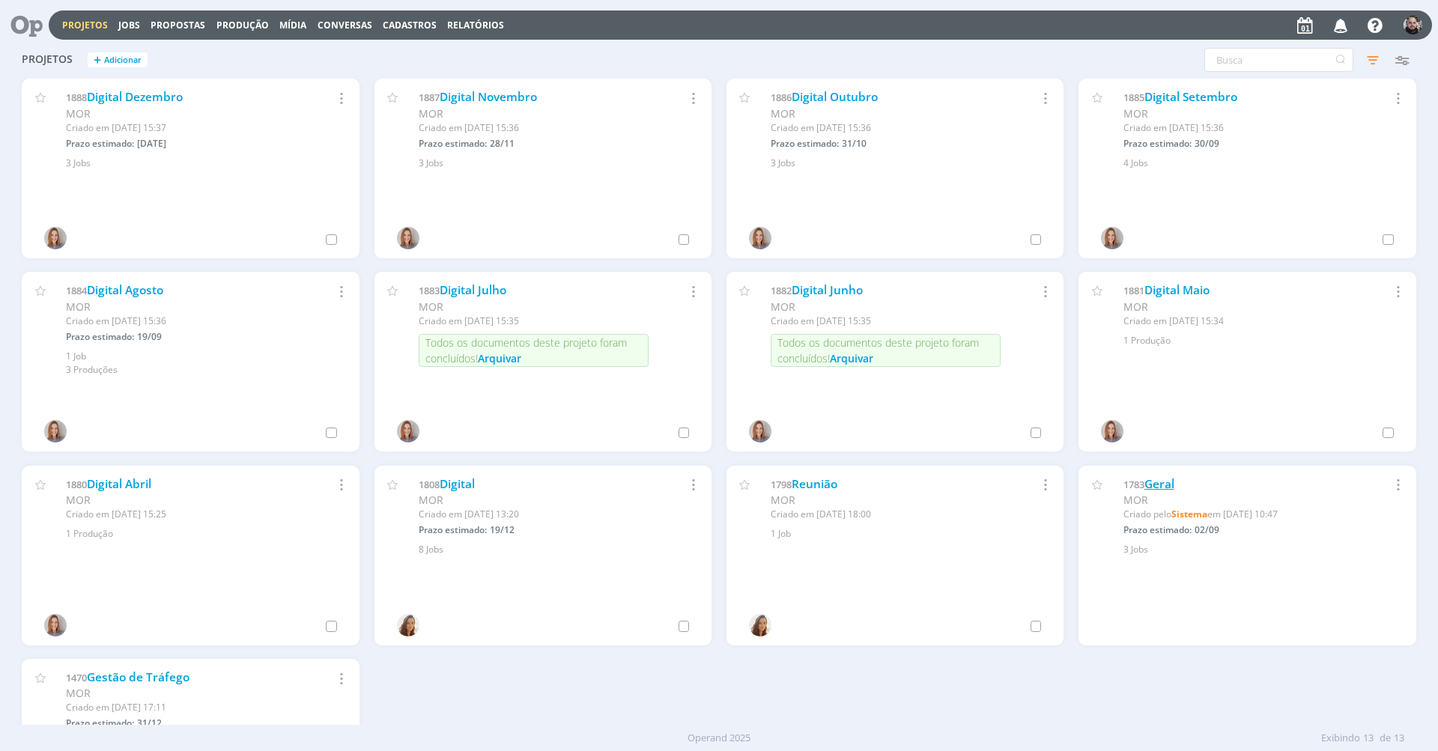
click at [1163, 484] on link "Geral" at bounding box center [1159, 484] width 30 height 16
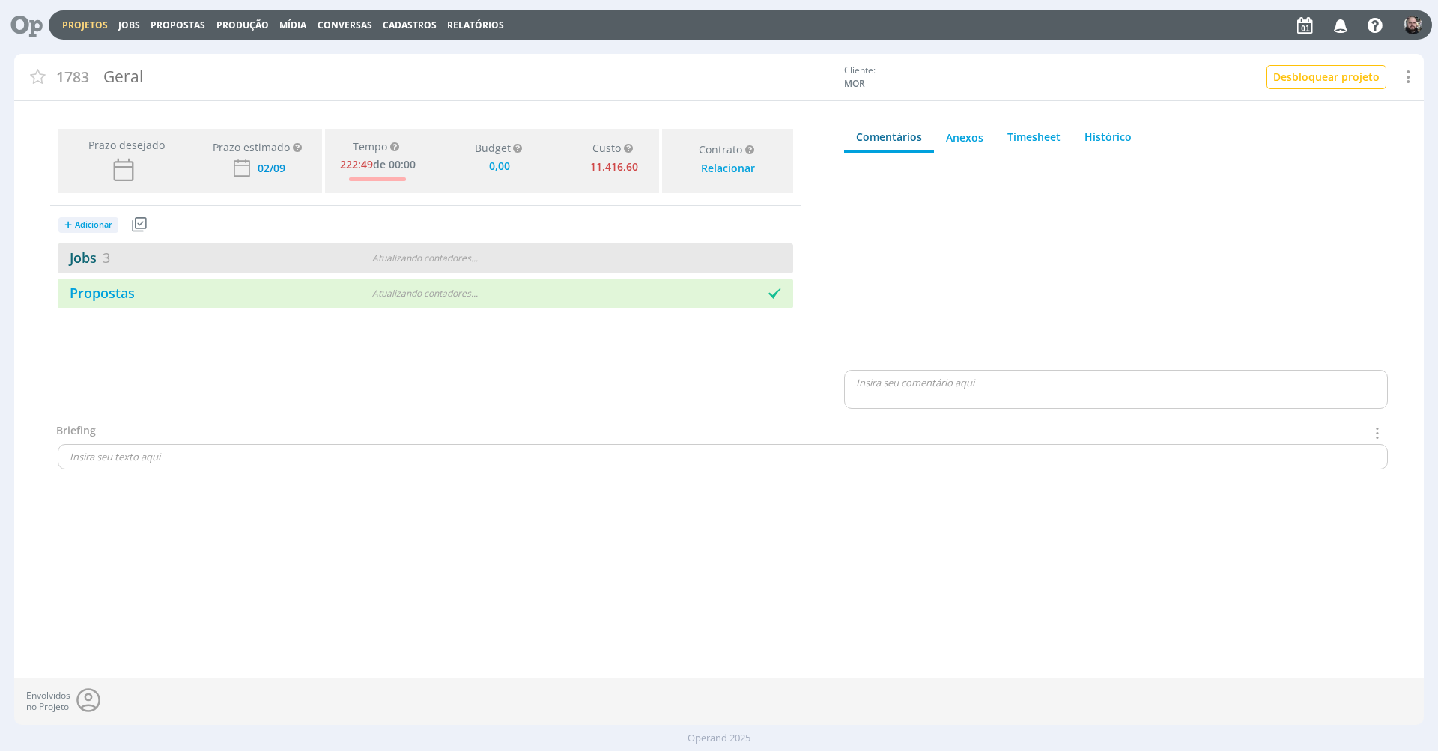
type input "0,00"
click at [84, 257] on link "Jobs 3" at bounding box center [84, 258] width 52 height 18
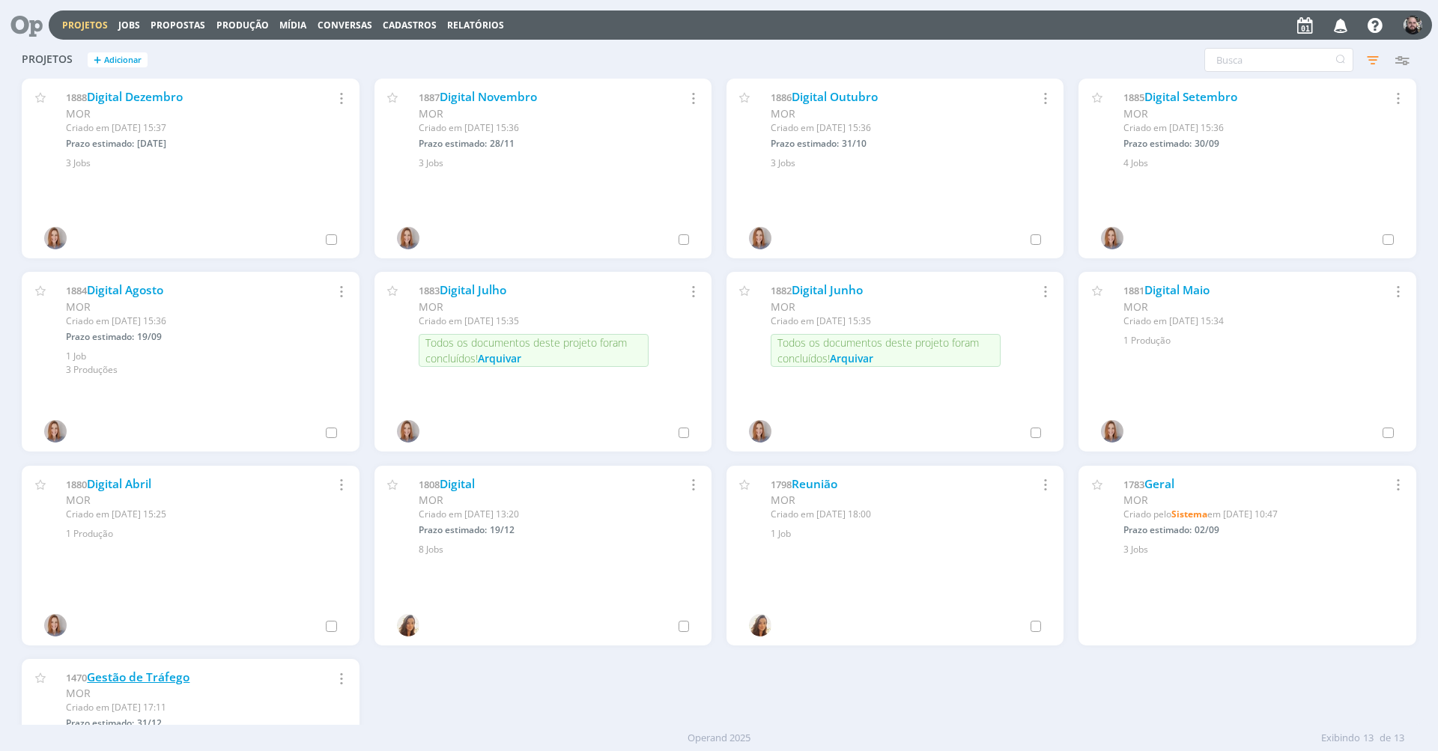
click at [168, 681] on link "Gestão de Tráfego" at bounding box center [138, 677] width 103 height 16
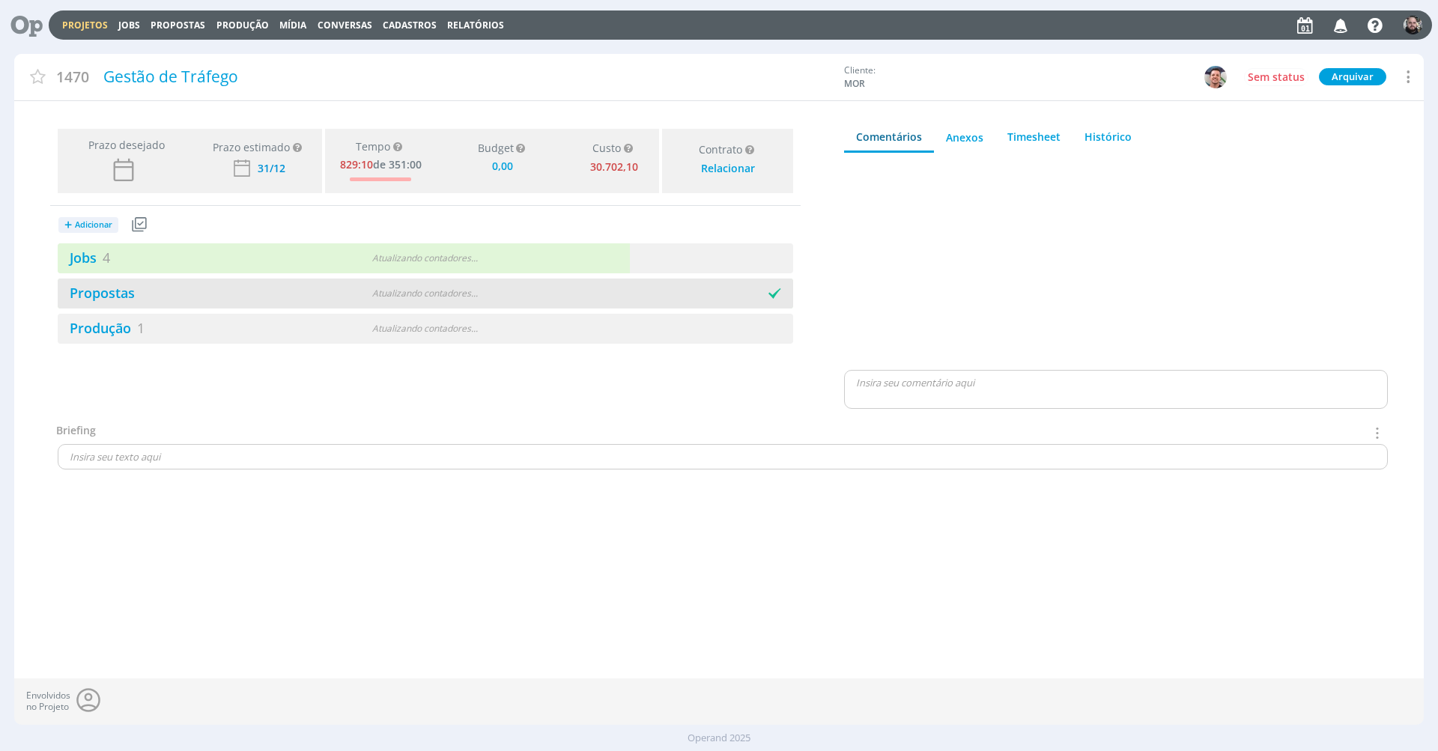
type input "0,00"
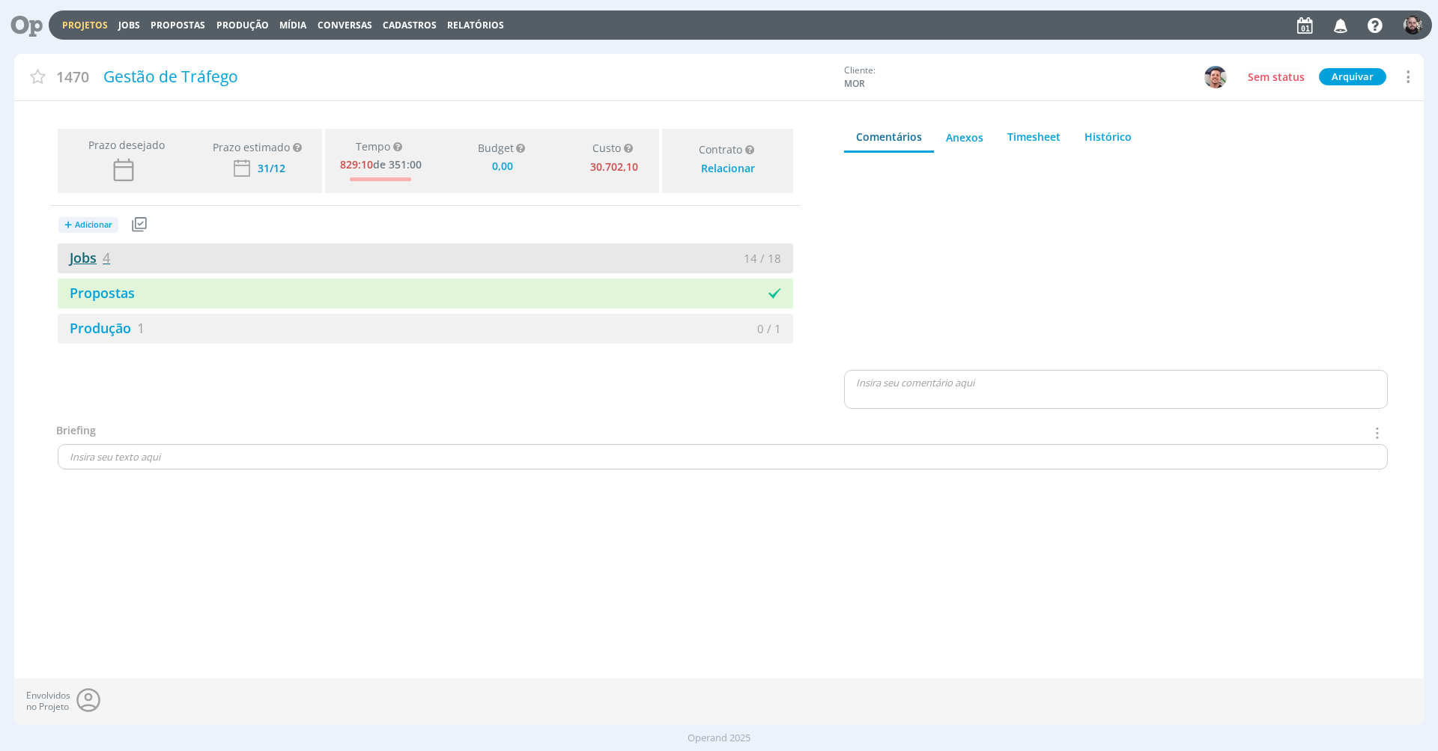
click at [83, 263] on link "Jobs 4" at bounding box center [84, 258] width 52 height 18
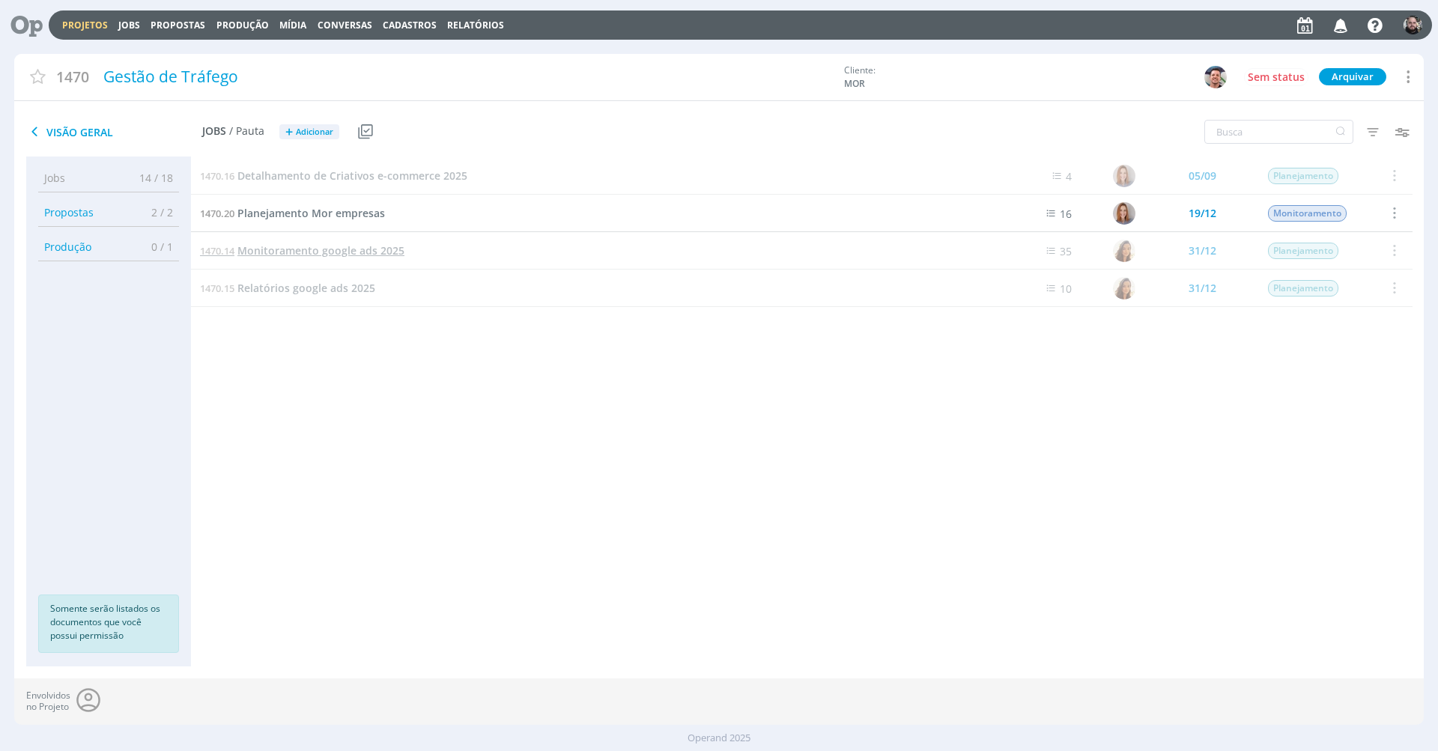
click at [372, 249] on span "Monitoramento google ads 2025" at bounding box center [320, 250] width 167 height 14
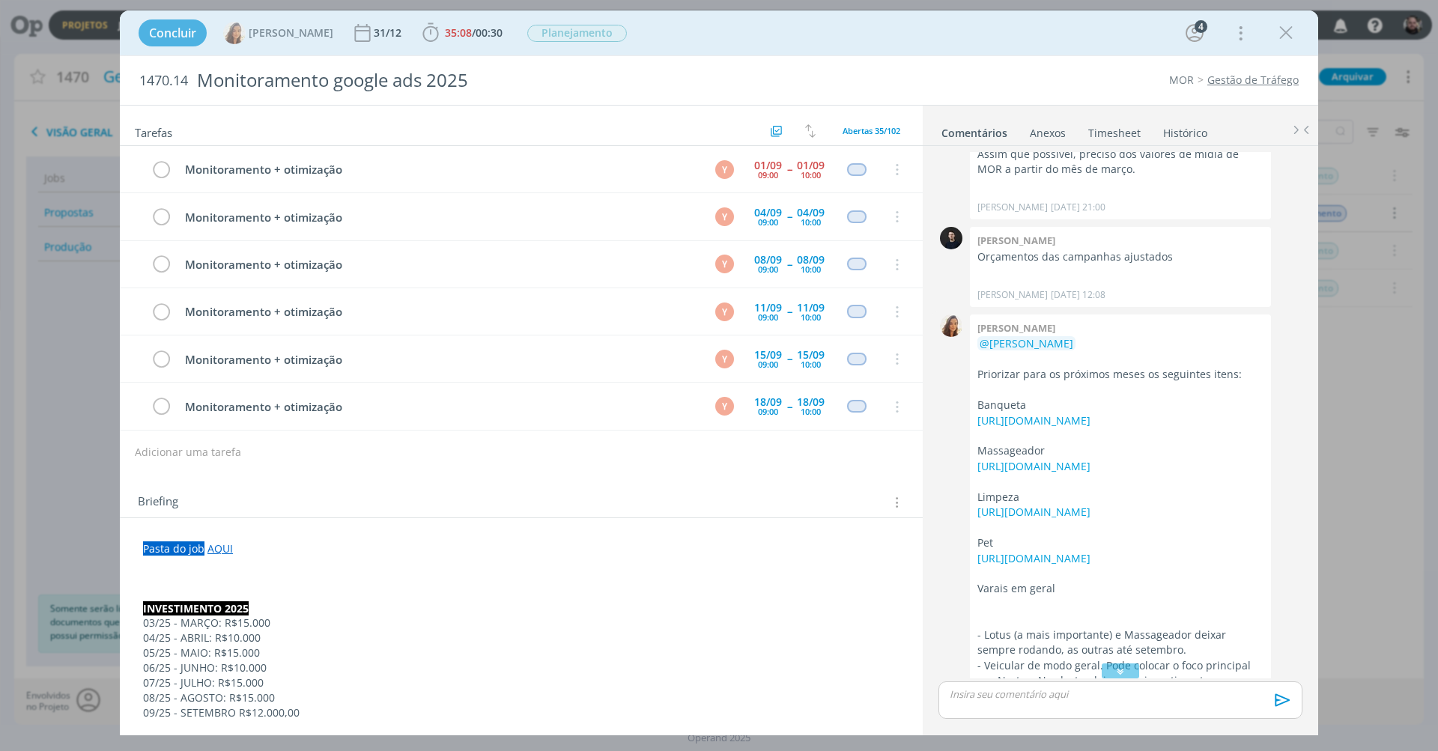
scroll to position [488, 0]
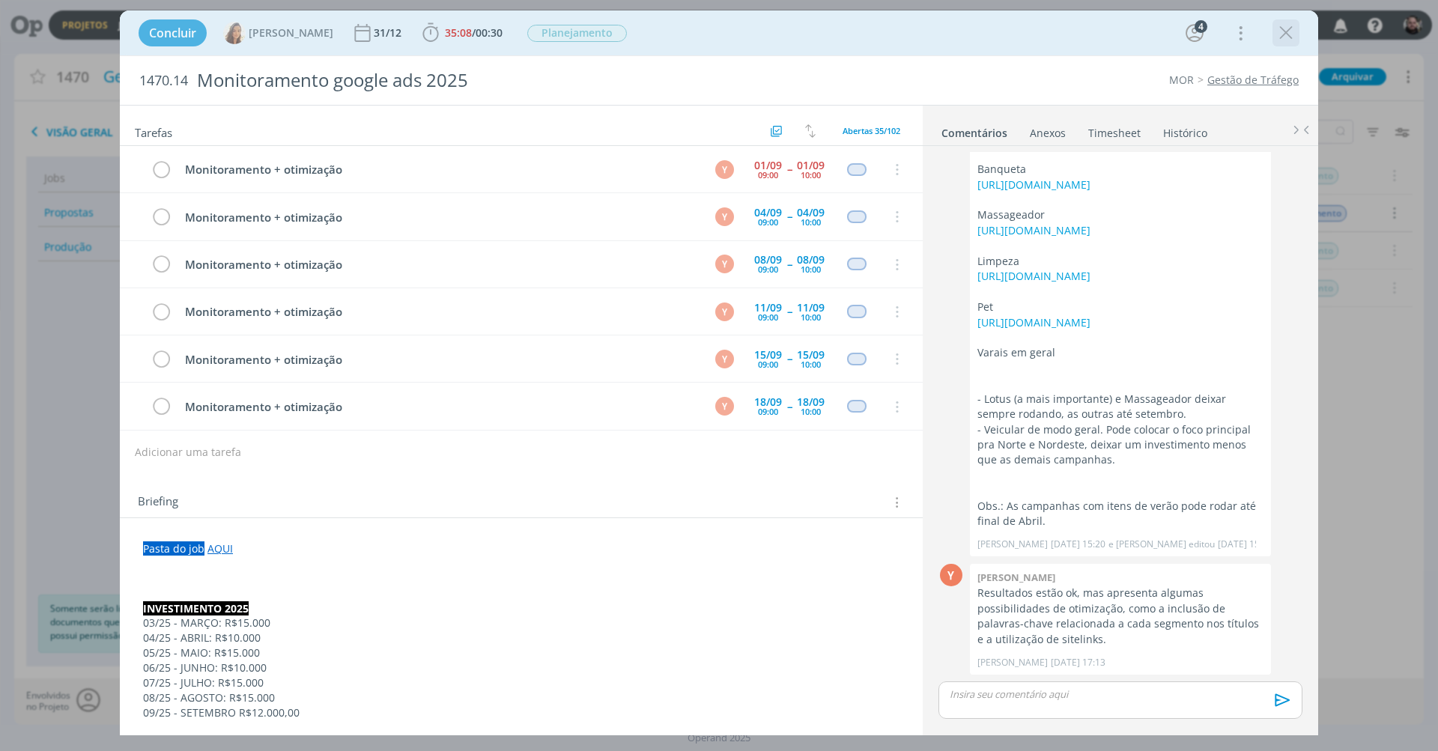
click at [1281, 40] on icon "dialog" at bounding box center [1286, 33] width 22 height 22
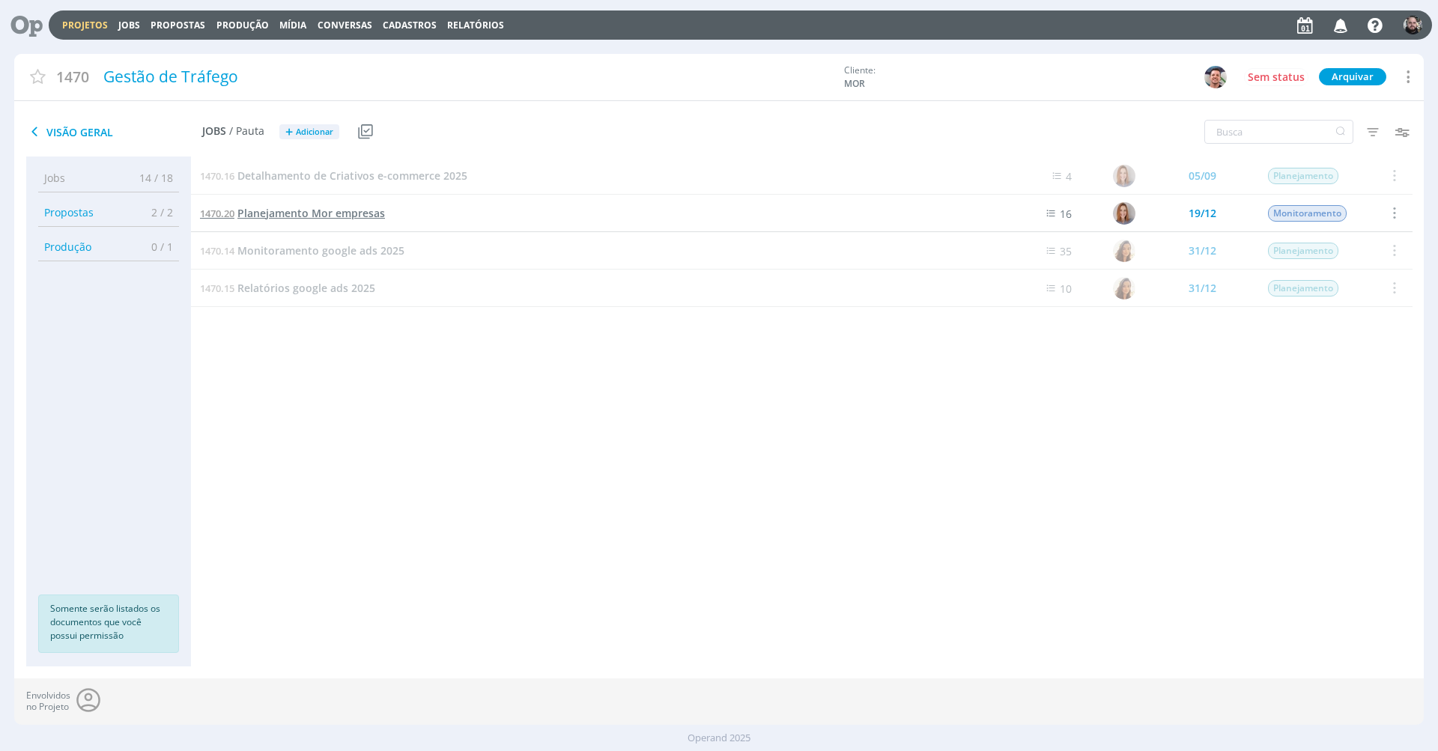
click at [341, 212] on span "Planejamento Mor empresas" at bounding box center [311, 213] width 148 height 14
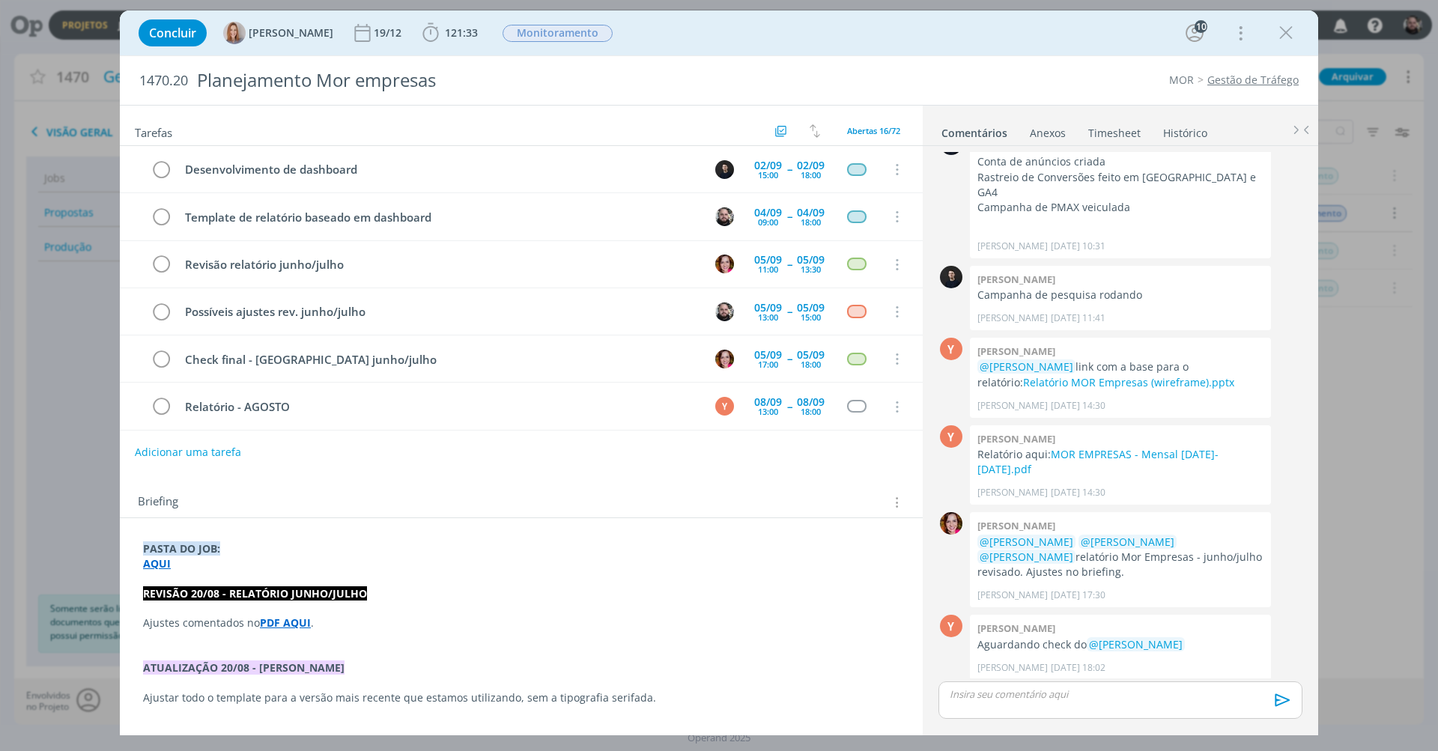
click at [908, 29] on div "Concluir Amanda Oliveira 19/12 121:33 Iniciar Apontar Data * 01/09/2025 Horas *…" at bounding box center [719, 33] width 1176 height 36
drag, startPoint x: 1283, startPoint y: 38, endPoint x: 1257, endPoint y: 160, distance: 124.8
click at [1283, 38] on icon "dialog" at bounding box center [1286, 33] width 22 height 22
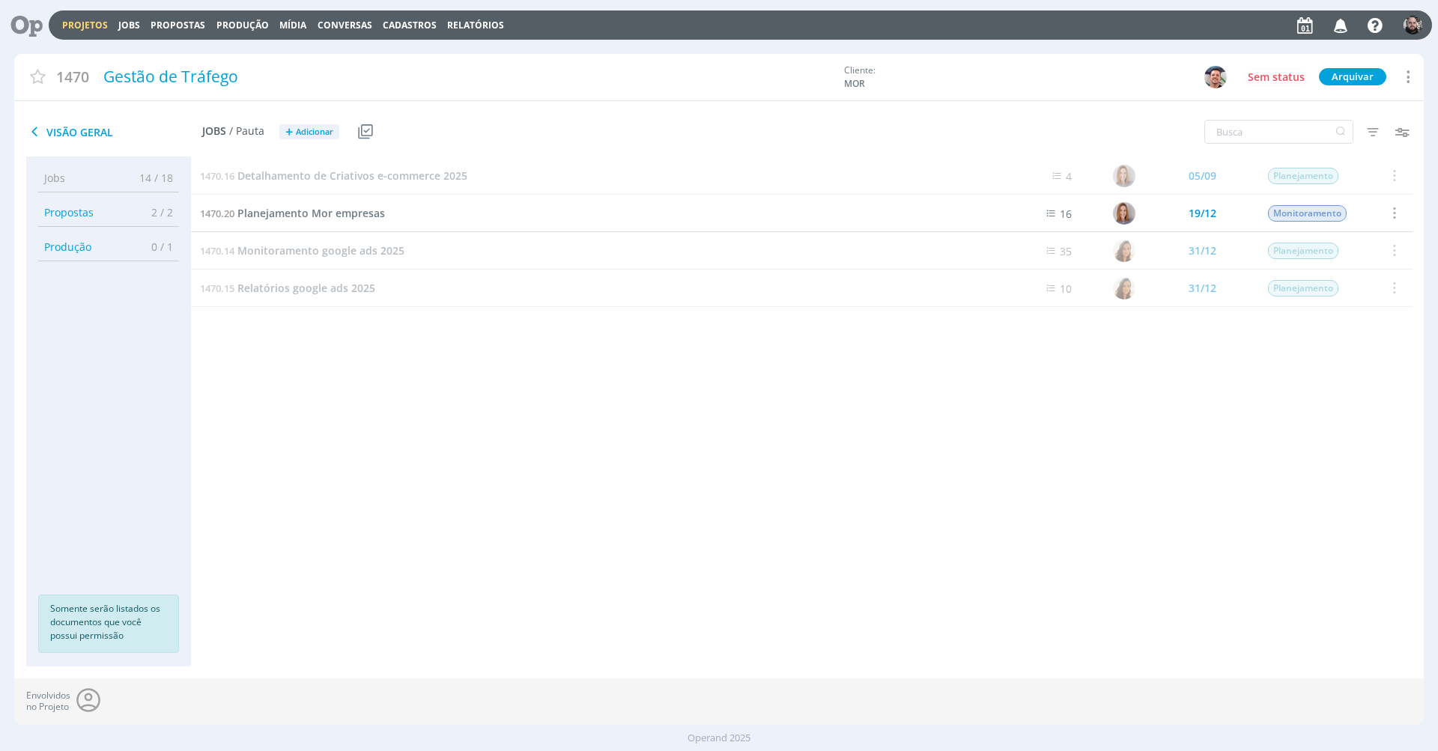
click at [120, 16] on div "Projetos Jobs Propostas Produção Mídia Conversas Cadastros Relatórios Notificaç…" at bounding box center [740, 24] width 1383 height 29
click at [123, 19] on link "Jobs" at bounding box center [129, 25] width 22 height 13
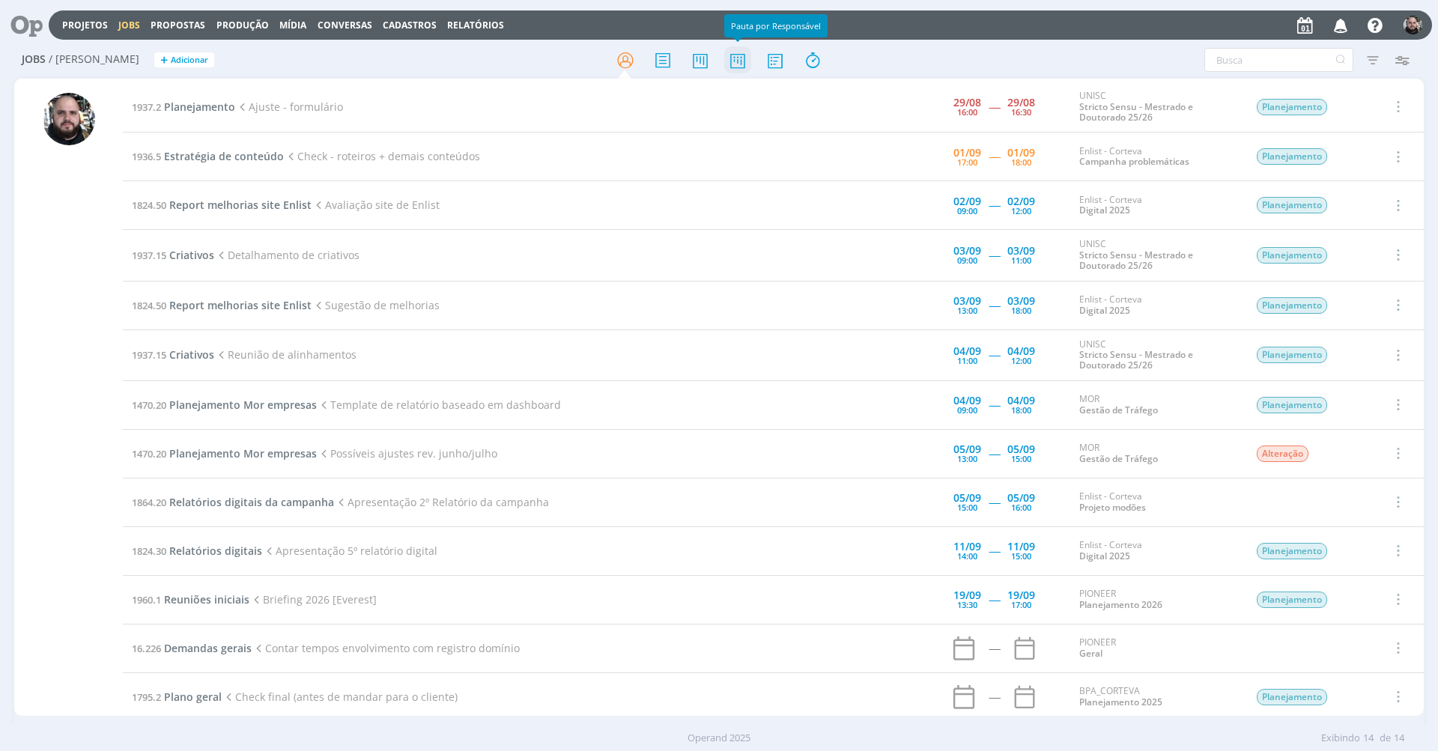
click at [742, 61] on icon at bounding box center [737, 60] width 27 height 29
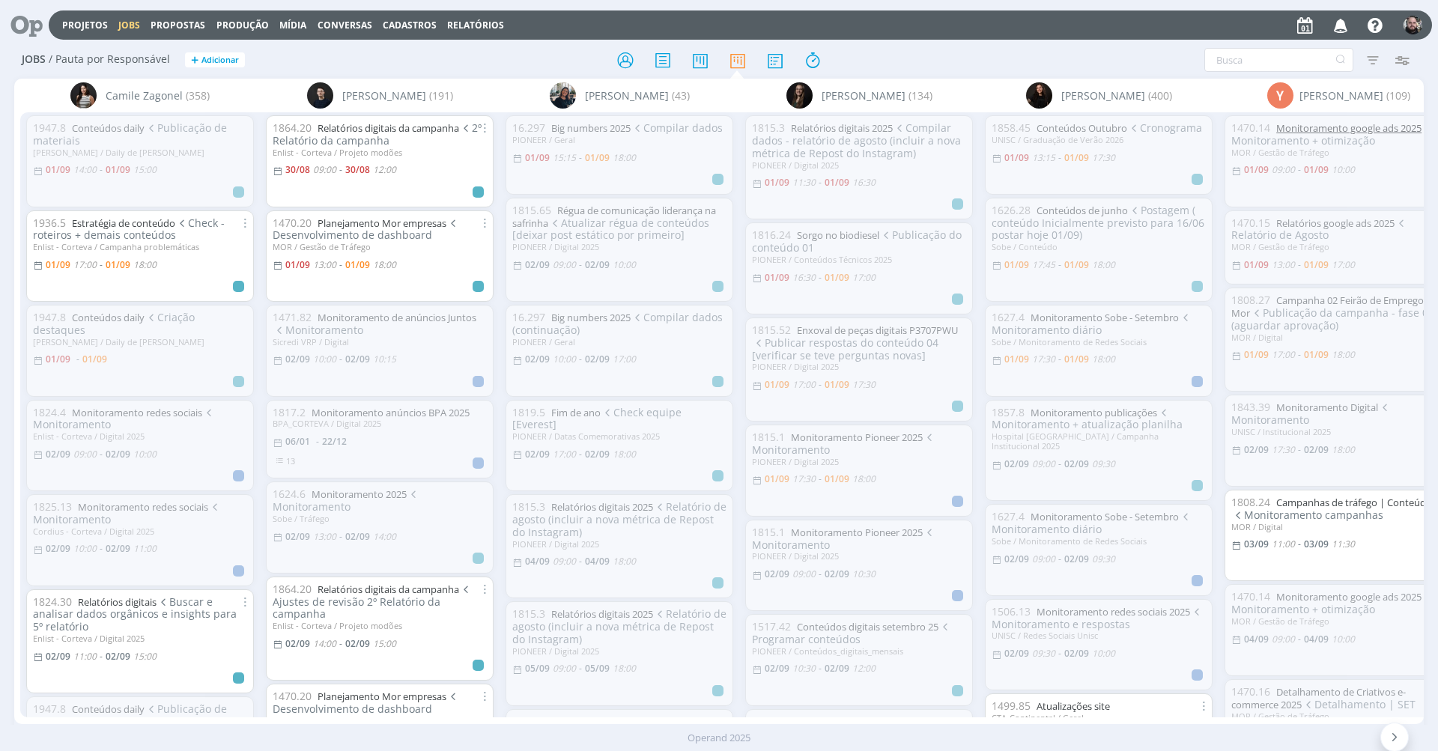
click at [1379, 126] on link "Monitoramento google ads 2025" at bounding box center [1348, 127] width 145 height 13
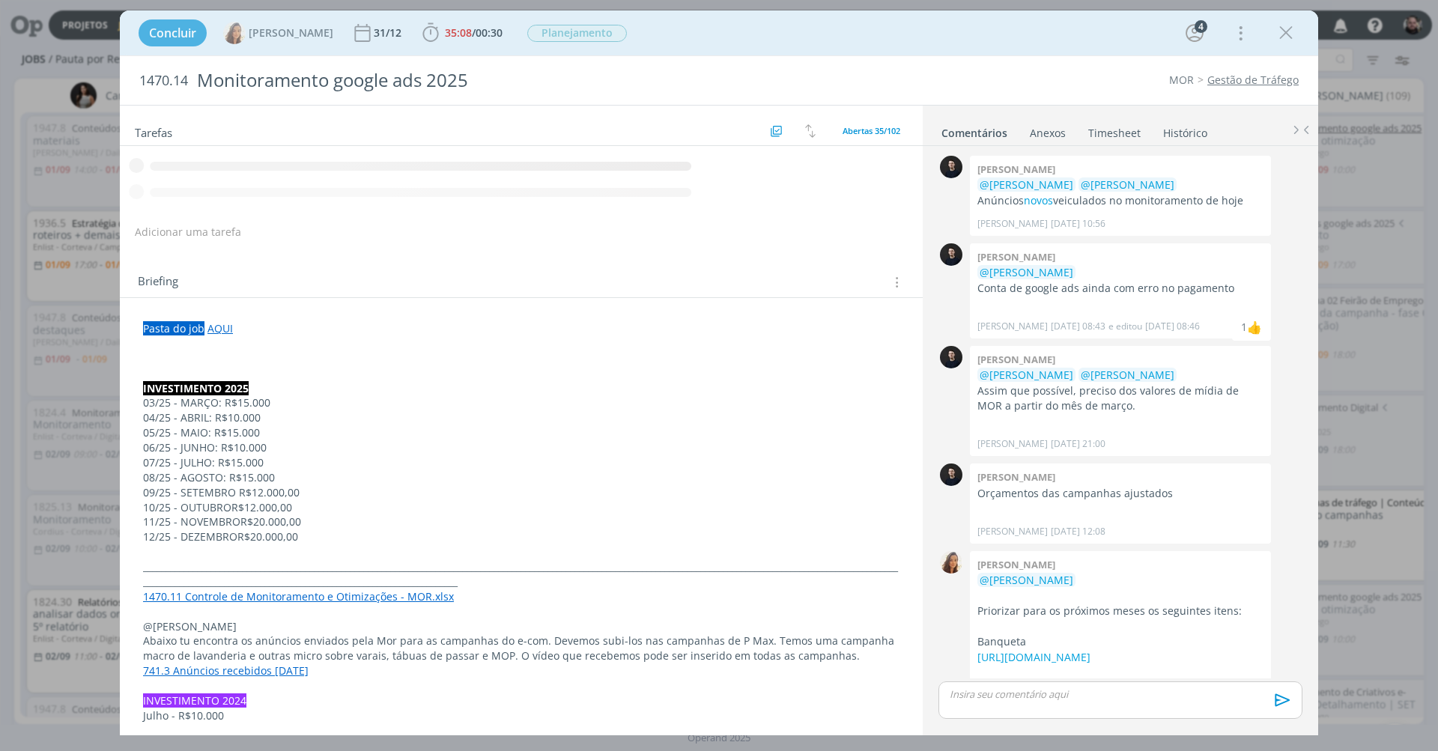
scroll to position [488, 0]
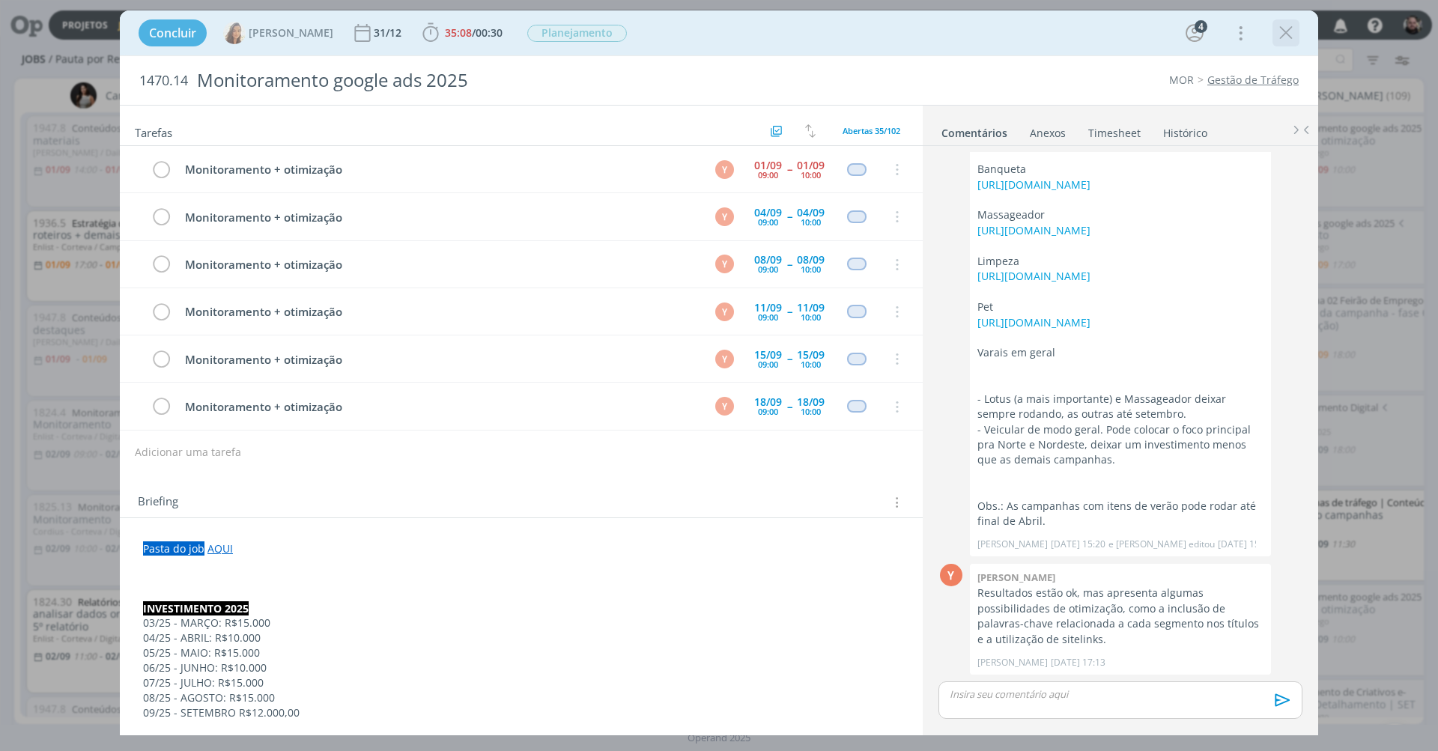
click at [1286, 39] on icon "dialog" at bounding box center [1286, 33] width 22 height 22
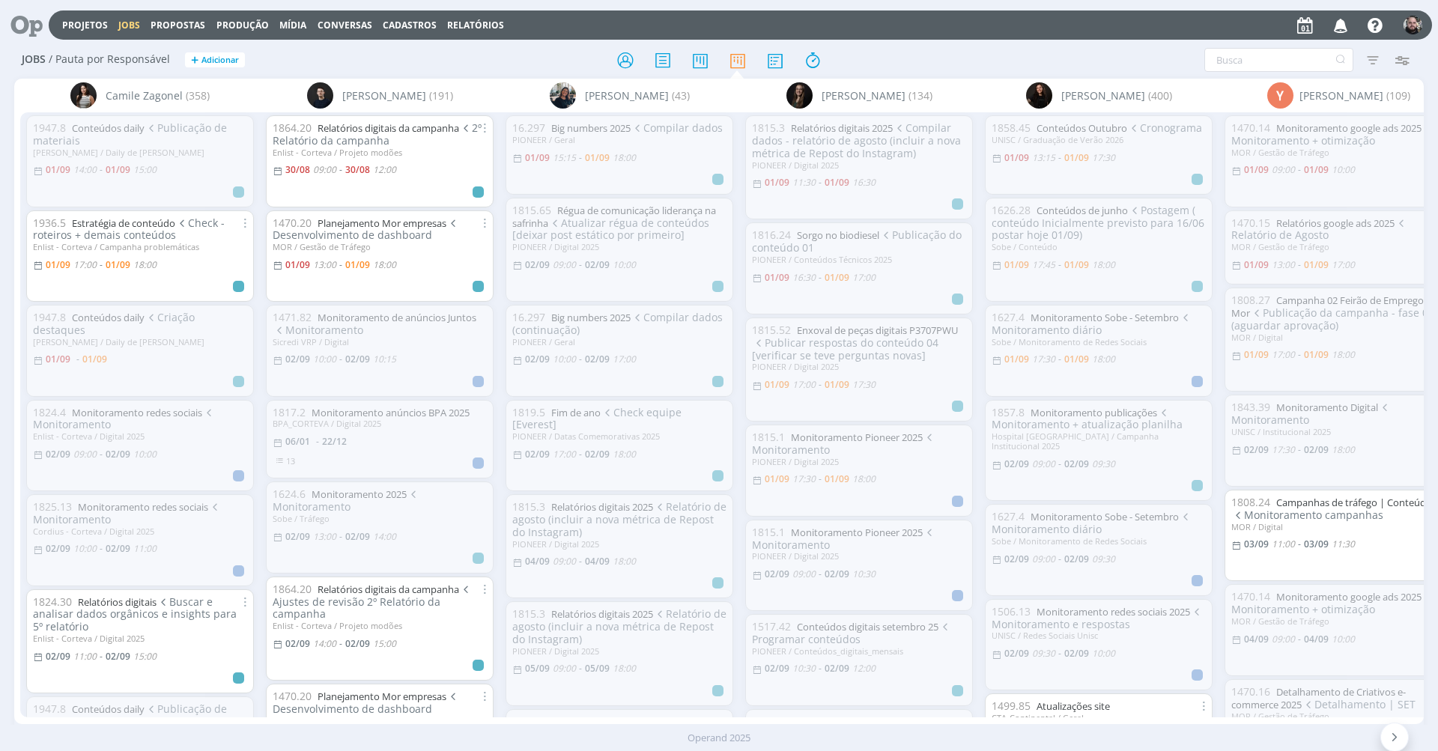
scroll to position [149, 0]
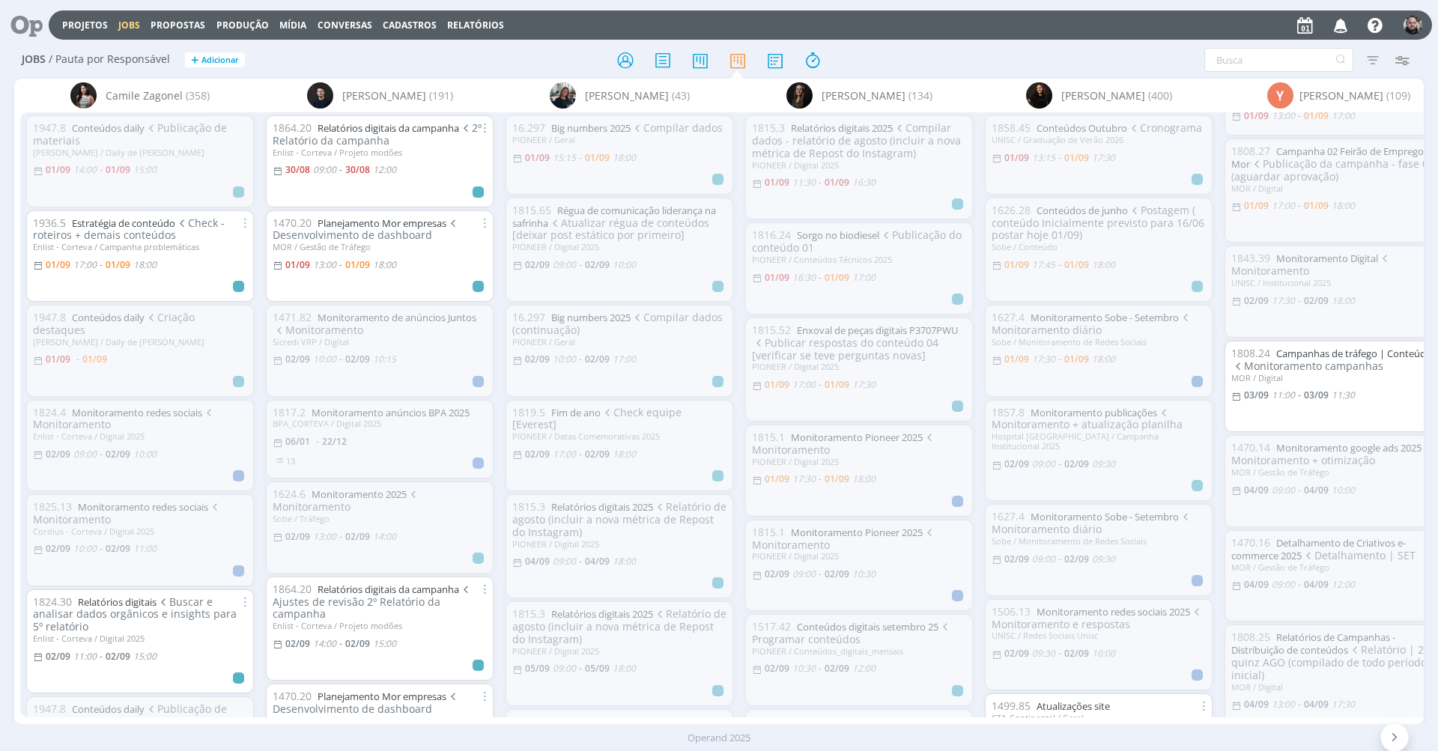
click at [1361, 361] on span "Monitoramento campanhas" at bounding box center [1307, 366] width 152 height 14
click at [1397, 350] on link "Campanhas de tráfego | Conteúdos" at bounding box center [1356, 353] width 160 height 13
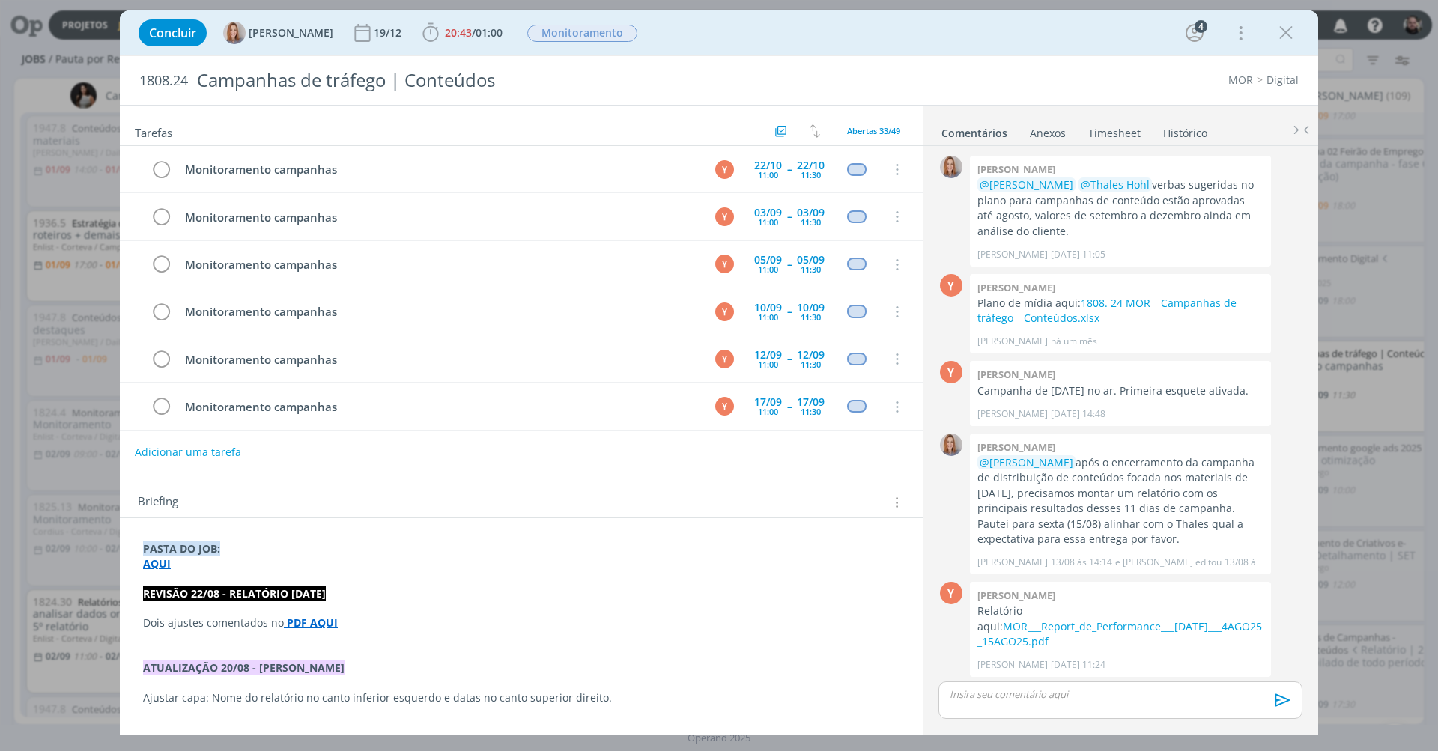
scroll to position [338, 0]
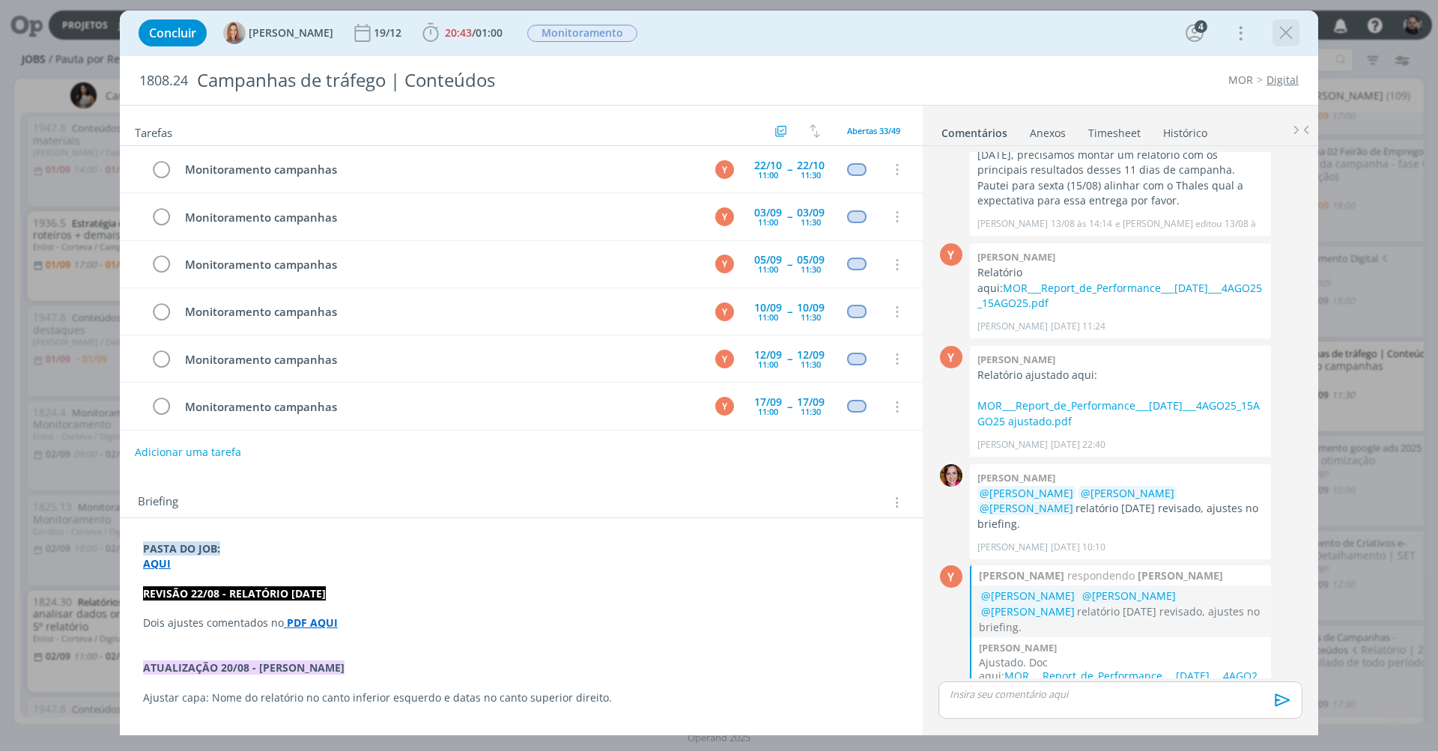
click at [1282, 29] on icon "dialog" at bounding box center [1286, 33] width 22 height 22
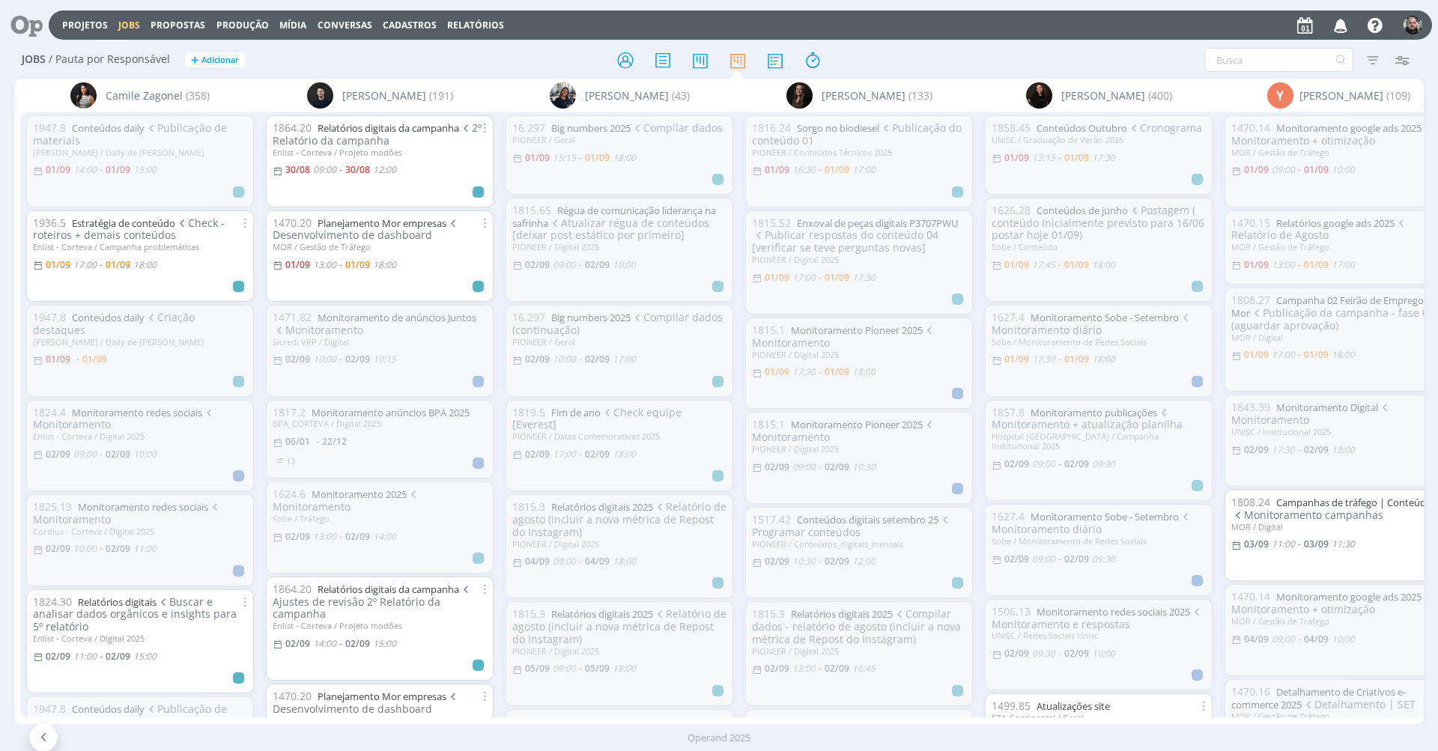
scroll to position [0, 40]
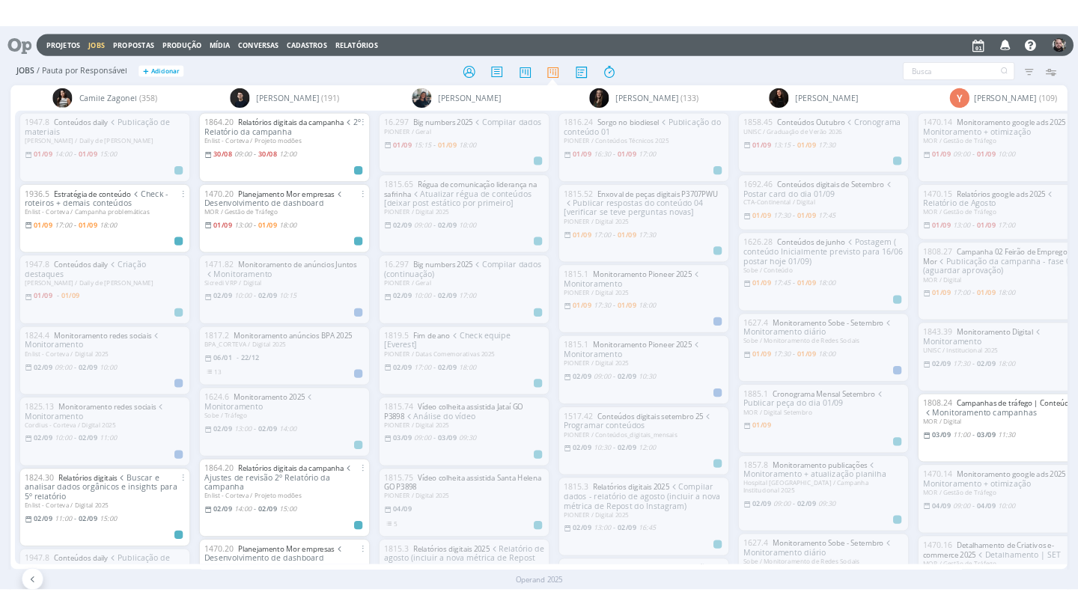
scroll to position [0, 40]
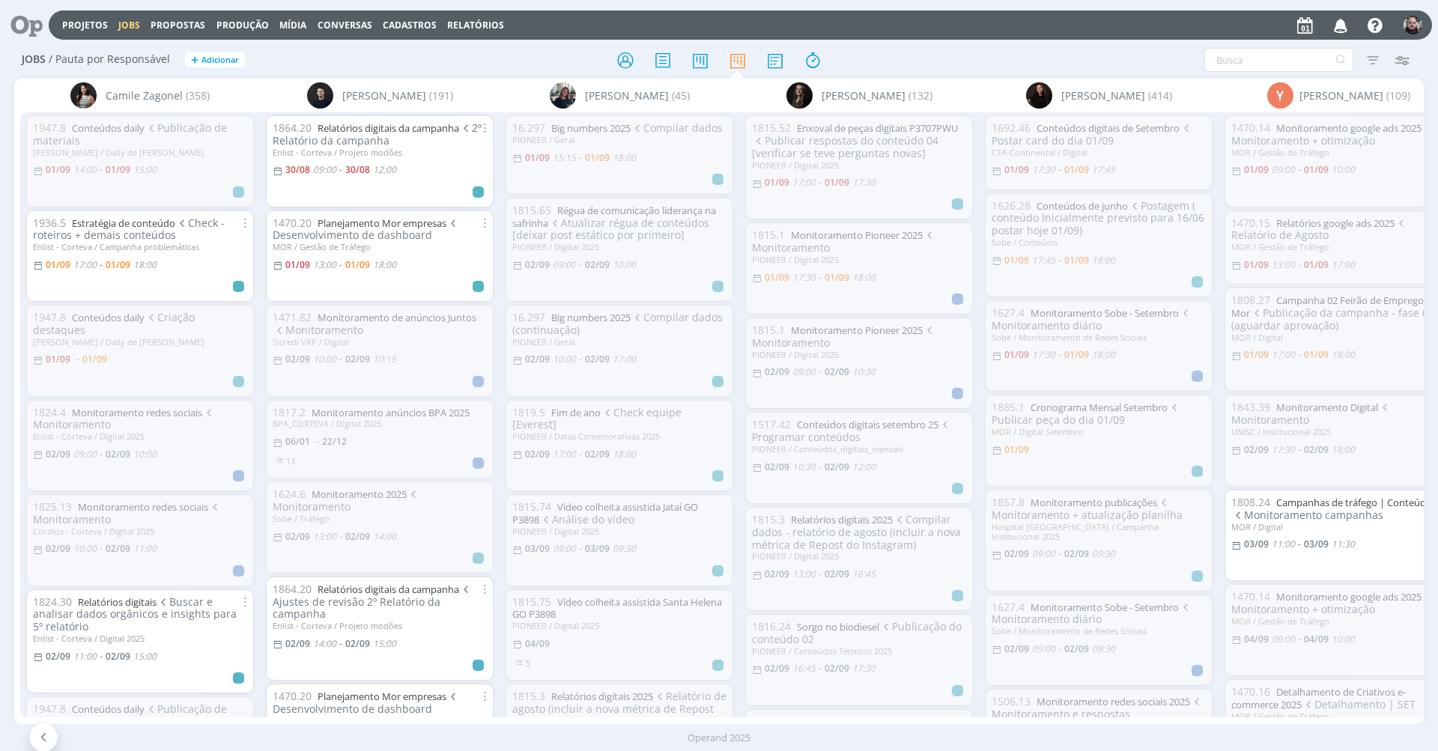
scroll to position [0, 40]
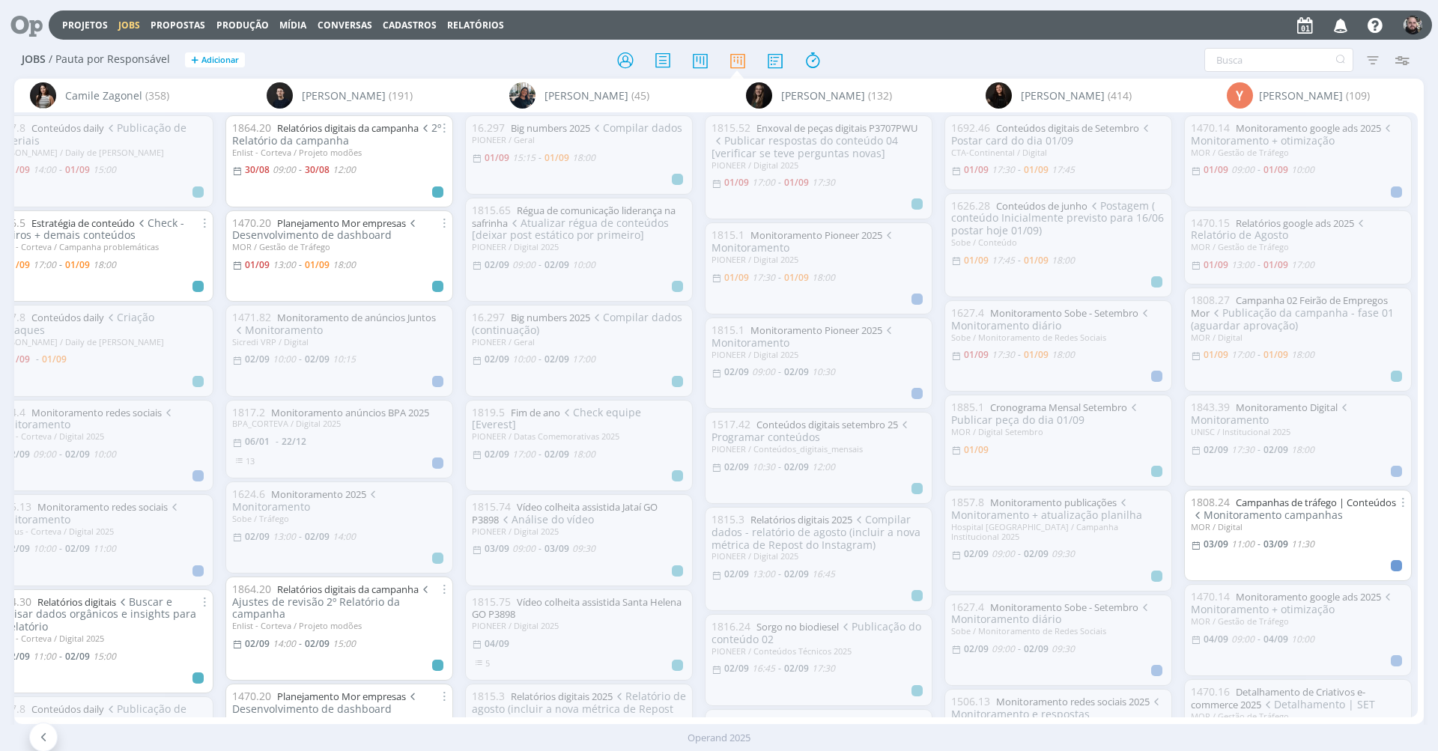
click at [889, 49] on div at bounding box center [719, 59] width 470 height 27
click at [620, 58] on icon at bounding box center [625, 60] width 27 height 29
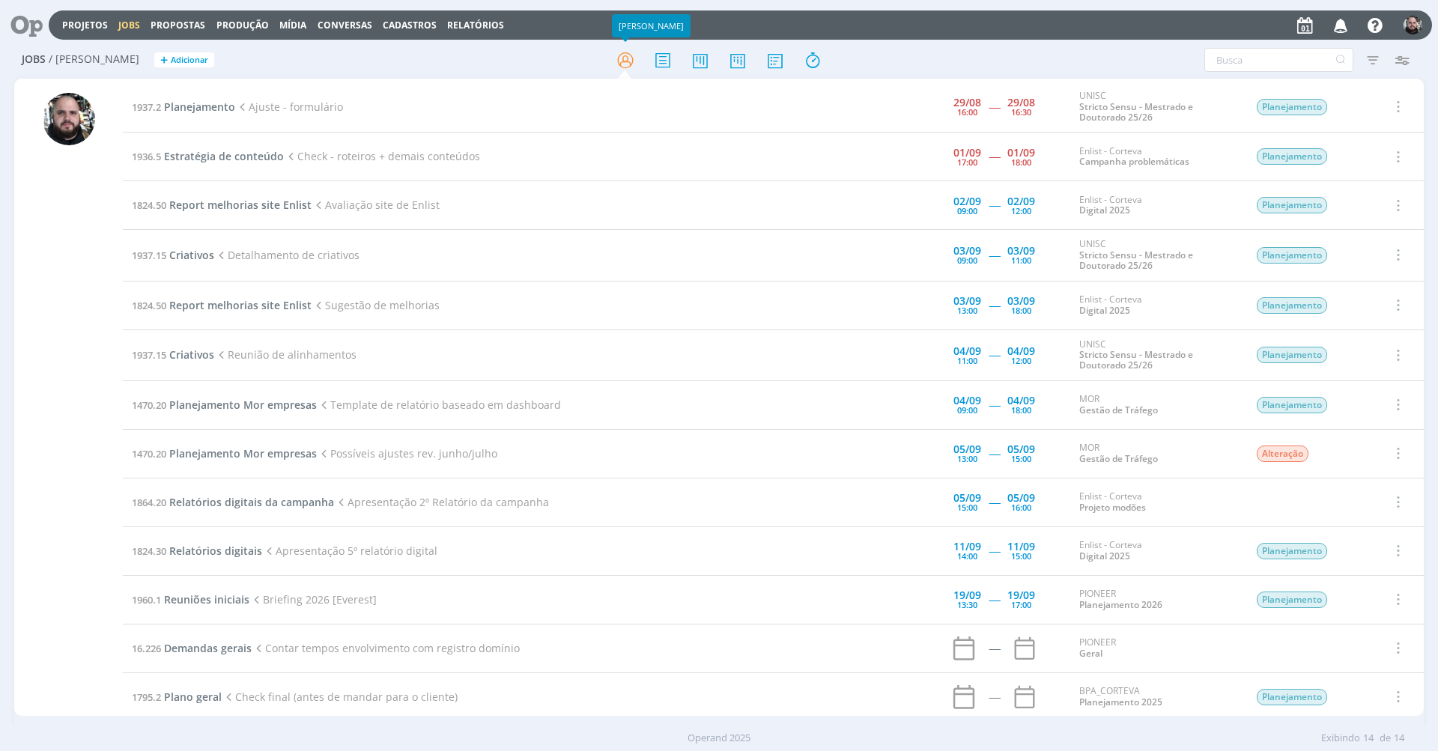
click at [1075, 24] on div "Projetos Jobs Propostas Produção Mídia Conversas Cadastros Relatórios Notificaç…" at bounding box center [740, 24] width 1383 height 29
click at [161, 157] on span "1936.5" at bounding box center [146, 156] width 29 height 13
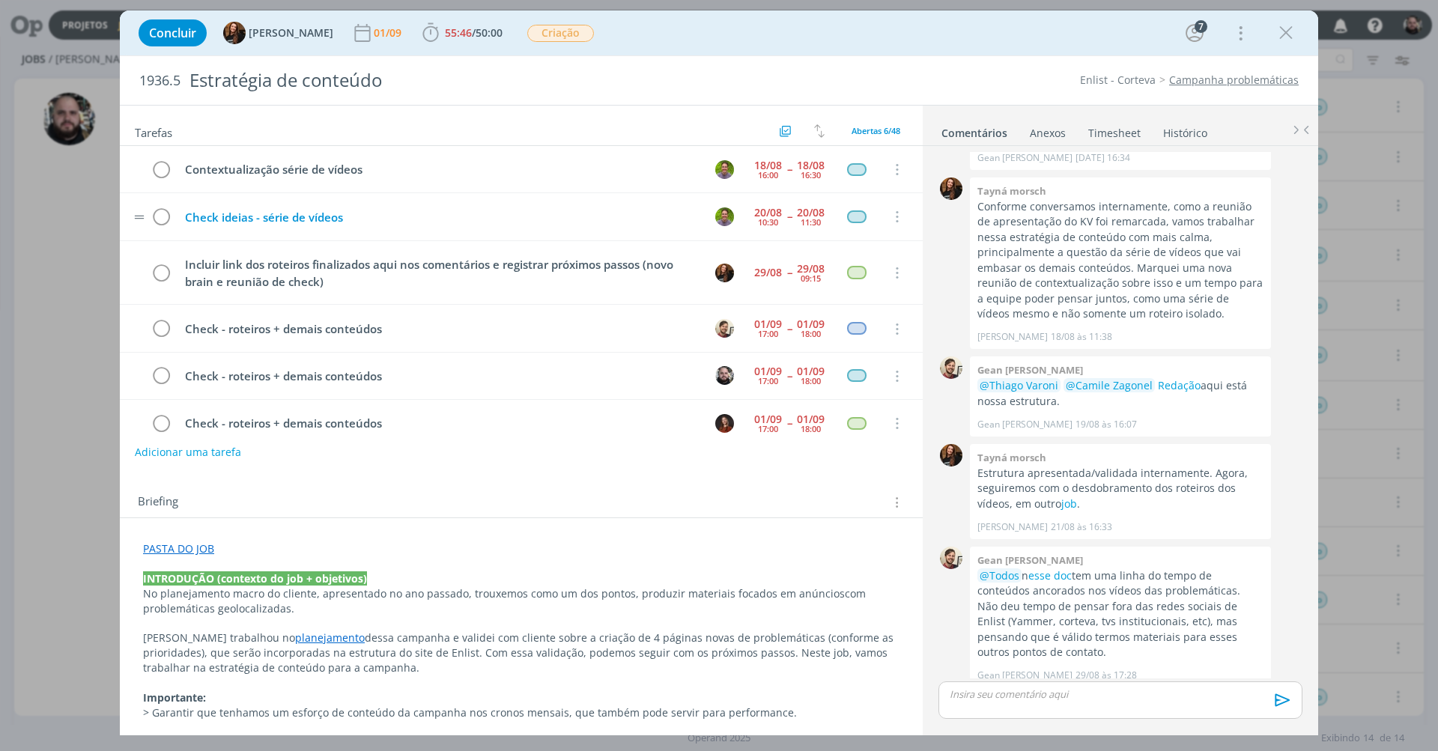
scroll to position [18, 0]
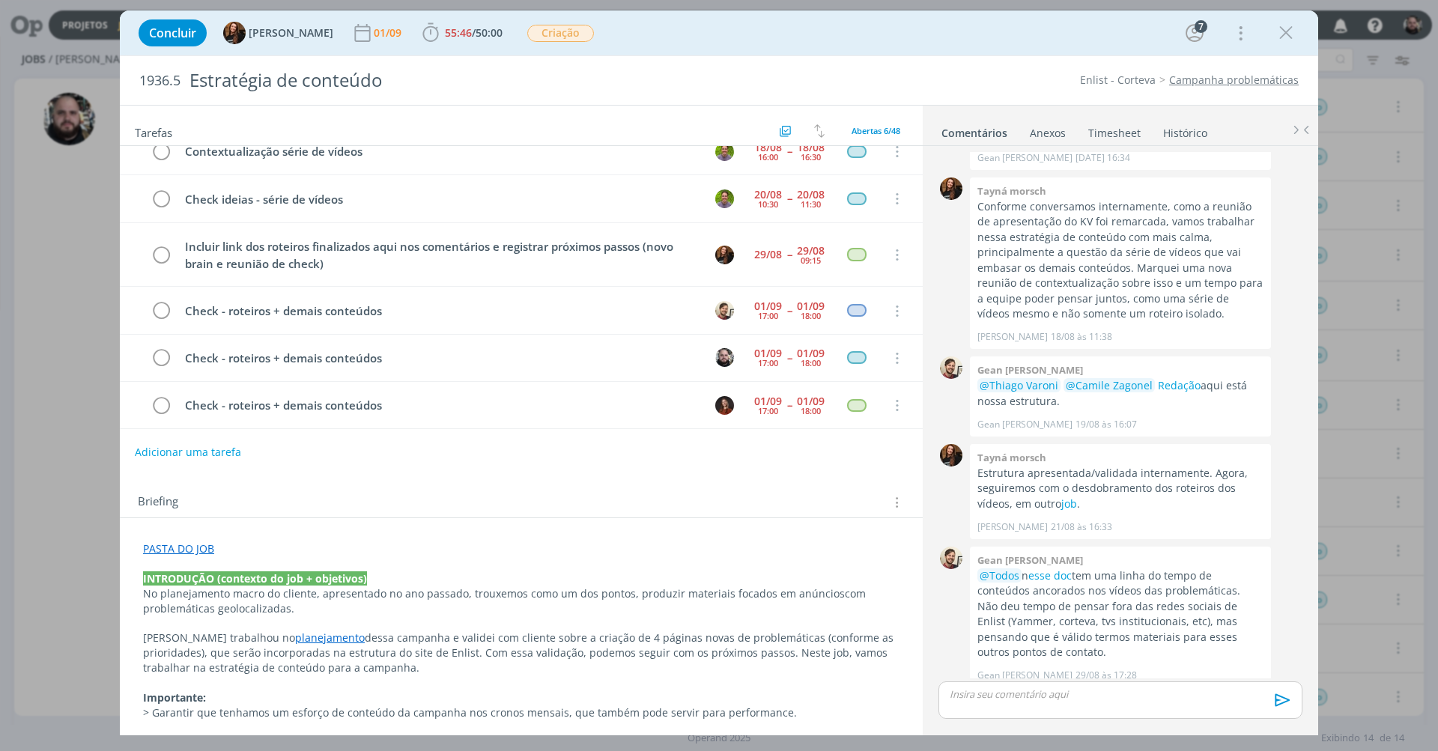
click at [1106, 130] on link "Timesheet" at bounding box center [1114, 130] width 54 height 22
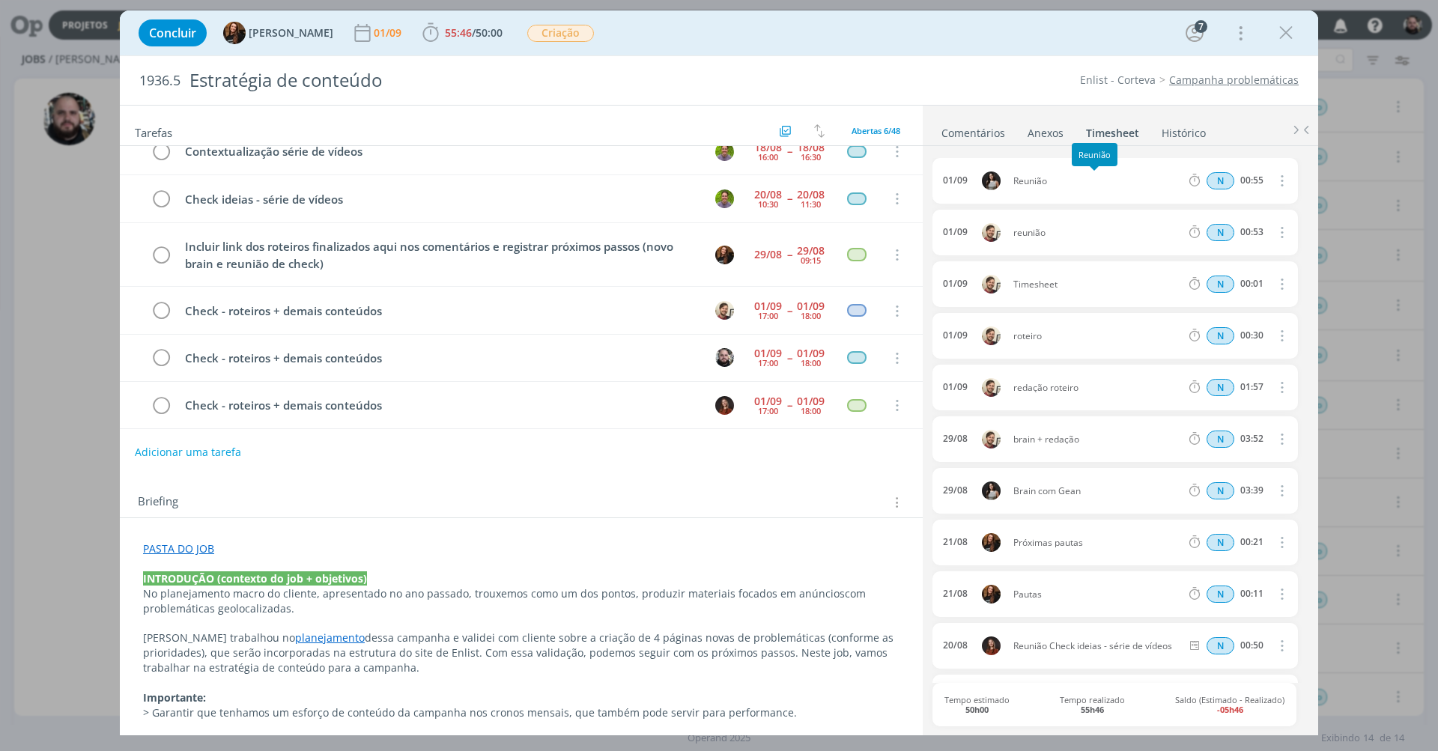
click at [1025, 172] on div "01/09 Reunião N 00:55 Excluir" at bounding box center [1114, 181] width 365 height 46
copy span "Reunião"
click at [481, 30] on span "50:00" at bounding box center [489, 32] width 27 height 14
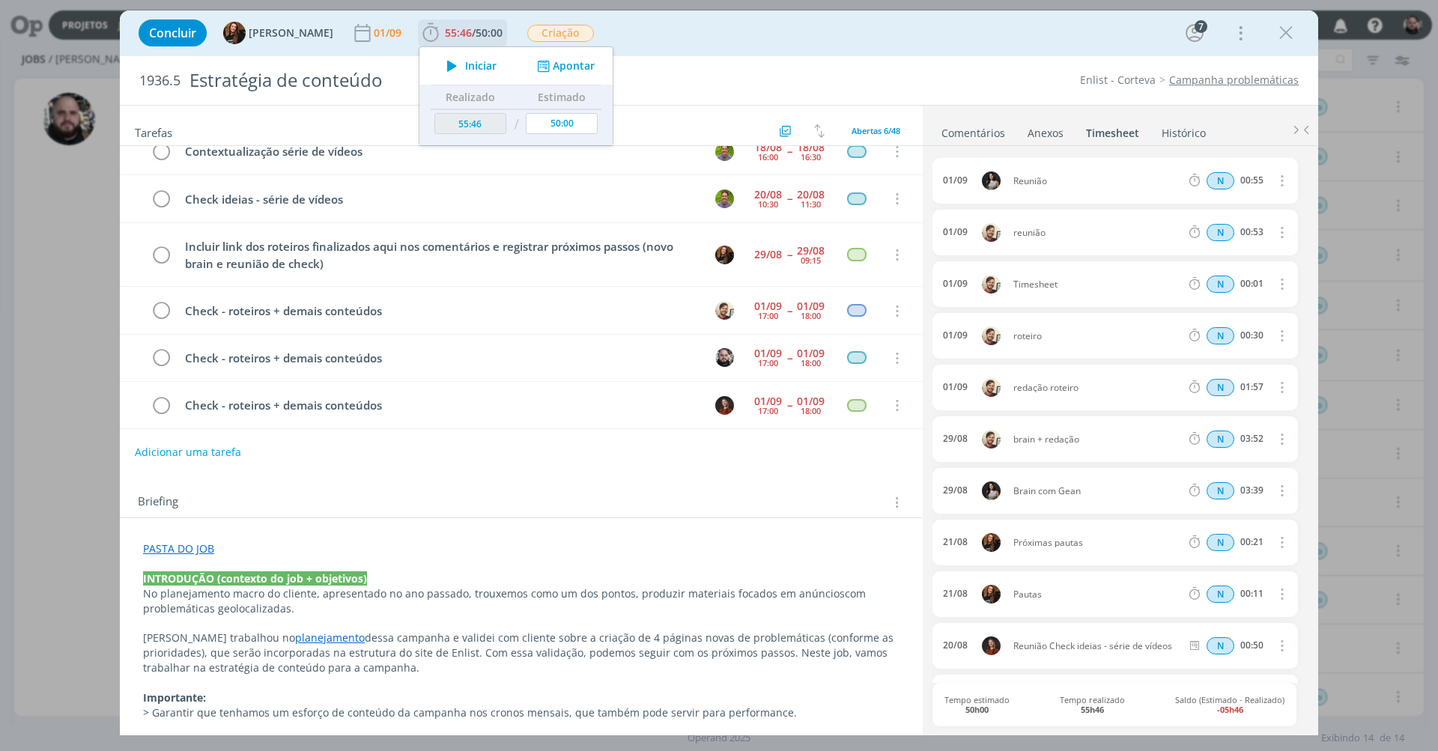
click at [577, 68] on button "Apontar" at bounding box center [564, 66] width 62 height 16
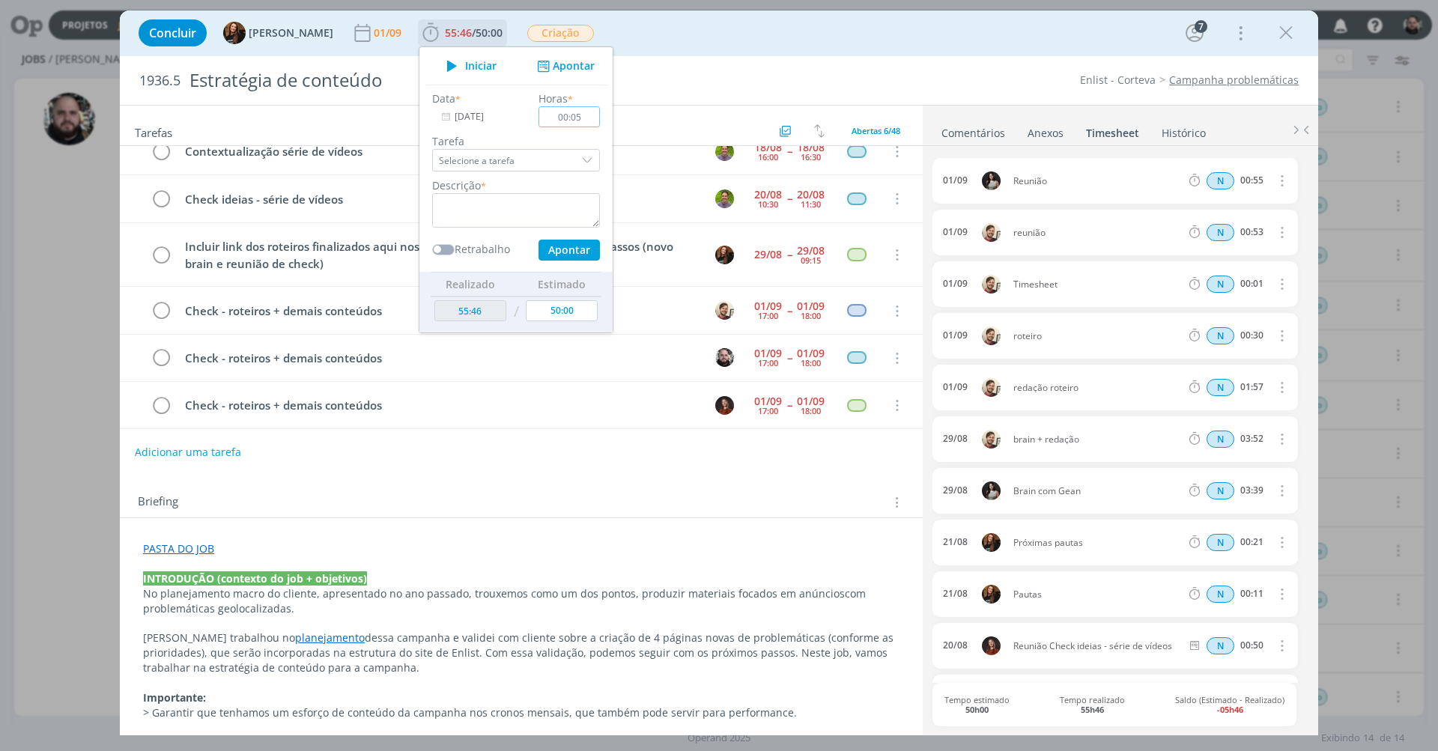
type input "00:55"
click at [538, 204] on textarea "dialog" at bounding box center [516, 210] width 168 height 34
paste textarea "Reunião"
type textarea "Reunião"
click at [554, 245] on button "Apontar" at bounding box center [568, 250] width 61 height 21
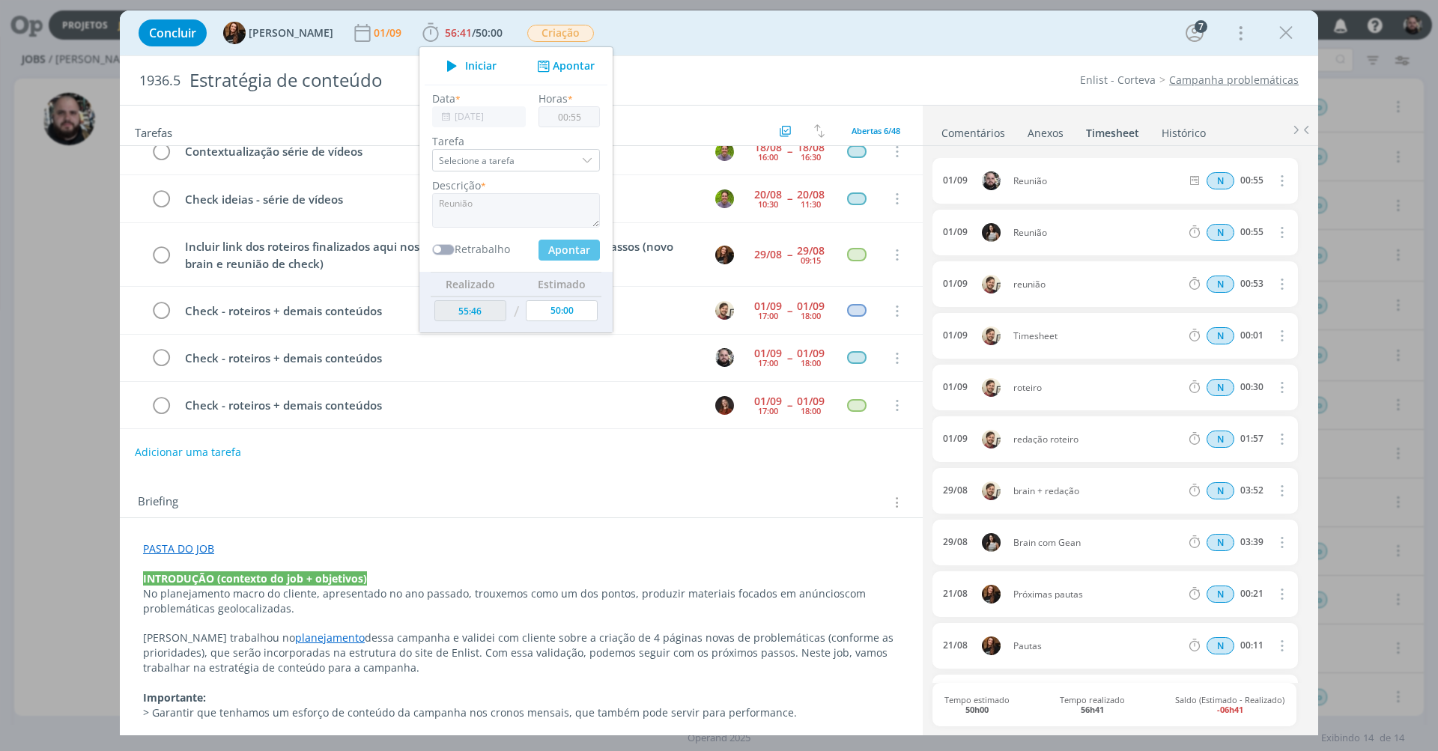
type input "56:41"
type input "00:00"
click at [816, 19] on div "Concluir Tayná Morsch 01/09 56:41 / 50:00 Iniciar Apontar Data * 01/09/2025 Hor…" at bounding box center [719, 33] width 1176 height 36
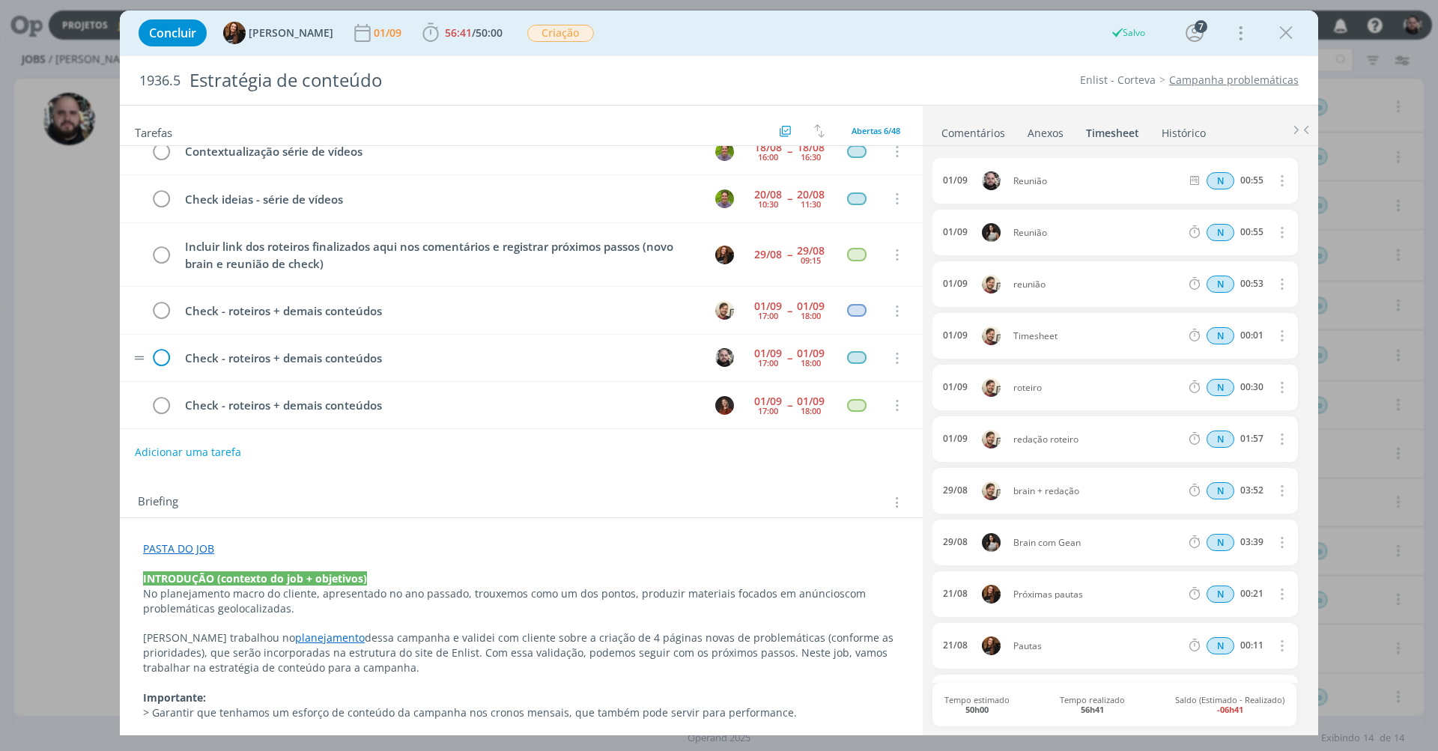
click at [156, 356] on icon "dialog" at bounding box center [161, 358] width 22 height 22
